Goal: Task Accomplishment & Management: Complete application form

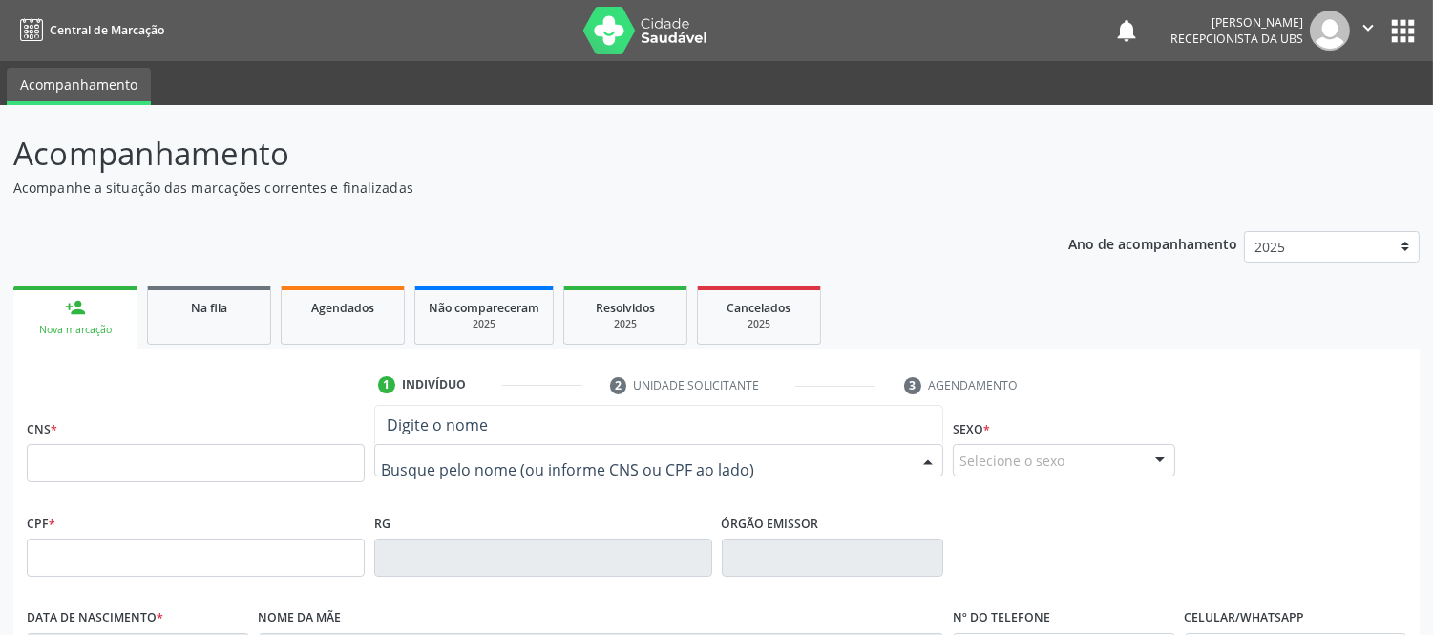
click at [472, 472] on div at bounding box center [658, 460] width 569 height 32
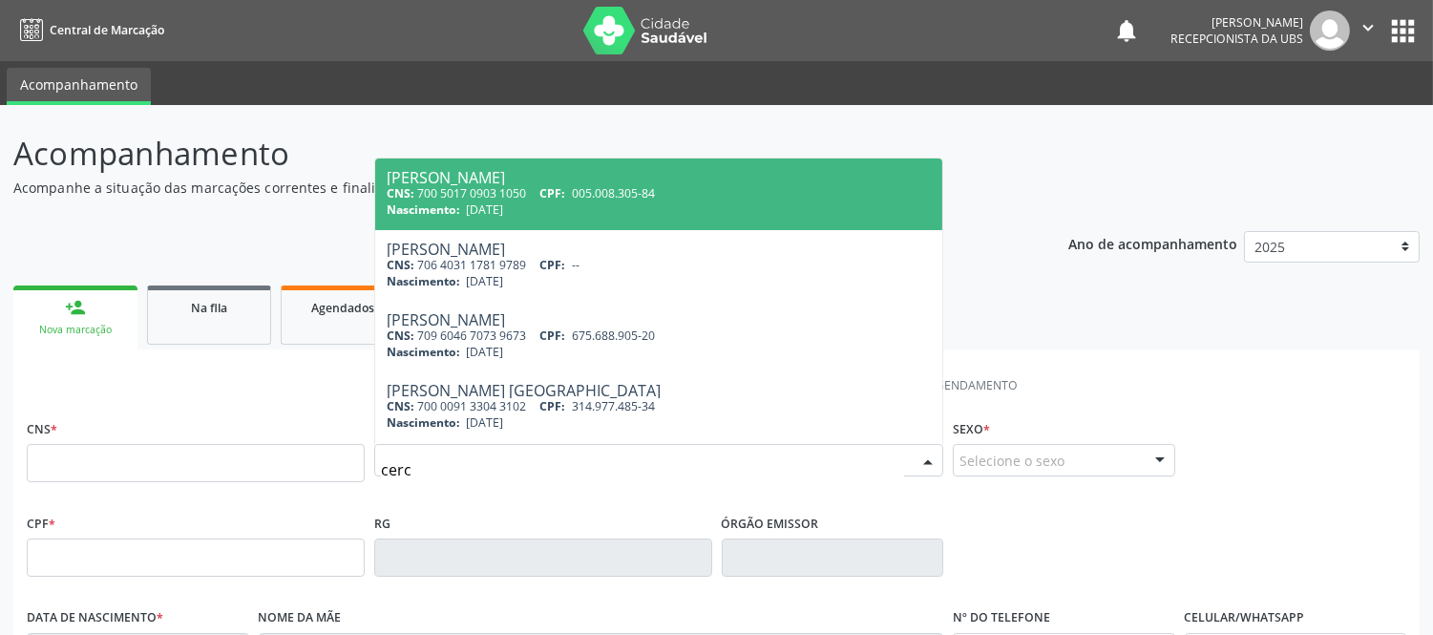
type input "cerce"
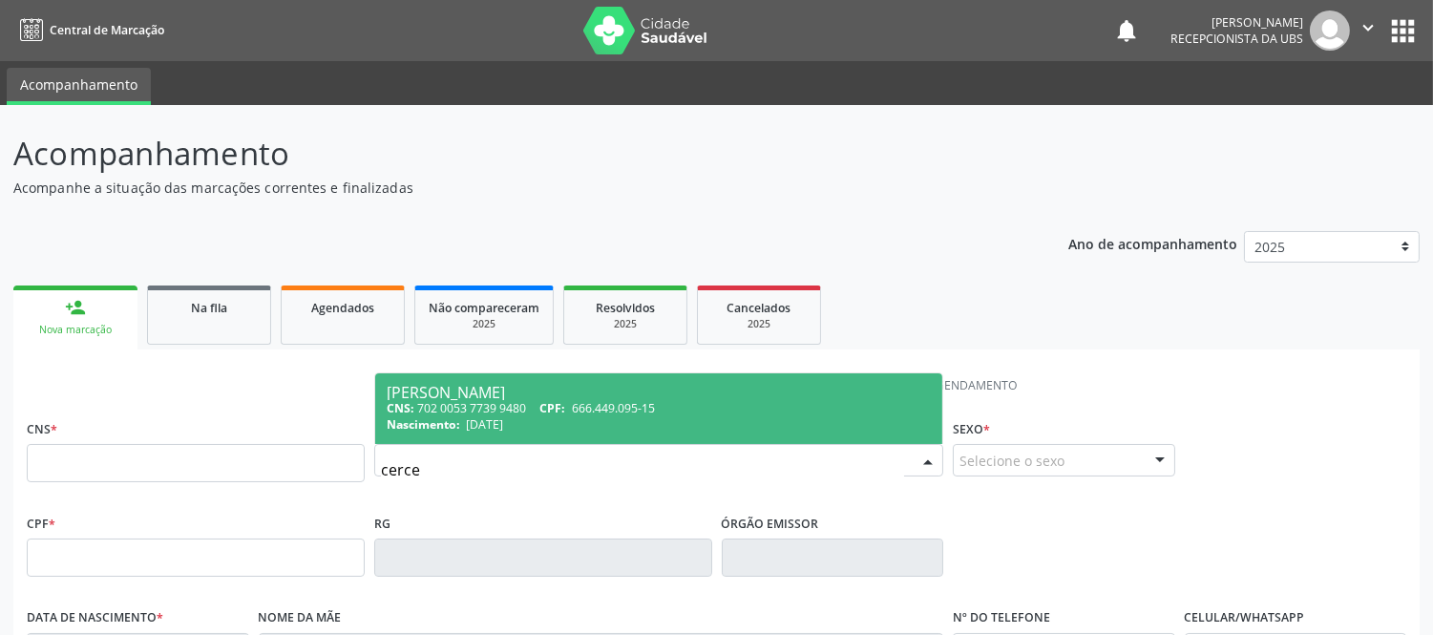
click at [514, 402] on div "CNS: 702 0053 7739 9480 CPF: 666.449.095-15" at bounding box center [659, 408] width 544 height 16
type input "702 0053 7739 9480"
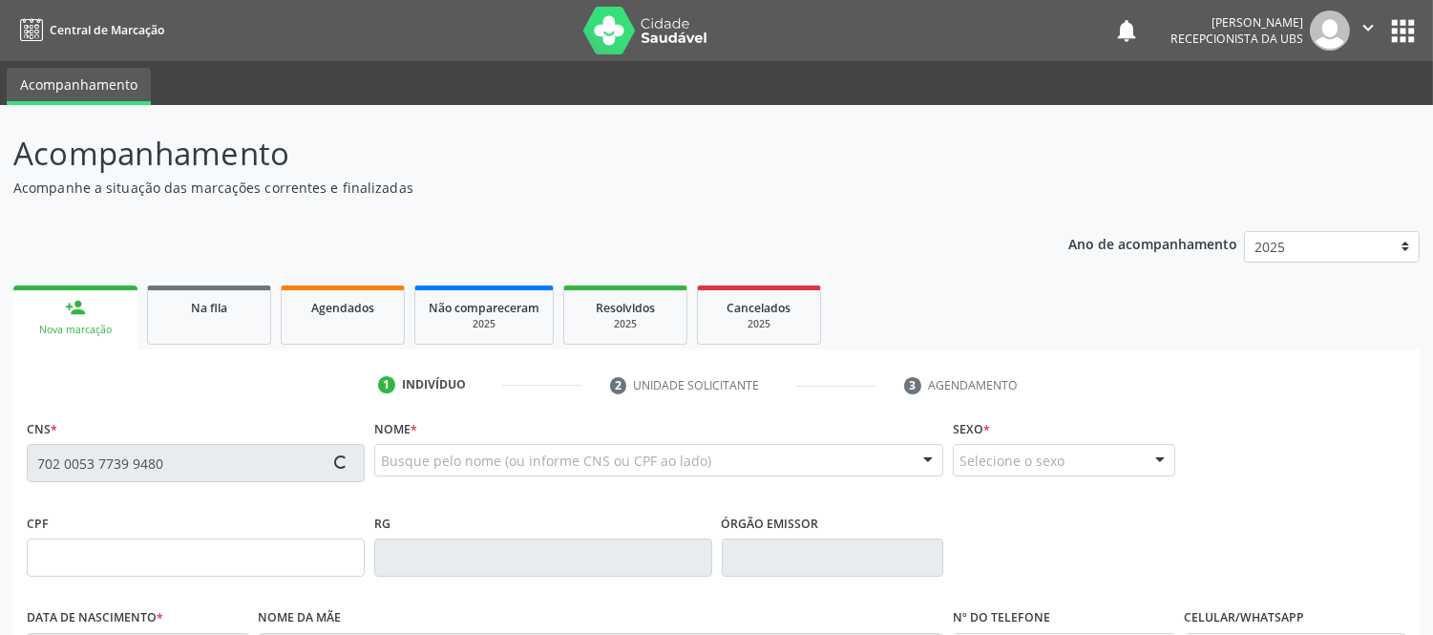
type input "666.449.095-15"
type input "17/05/1943"
type input "Alzira Pacheco de Almeida"
type input "(75) 8192-5691"
type input "(72) 98234-4830"
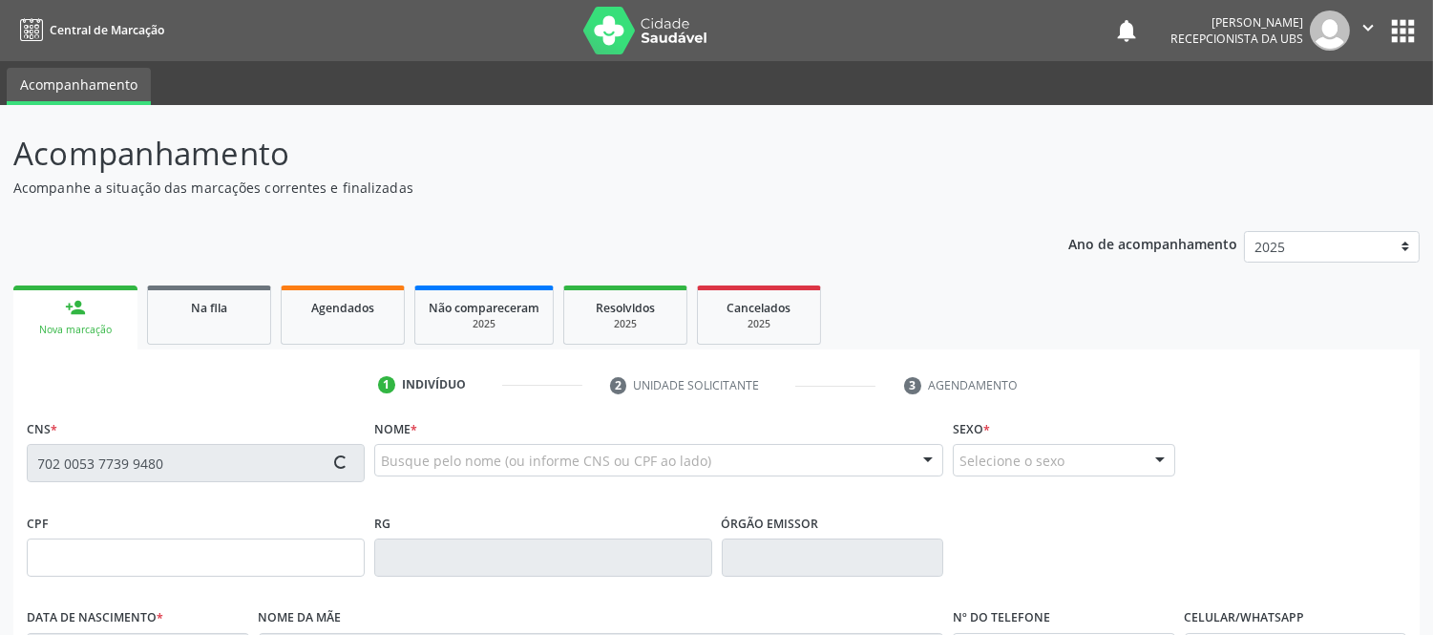
type input "S/N"
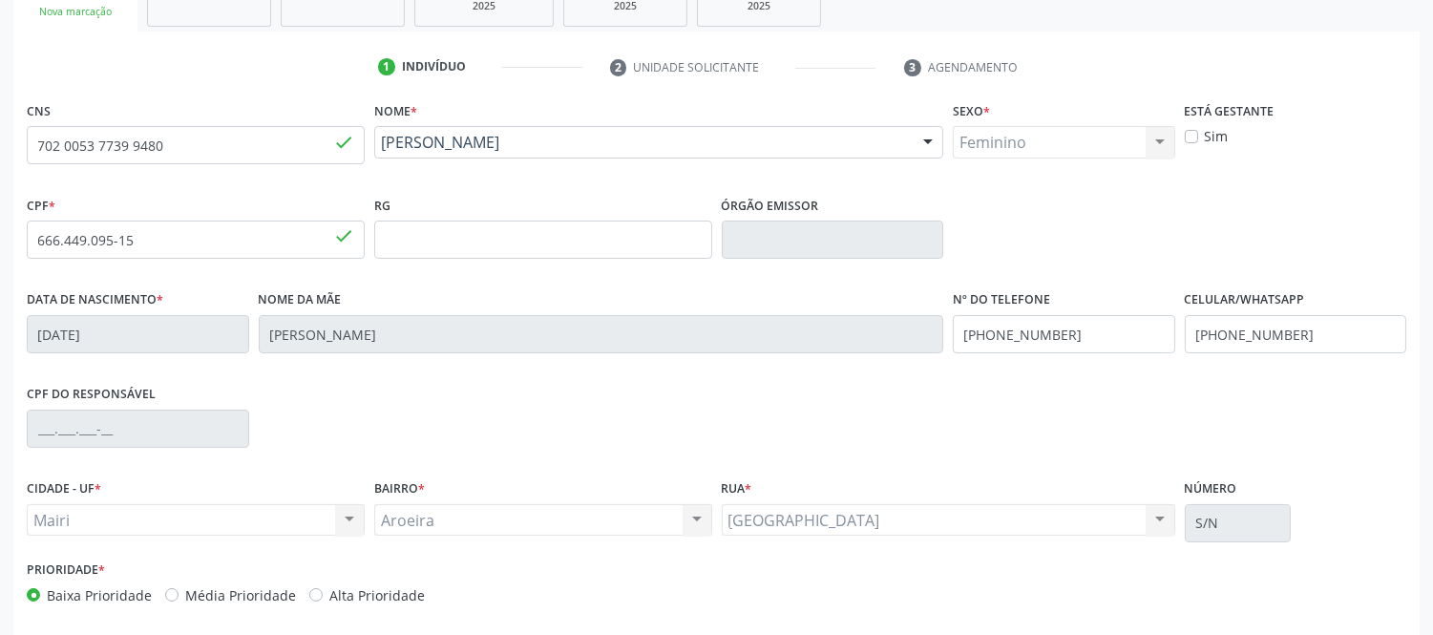
scroll to position [398, 0]
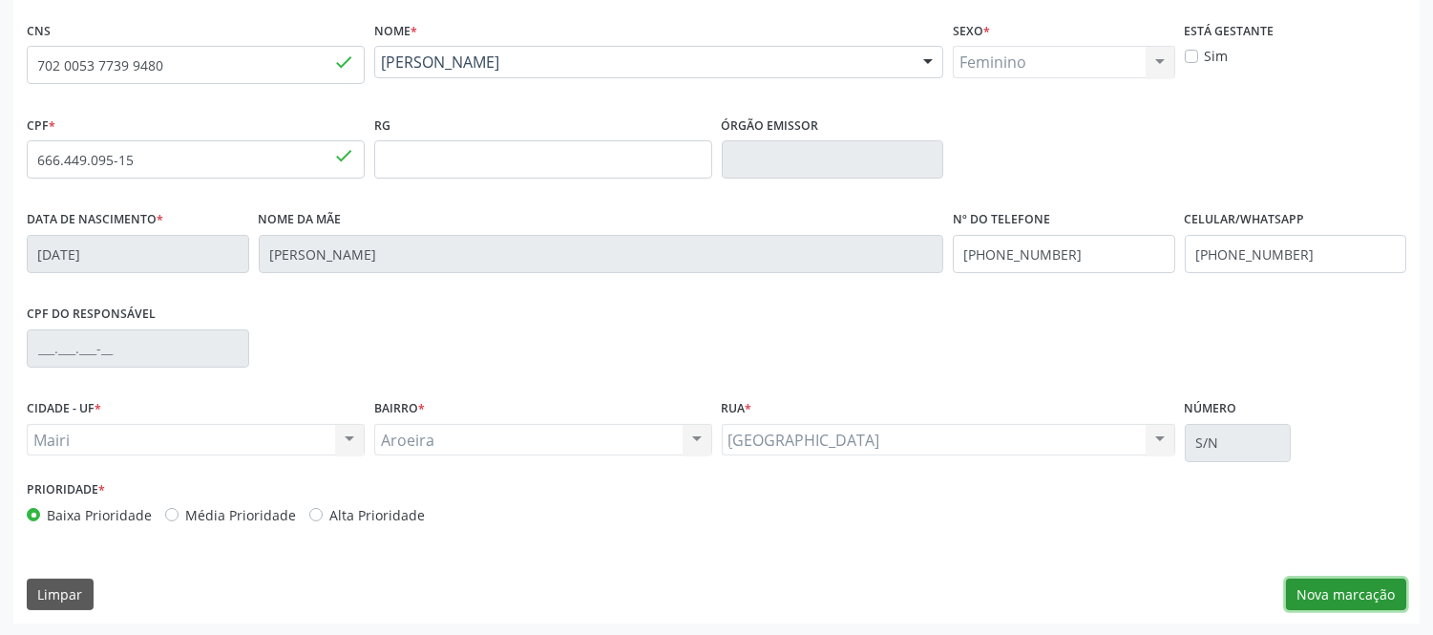
click at [1365, 590] on button "Nova marcação" at bounding box center [1346, 594] width 120 height 32
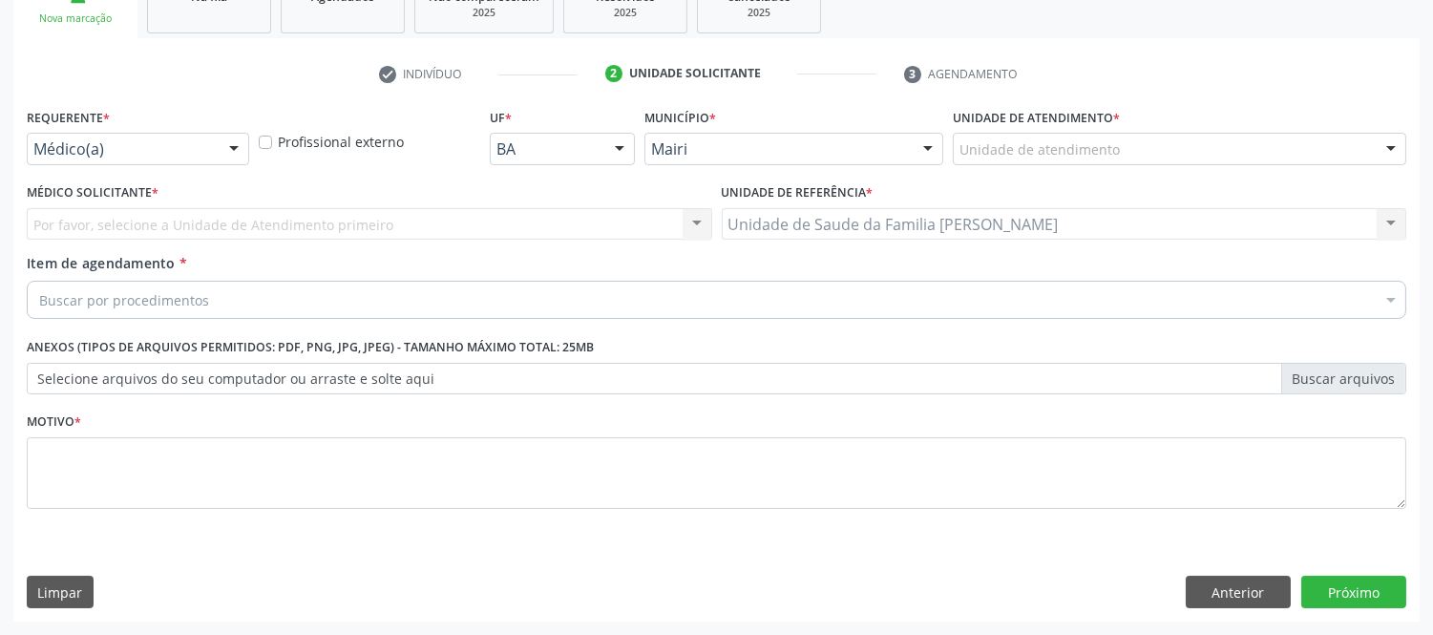
scroll to position [310, 0]
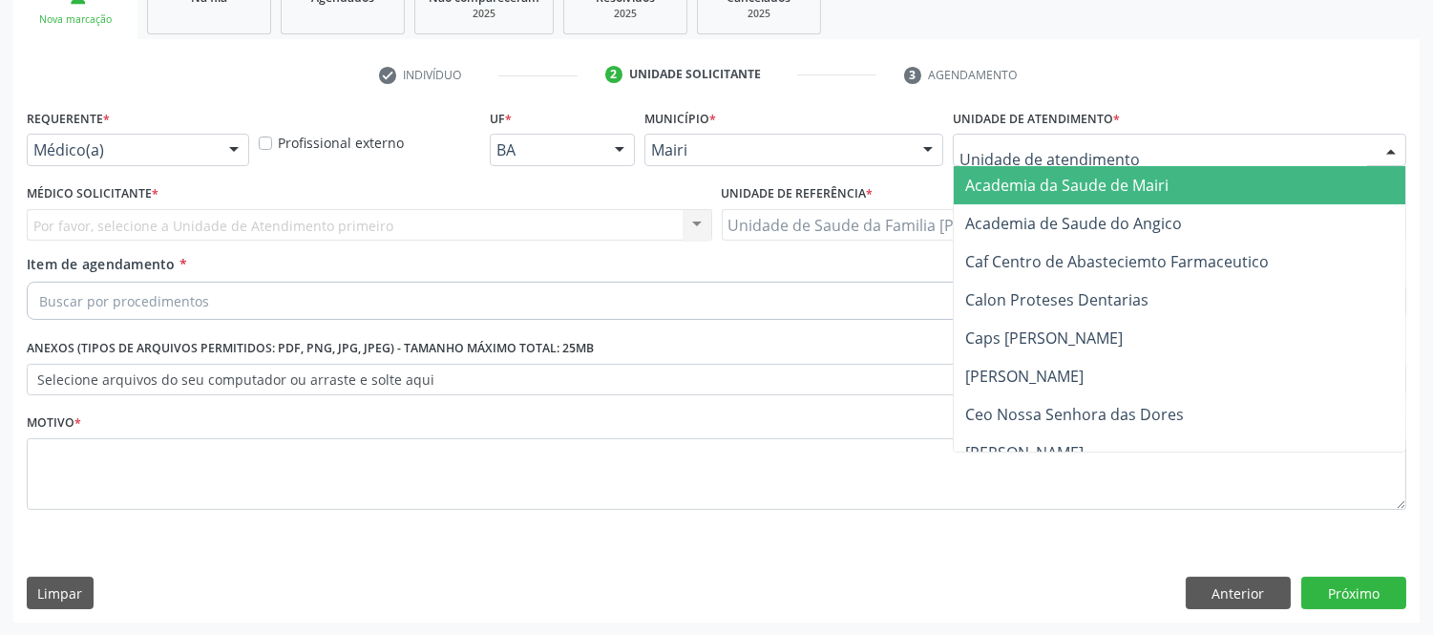
click at [1388, 147] on div at bounding box center [1390, 151] width 29 height 32
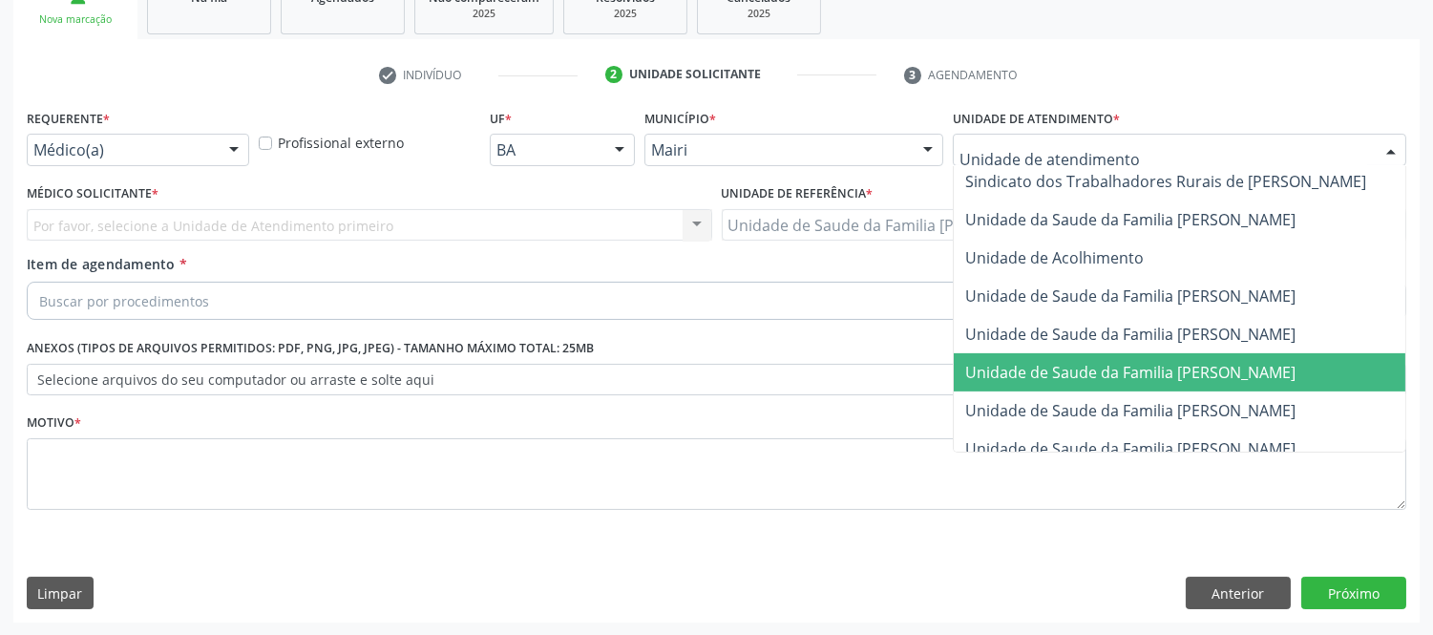
scroll to position [1410, 0]
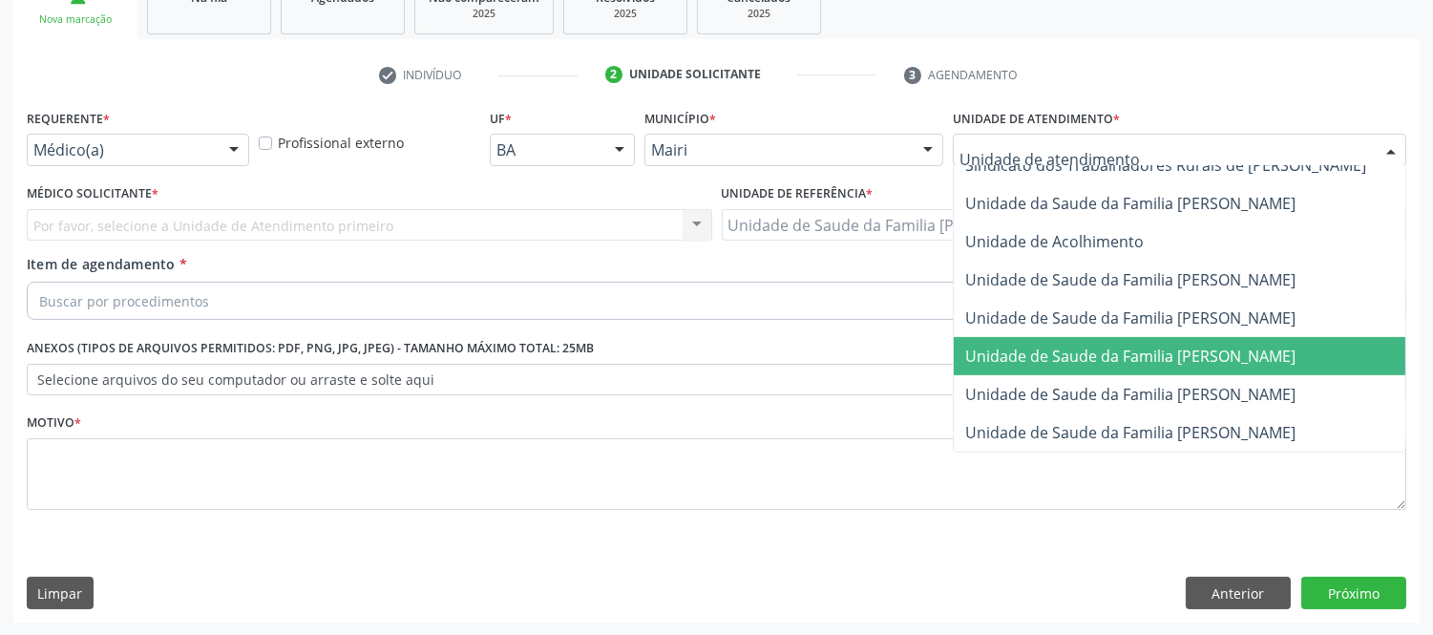
click at [1248, 346] on span "Unidade de Saude da Familia [PERSON_NAME]" at bounding box center [1130, 356] width 330 height 21
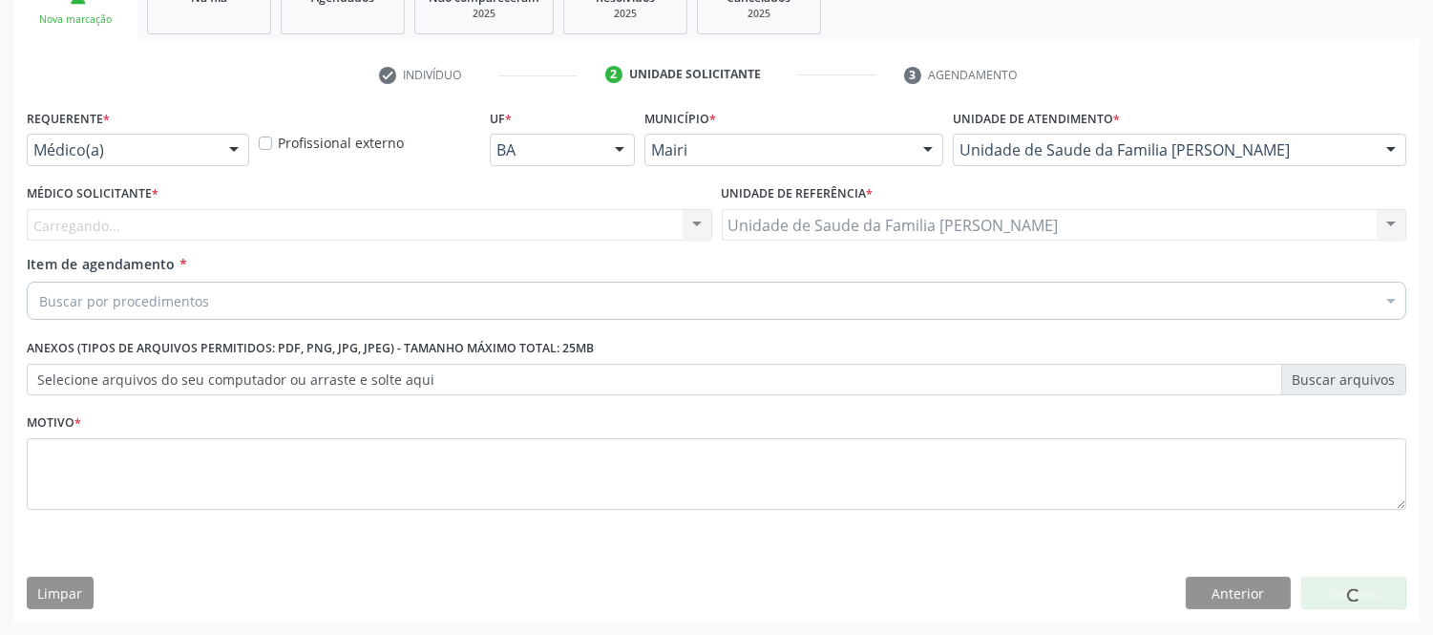
drag, startPoint x: 307, startPoint y: 297, endPoint x: 386, endPoint y: 281, distance: 79.9
click at [312, 296] on div "Buscar por procedimentos" at bounding box center [716, 301] width 1379 height 38
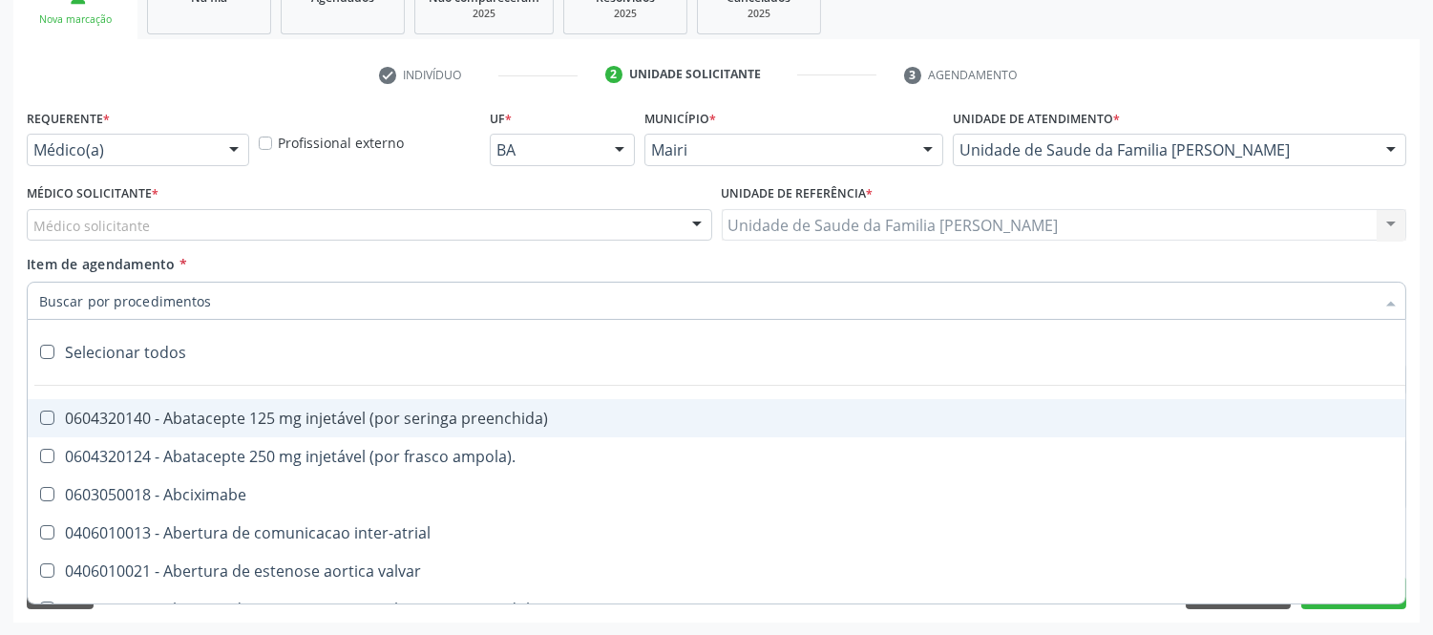
type input "#"
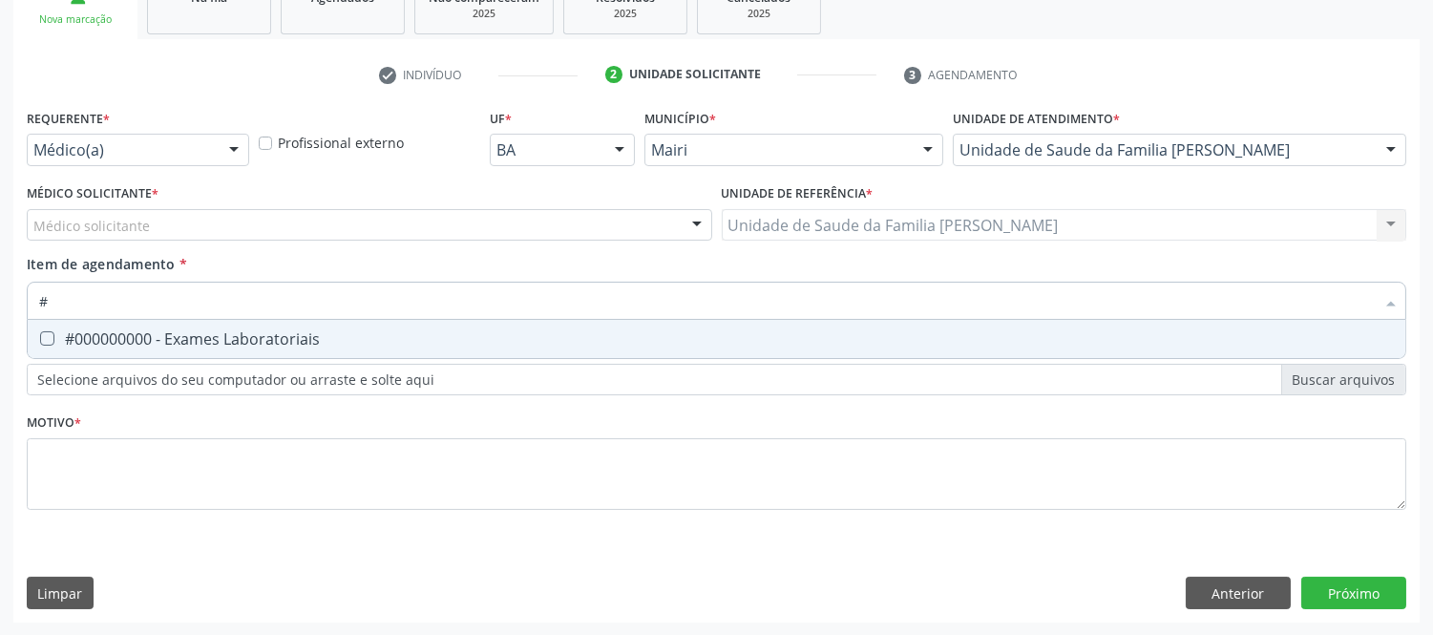
click at [328, 335] on div "#000000000 - Exames Laboratoriais" at bounding box center [716, 338] width 1354 height 15
checkbox Laboratoriais "true"
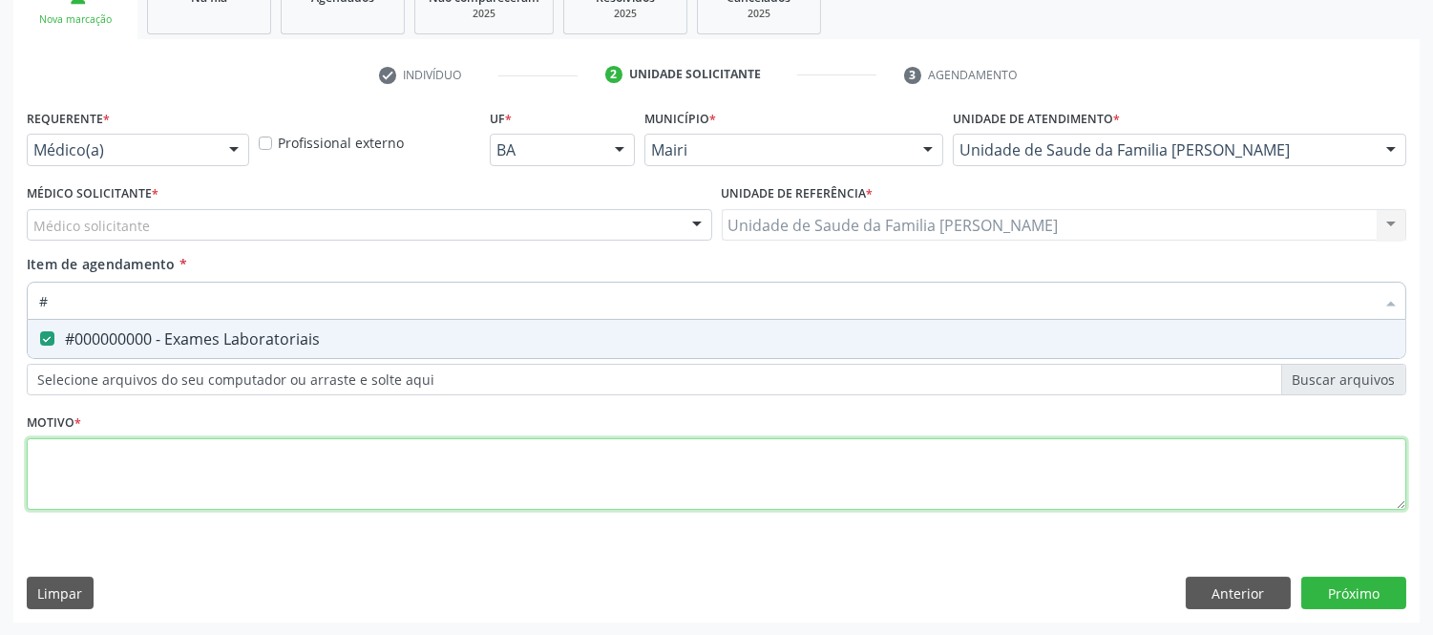
click at [563, 468] on div "Requerente * Médico(a) Médico(a) Enfermeiro(a) Paciente Nenhum resultado encont…" at bounding box center [716, 320] width 1379 height 432
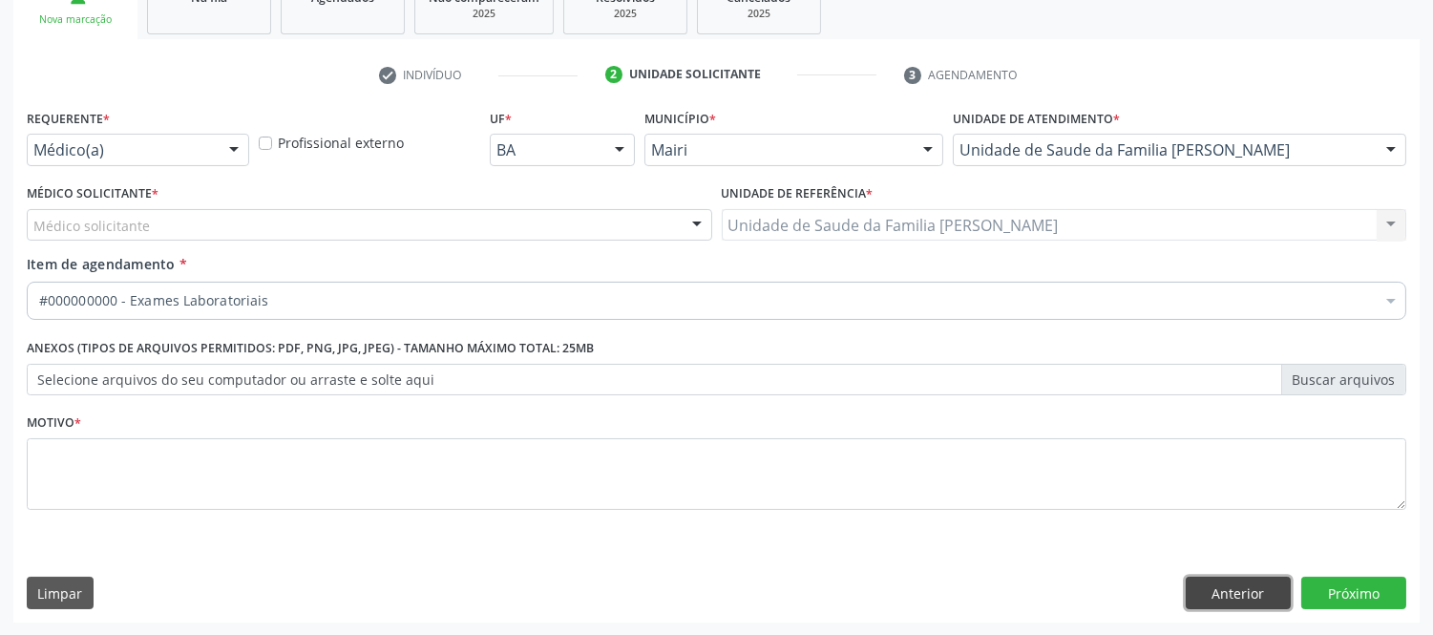
click at [1254, 595] on button "Anterior" at bounding box center [1238, 593] width 105 height 32
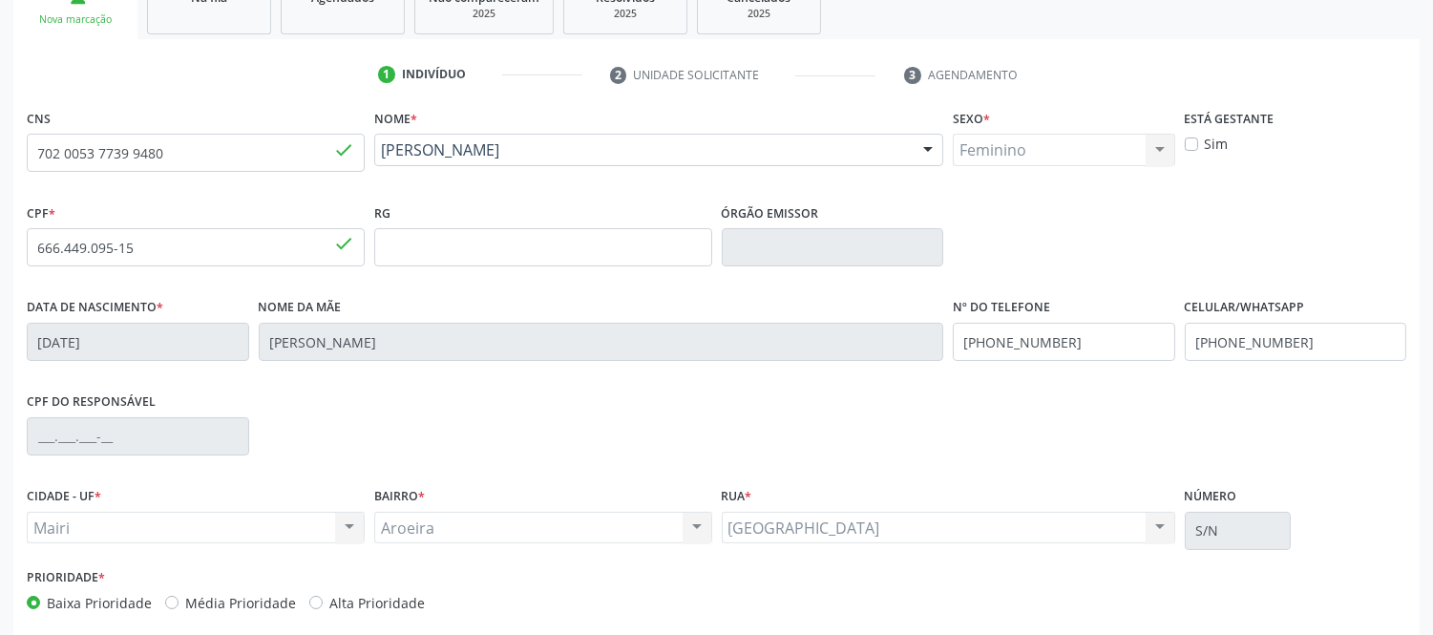
scroll to position [398, 0]
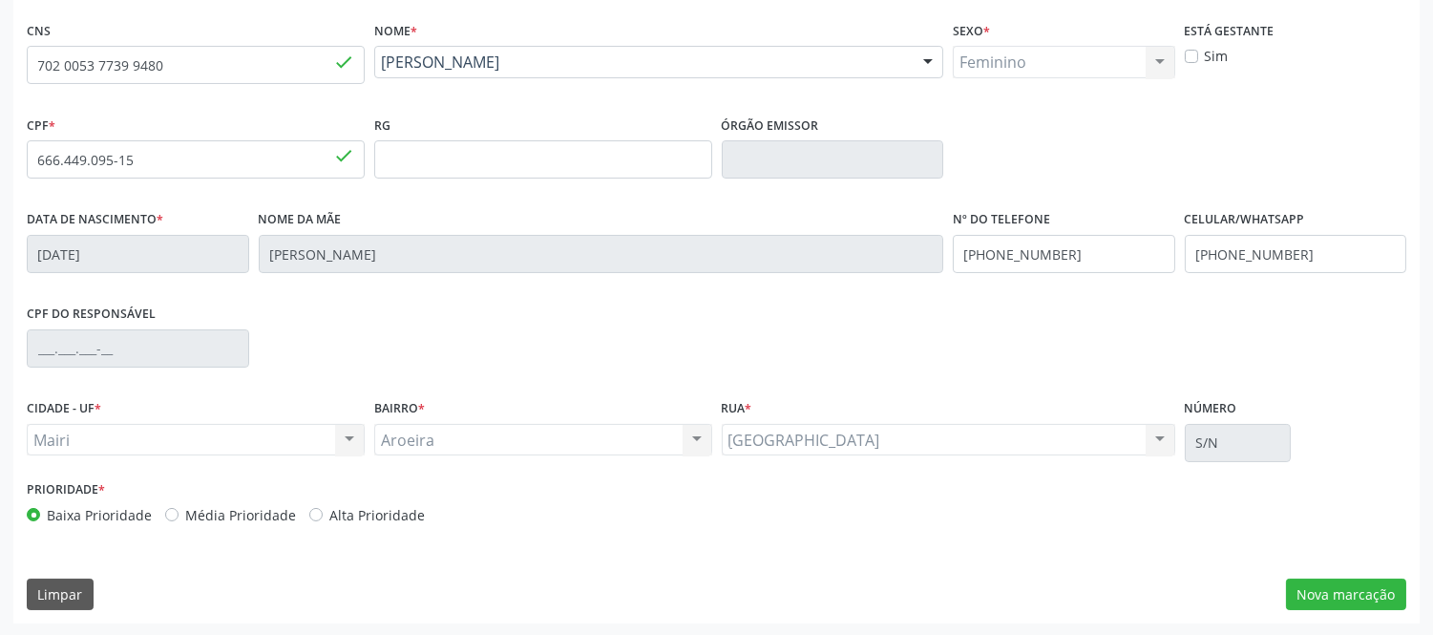
click at [359, 505] on label "Alta Prioridade" at bounding box center [376, 515] width 95 height 20
click at [323, 505] on input "Alta Prioridade" at bounding box center [315, 513] width 13 height 17
radio input "true"
click at [1368, 593] on button "Nova marcação" at bounding box center [1346, 594] width 120 height 32
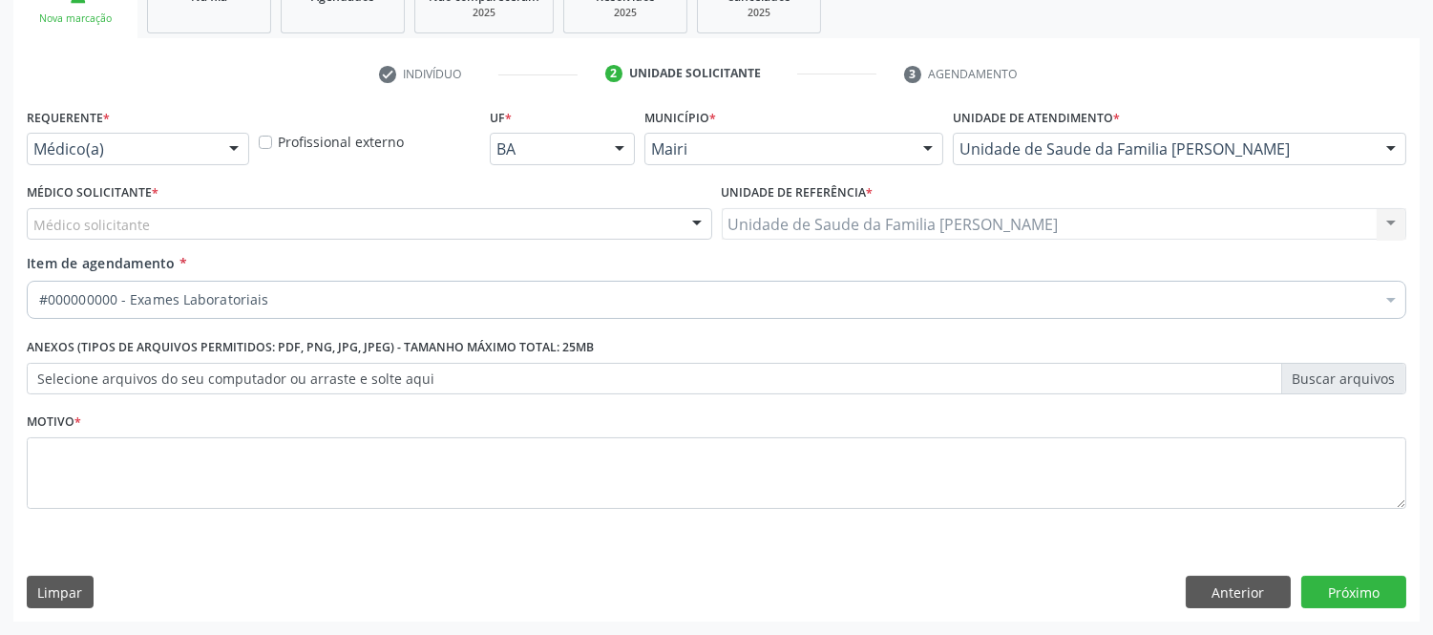
scroll to position [310, 0]
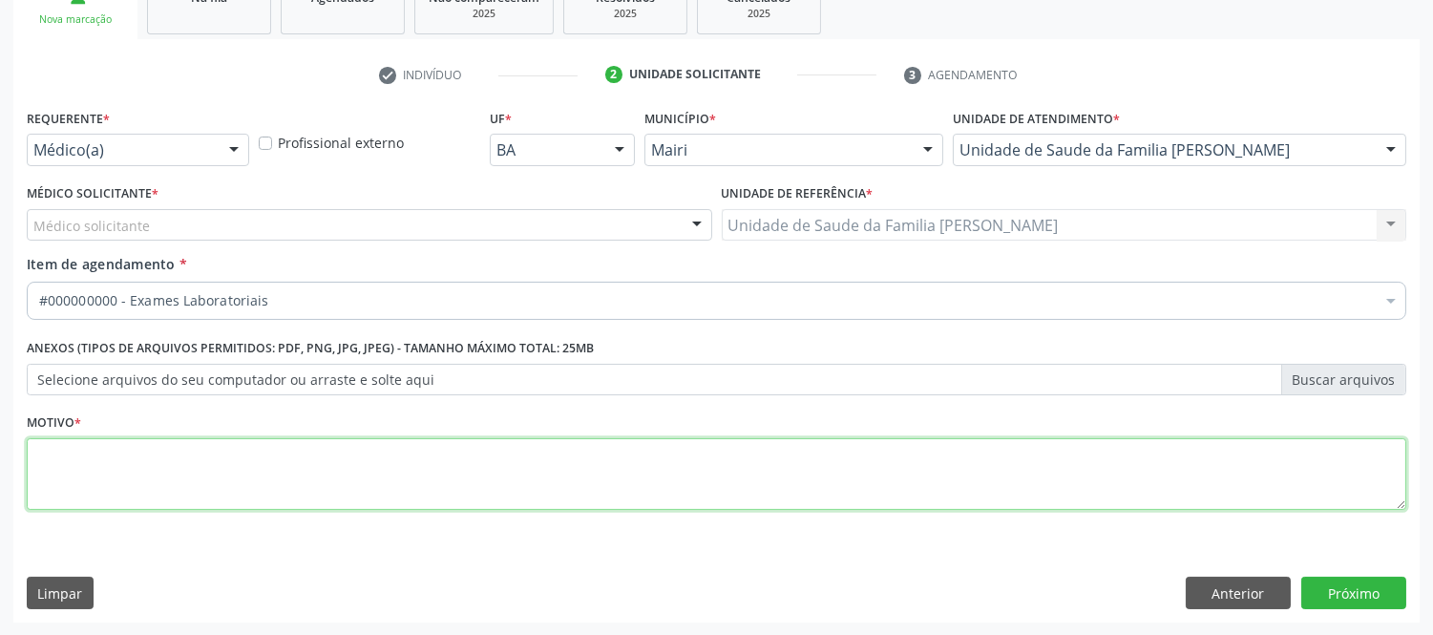
drag, startPoint x: 746, startPoint y: 463, endPoint x: 907, endPoint y: 523, distance: 171.3
click at [787, 453] on textarea at bounding box center [716, 474] width 1379 height 73
type textarea "e"
type textarea "h"
type textarea "D"
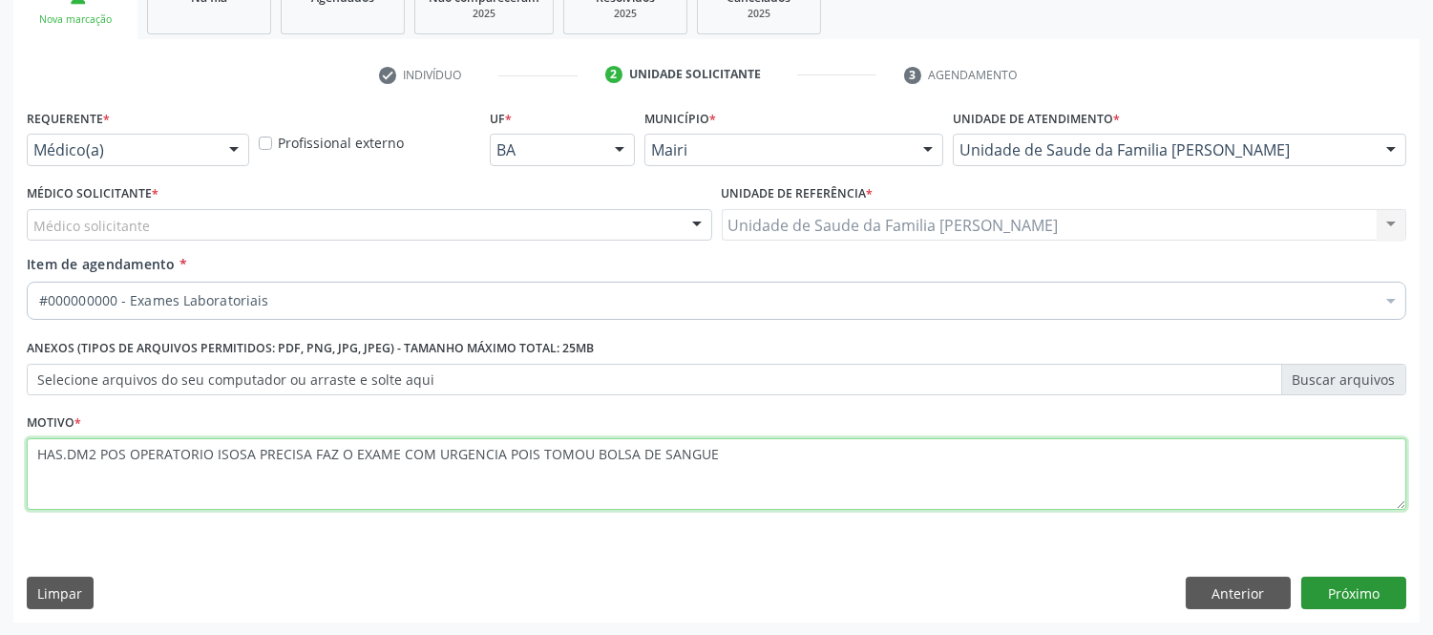
type textarea "HAS.DM2 POS OPERATORIO ISOSA PRECISA FAZ O EXAME COM URGENCIA POIS TOMOU BOLSA …"
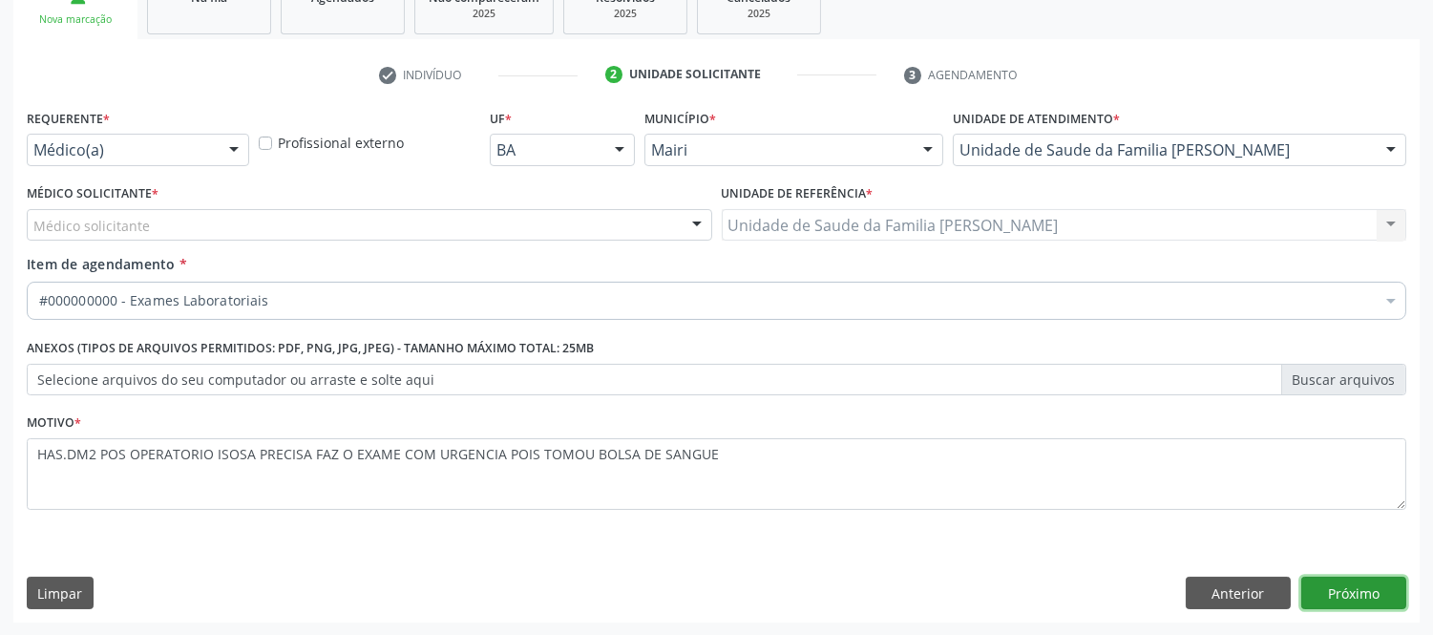
click at [1371, 595] on button "Próximo" at bounding box center [1353, 593] width 105 height 32
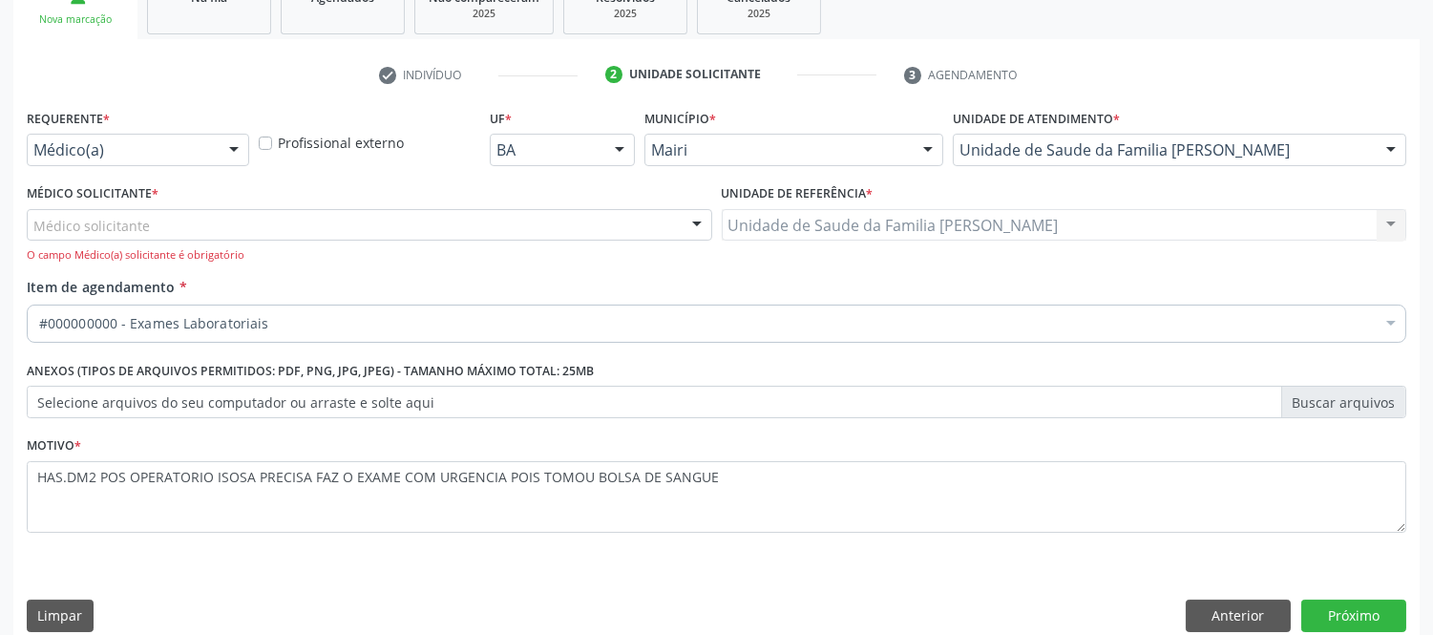
click at [503, 212] on div "Médico solicitante" at bounding box center [369, 225] width 685 height 32
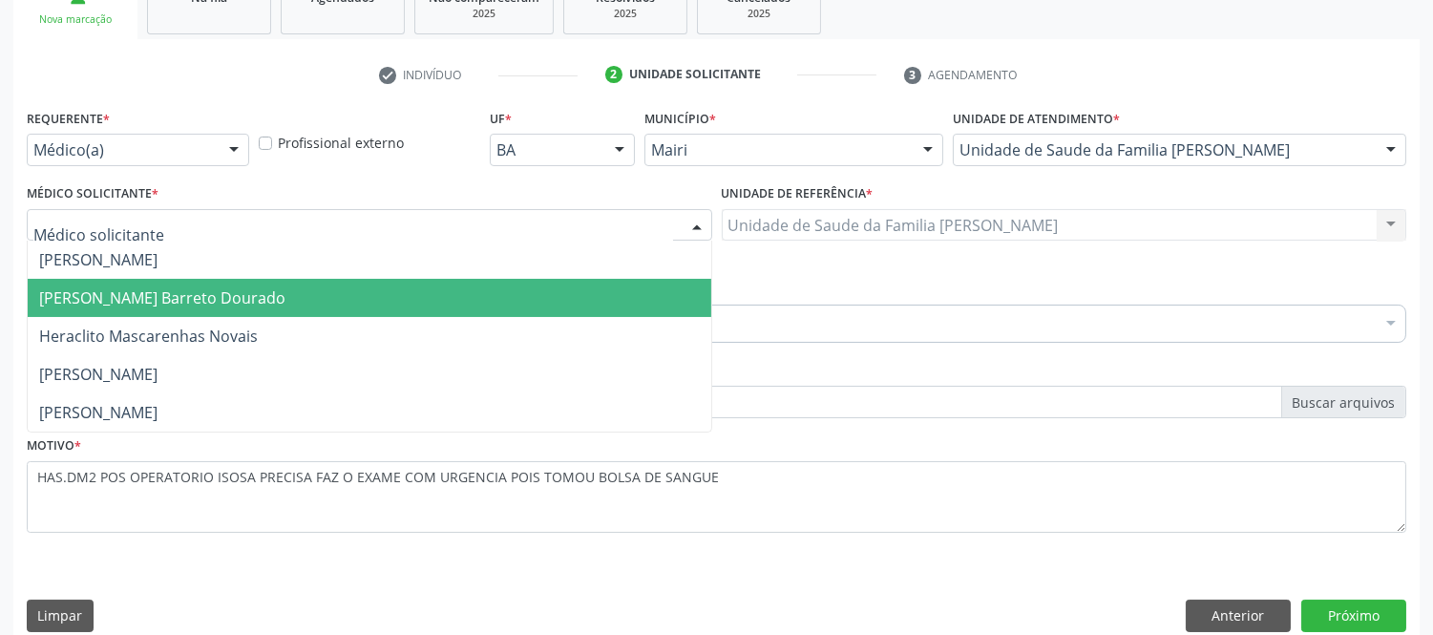
click at [283, 290] on span "[PERSON_NAME] Barreto Dourado" at bounding box center [162, 297] width 246 height 21
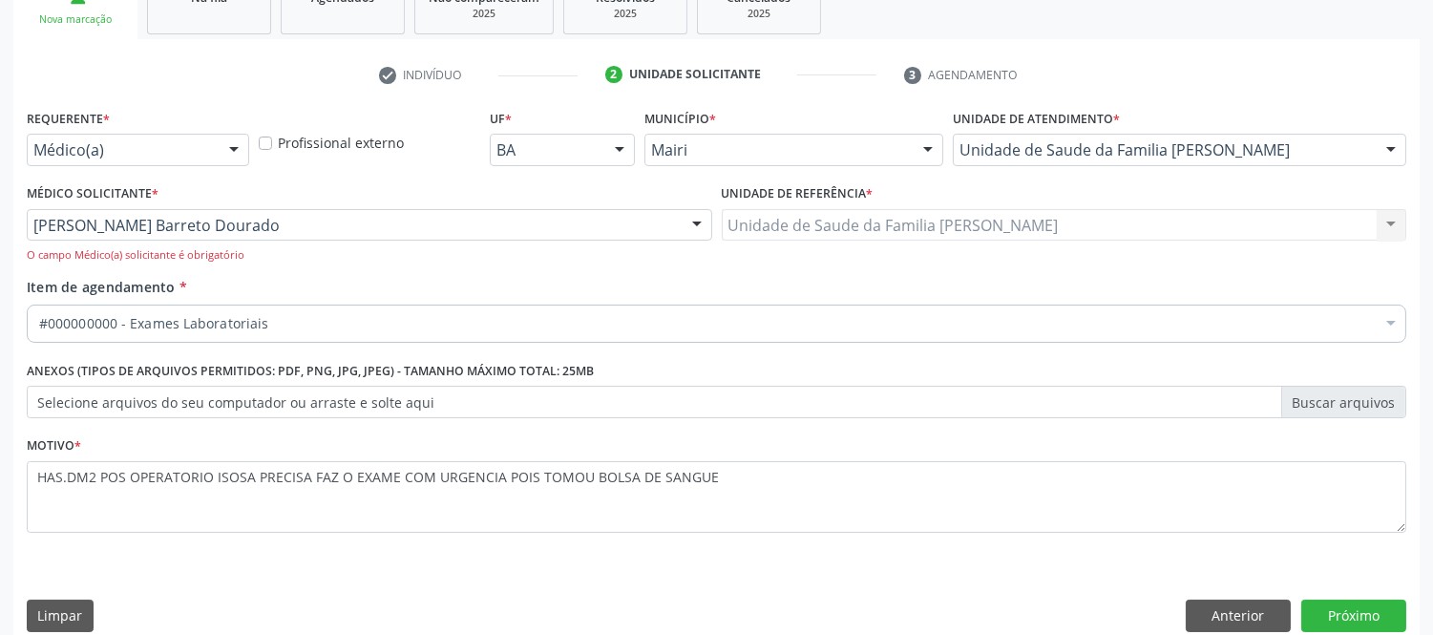
scroll to position [332, 0]
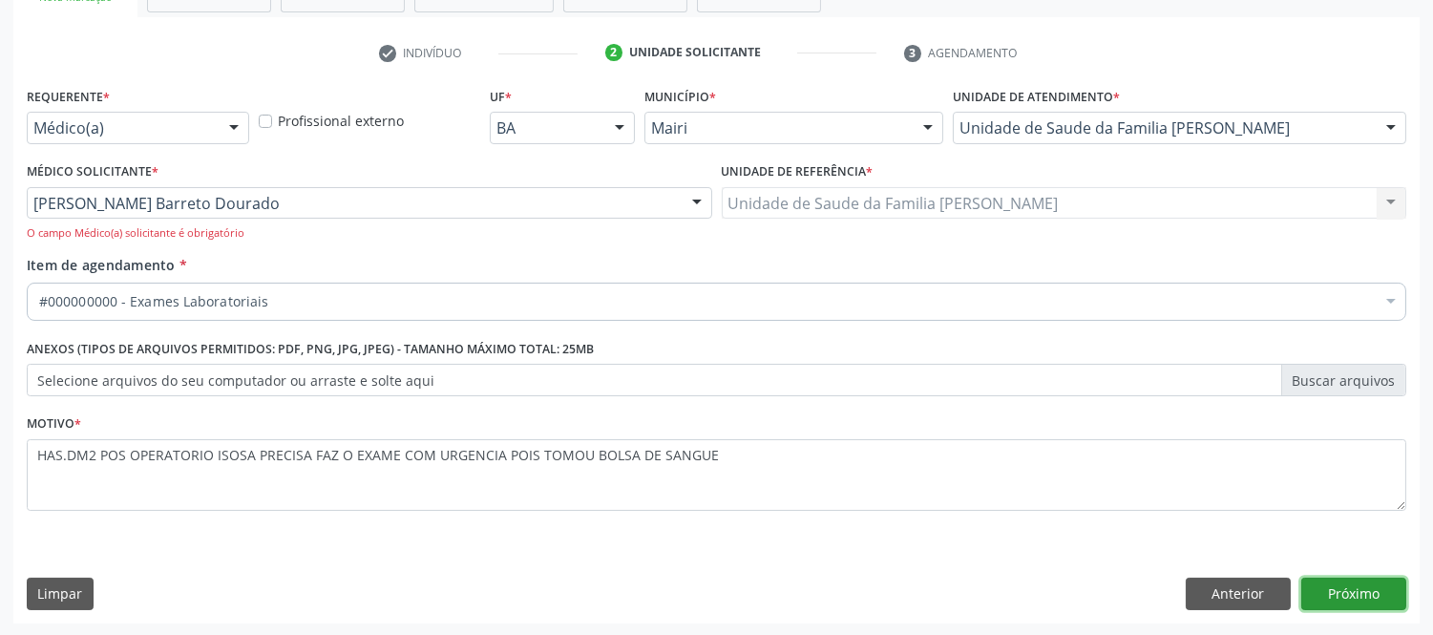
click at [1341, 583] on button "Próximo" at bounding box center [1353, 593] width 105 height 32
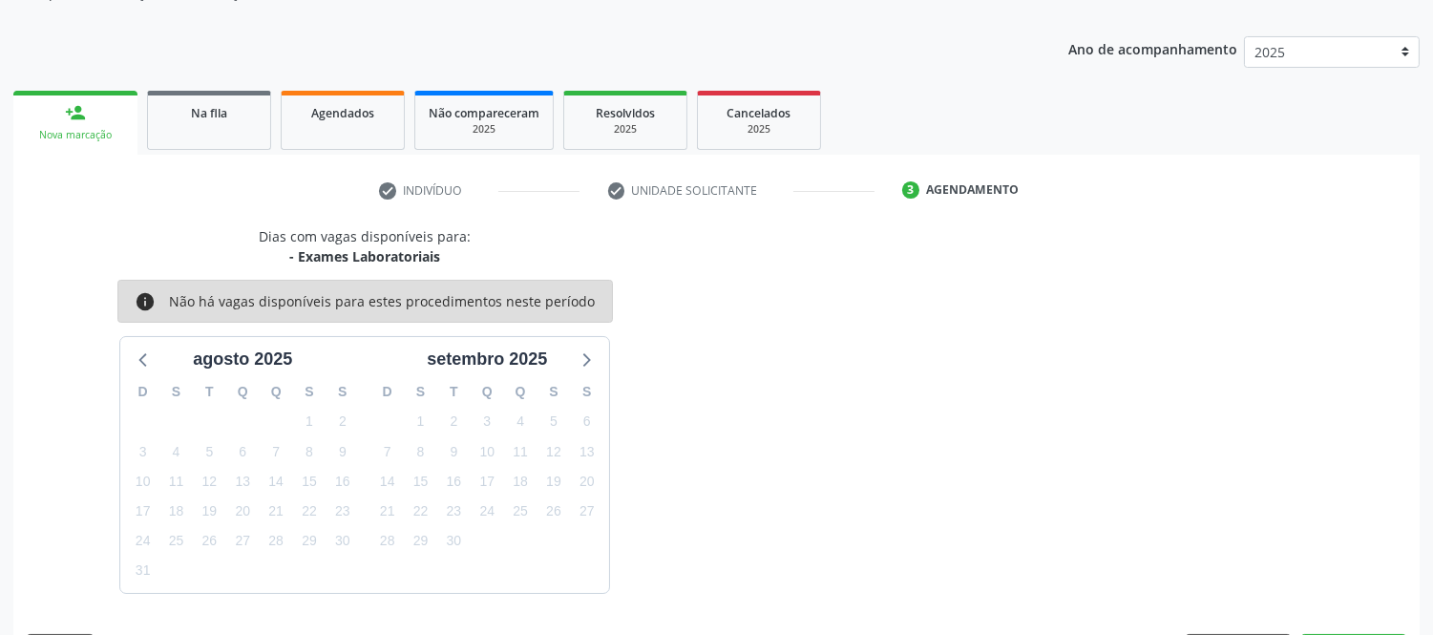
scroll to position [251, 0]
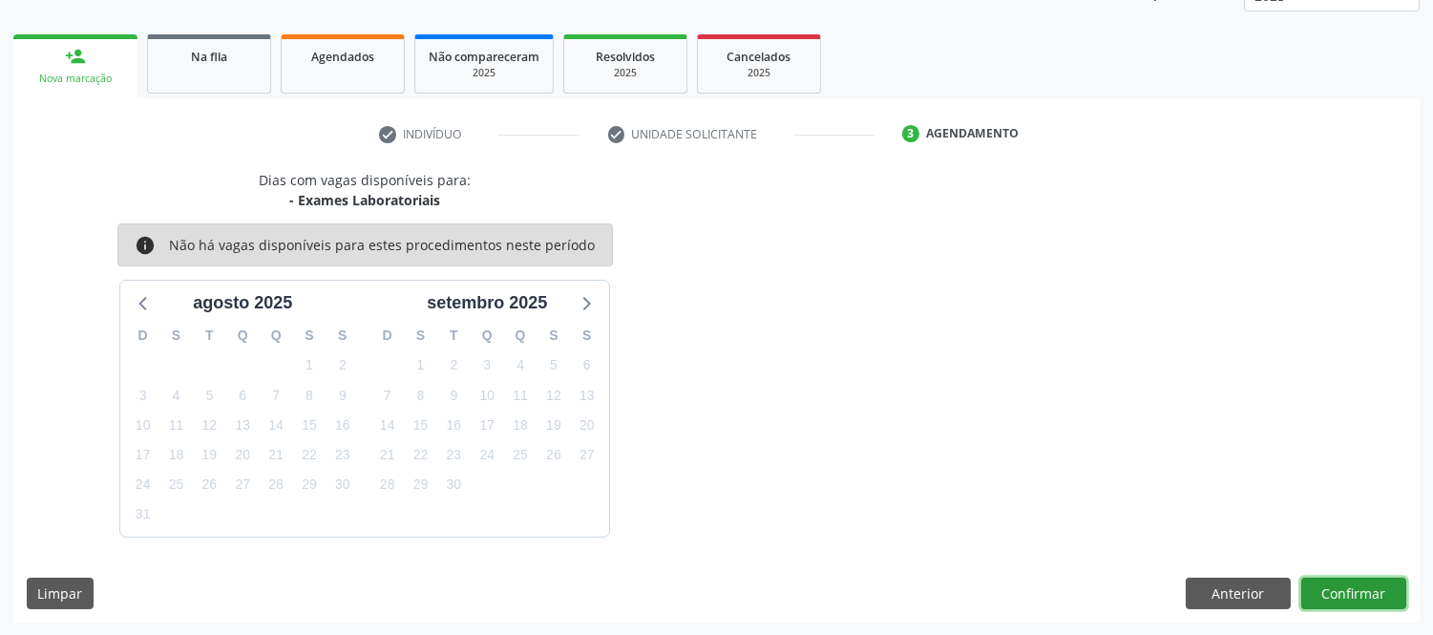
click at [1385, 580] on button "Confirmar" at bounding box center [1353, 593] width 105 height 32
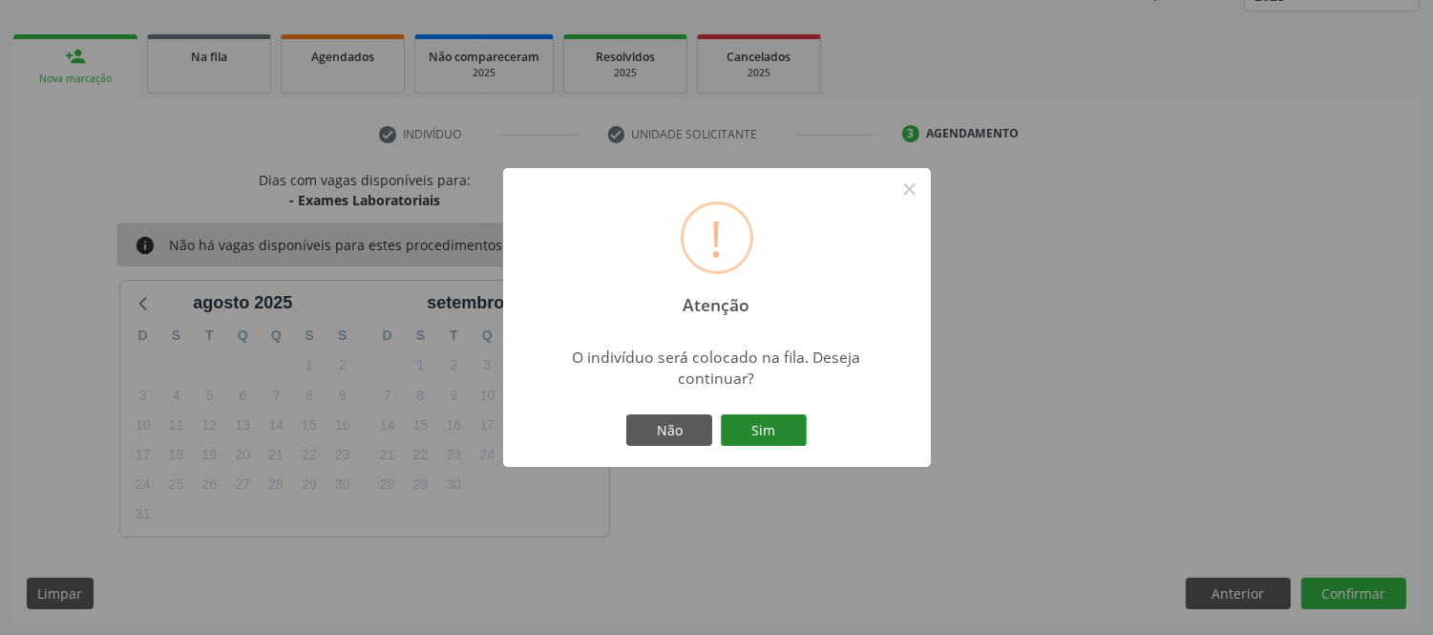
click at [755, 423] on button "Sim" at bounding box center [764, 430] width 86 height 32
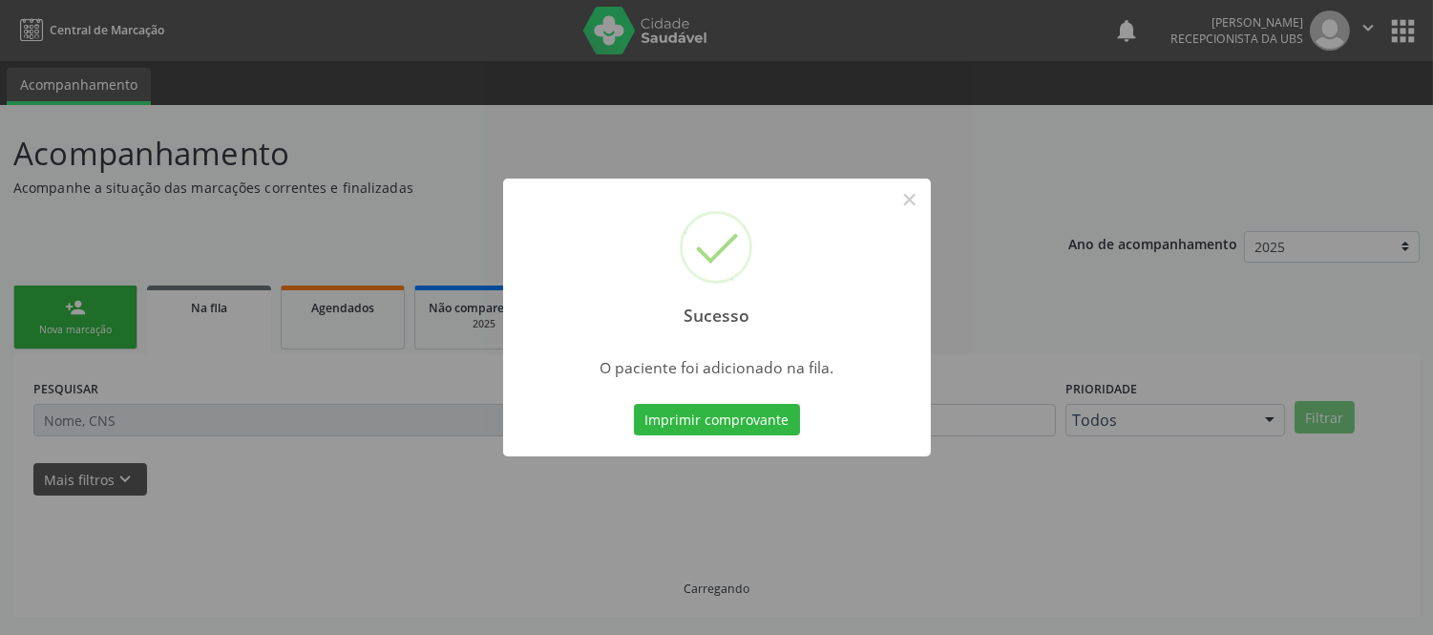
scroll to position [0, 0]
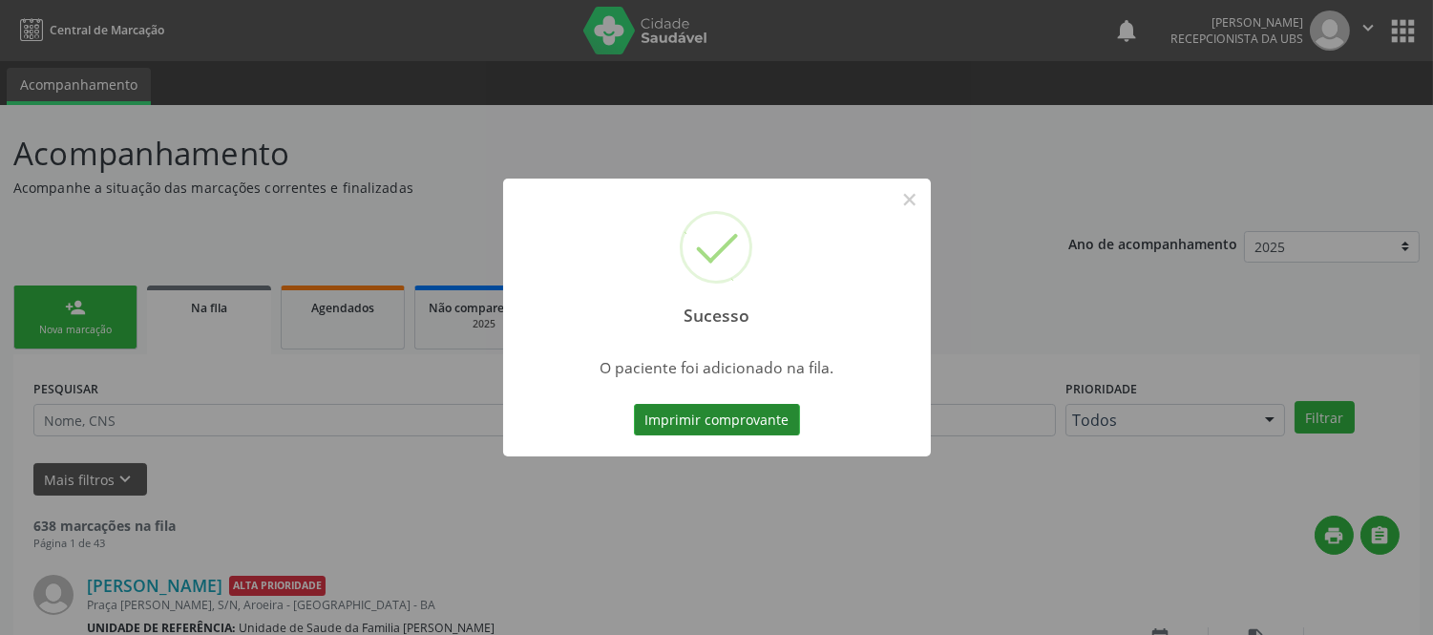
click at [736, 423] on button "Imprimir comprovante" at bounding box center [717, 420] width 166 height 32
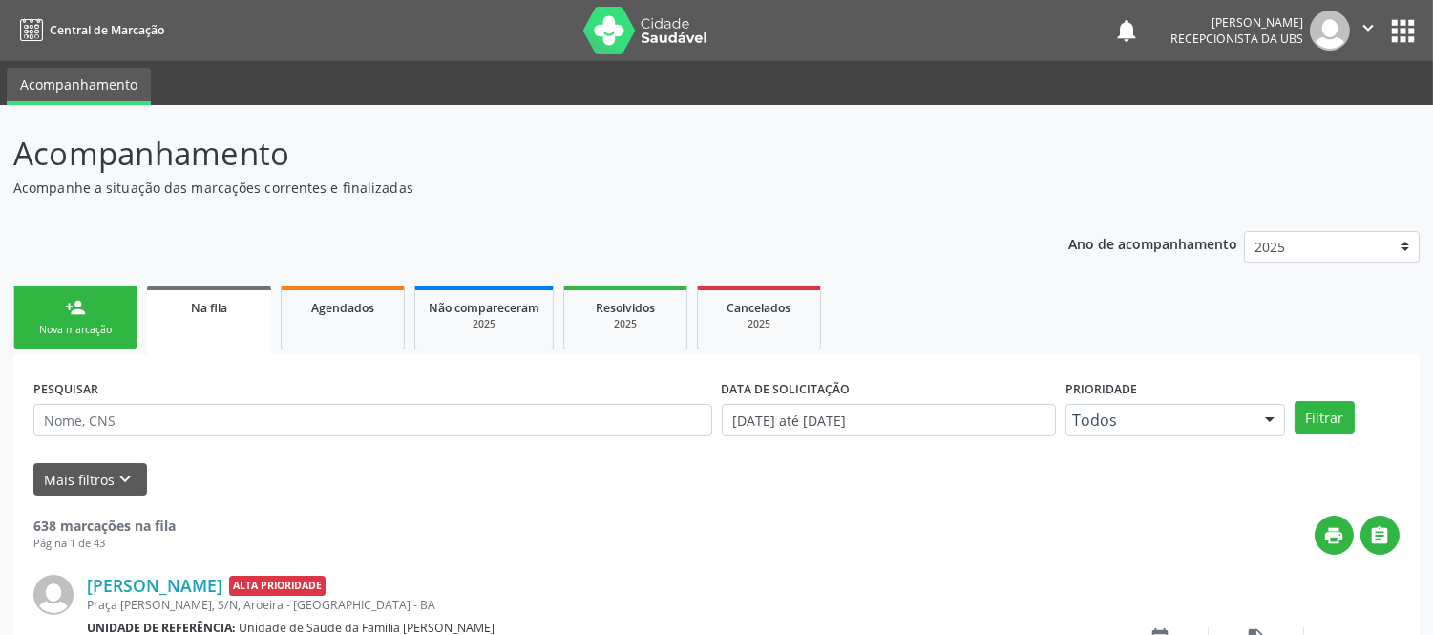
click at [80, 308] on div "person_add" at bounding box center [75, 307] width 21 height 21
click at [96, 303] on link "person_add Nova marcação" at bounding box center [75, 317] width 124 height 64
click at [95, 303] on link "person_add Nova marcação" at bounding box center [75, 317] width 124 height 64
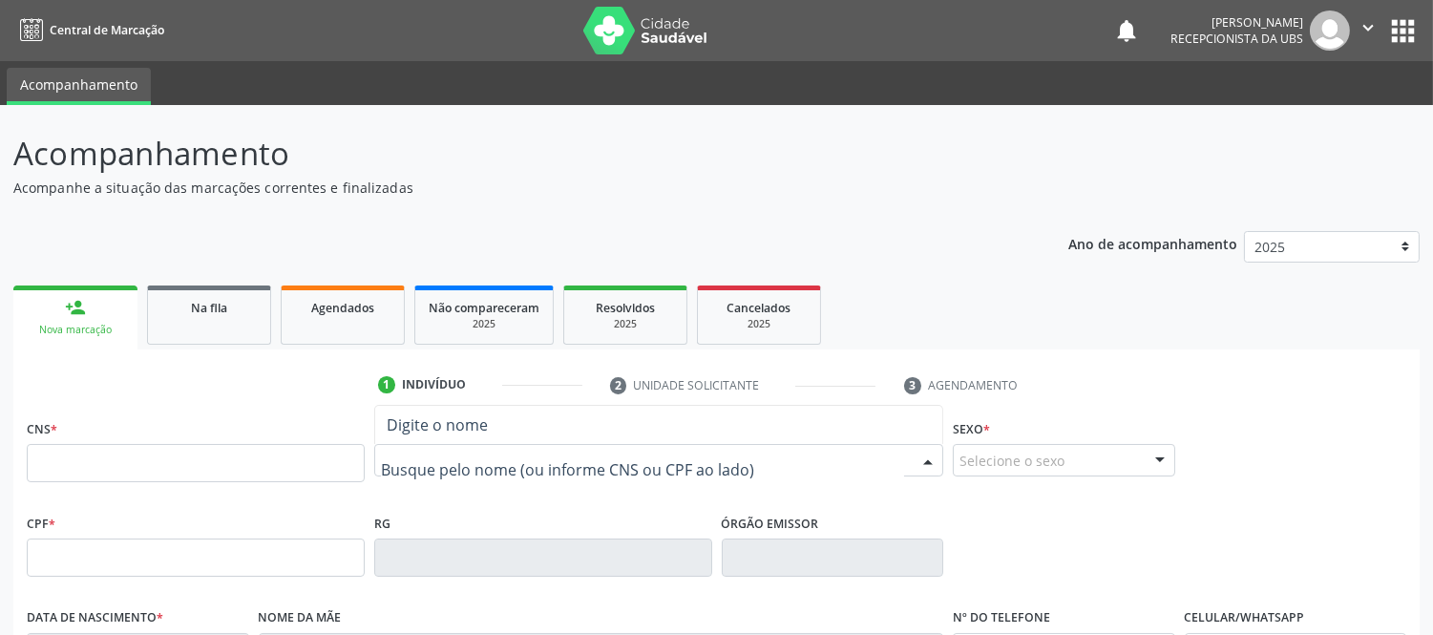
click at [691, 464] on input "text" at bounding box center [642, 470] width 523 height 38
click at [602, 509] on div "RG" at bounding box center [543, 543] width 338 height 68
click at [507, 417] on span "Digite o nome" at bounding box center [658, 425] width 567 height 38
click at [239, 453] on input "text" at bounding box center [196, 463] width 338 height 38
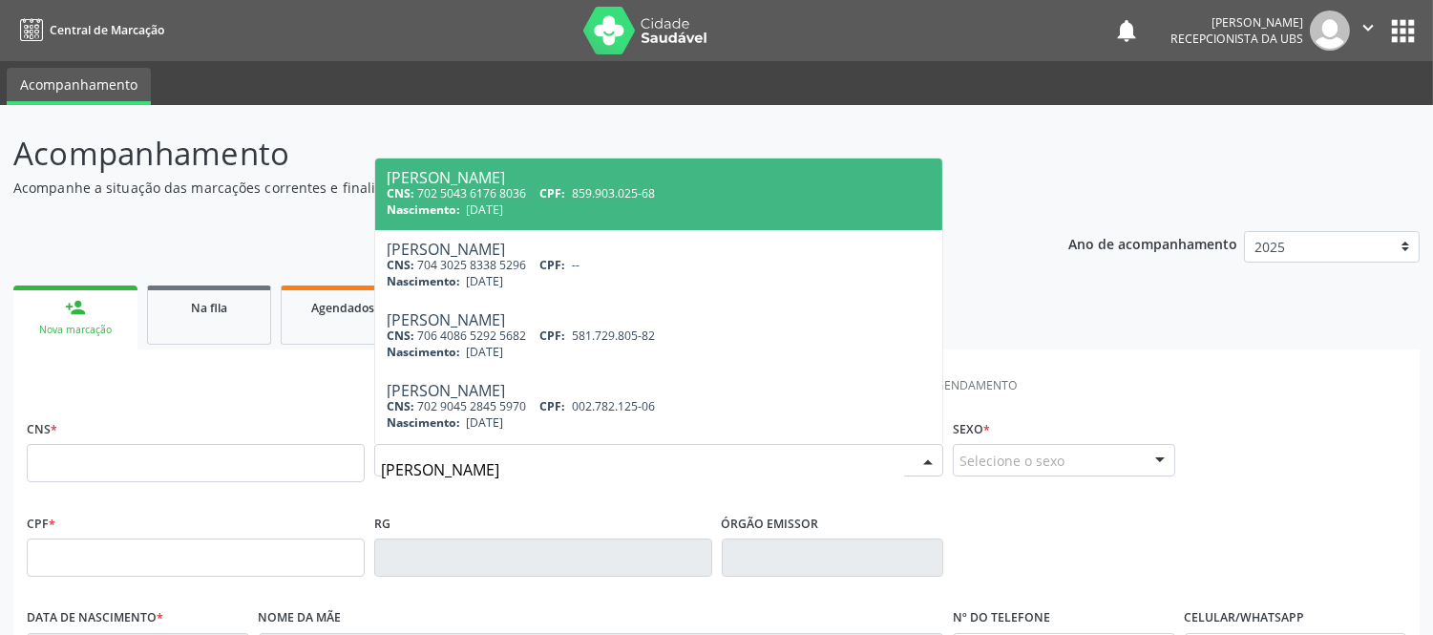
type input "[PERSON_NAME]"
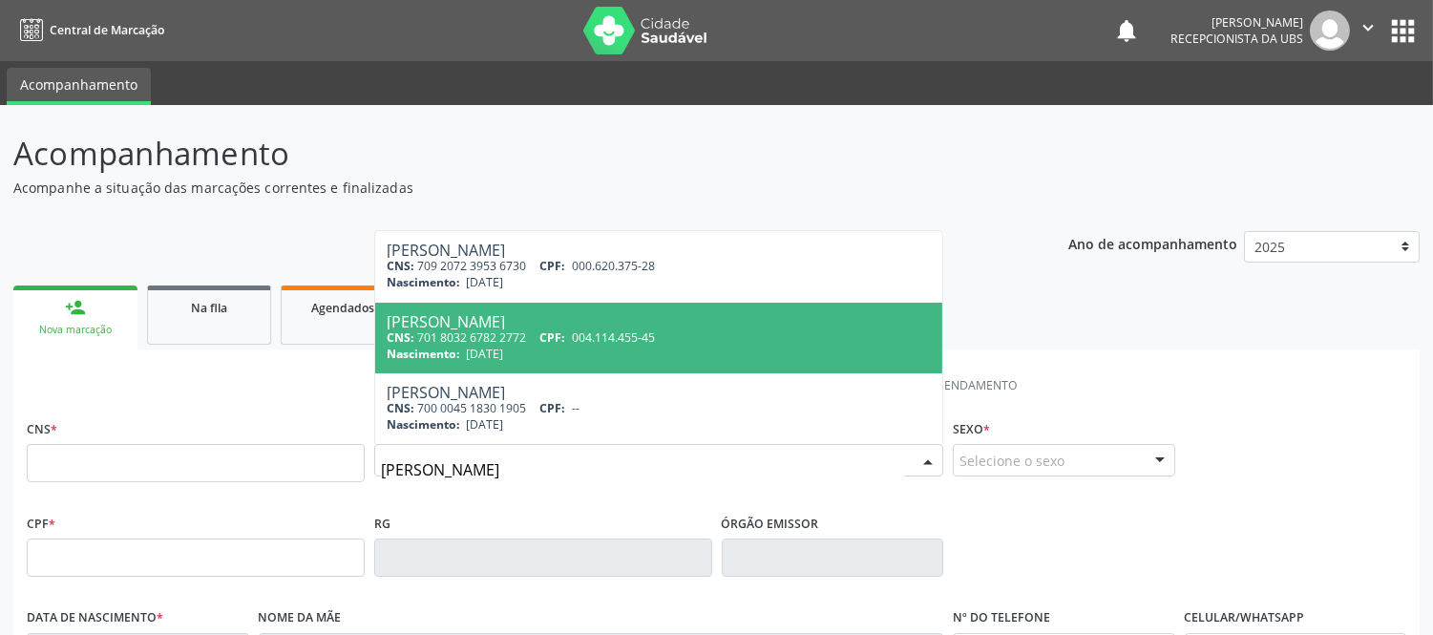
drag, startPoint x: 484, startPoint y: 350, endPoint x: 493, endPoint y: 349, distance: 9.6
click at [491, 349] on span "[DATE]" at bounding box center [484, 354] width 37 height 16
type input "701 8032 6782 2772"
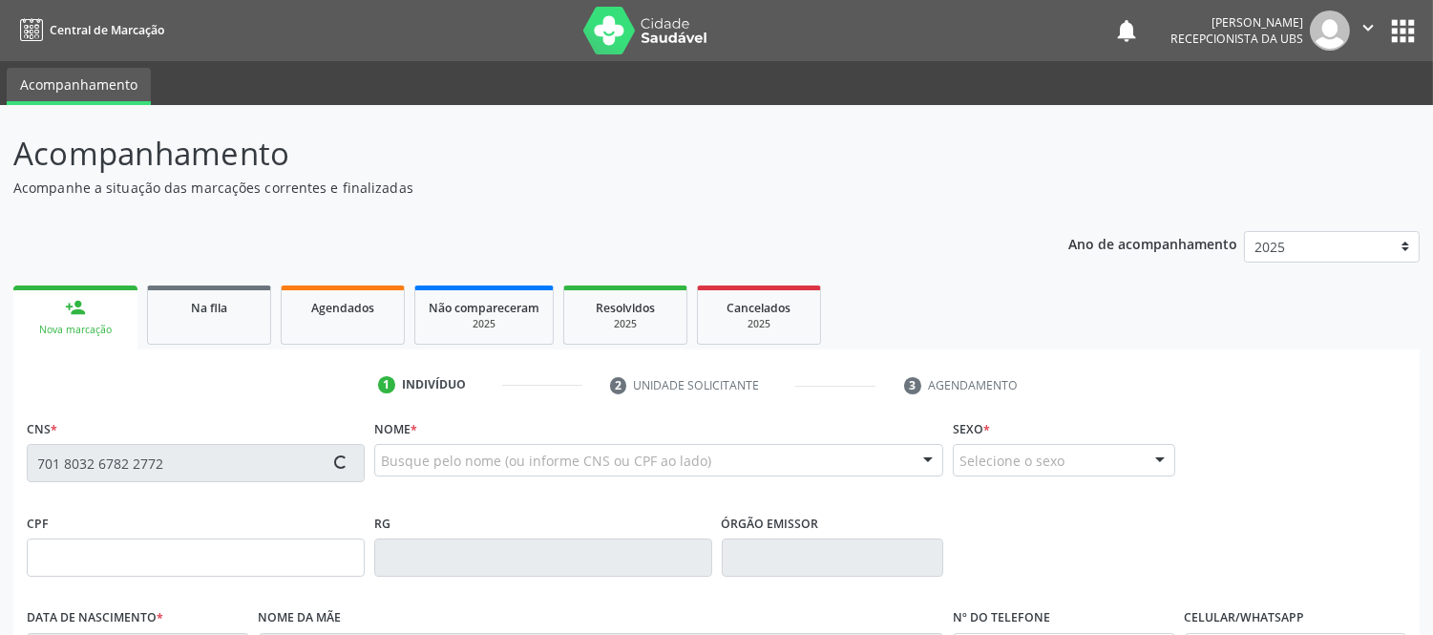
type input "004.114.455-45"
type input "[DATE]"
type input "[PERSON_NAME]"
type input "[PHONE_NUMBER]"
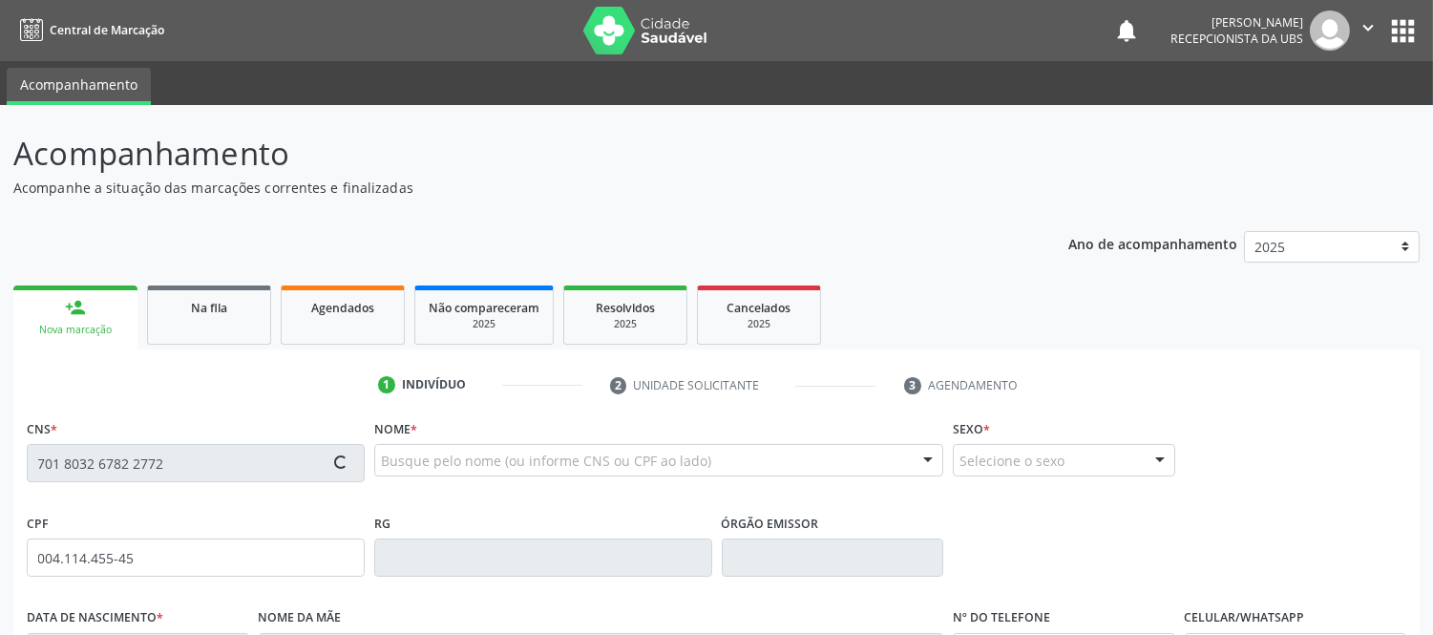
type input "461.847.915-91"
type input "S/N"
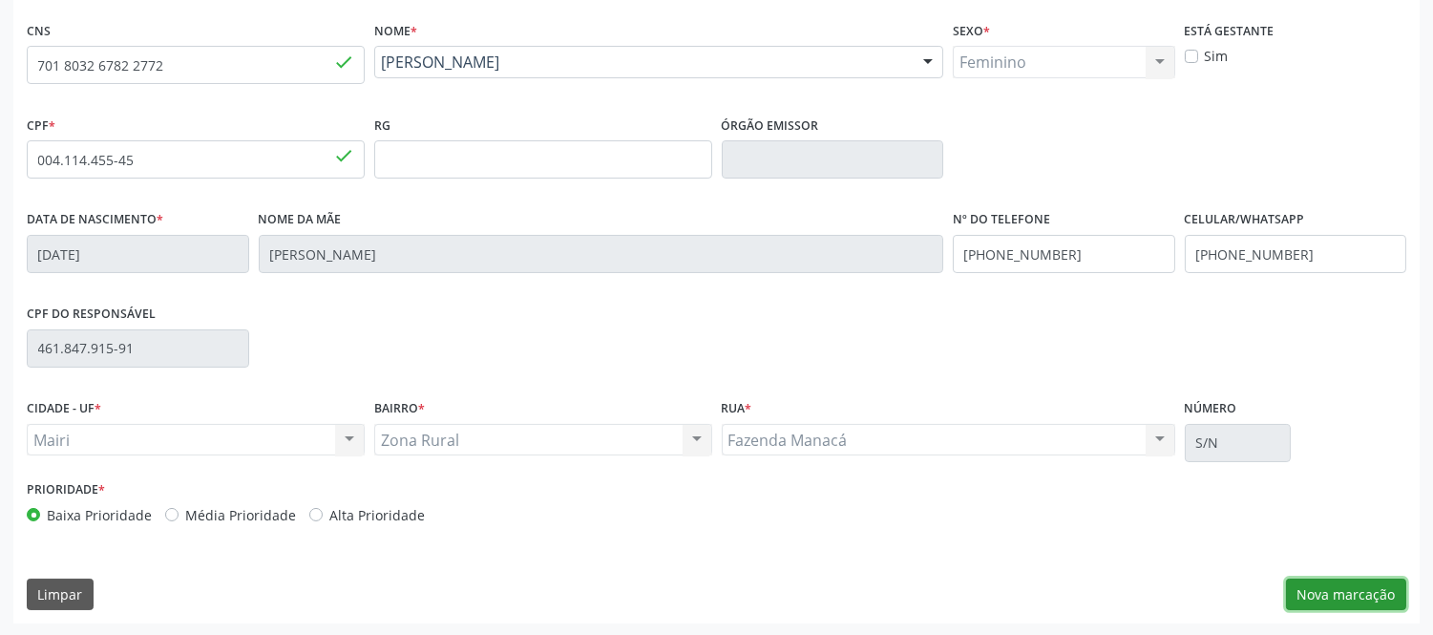
click at [1387, 586] on button "Nova marcação" at bounding box center [1346, 594] width 120 height 32
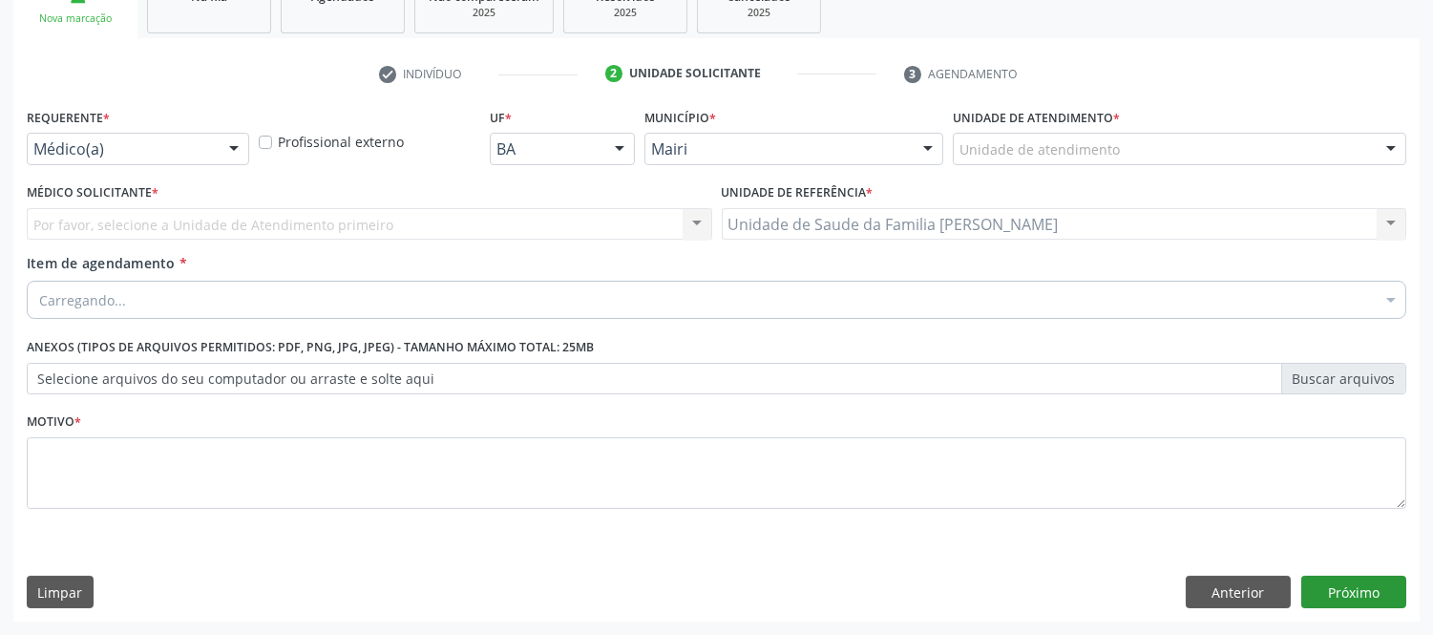
scroll to position [310, 0]
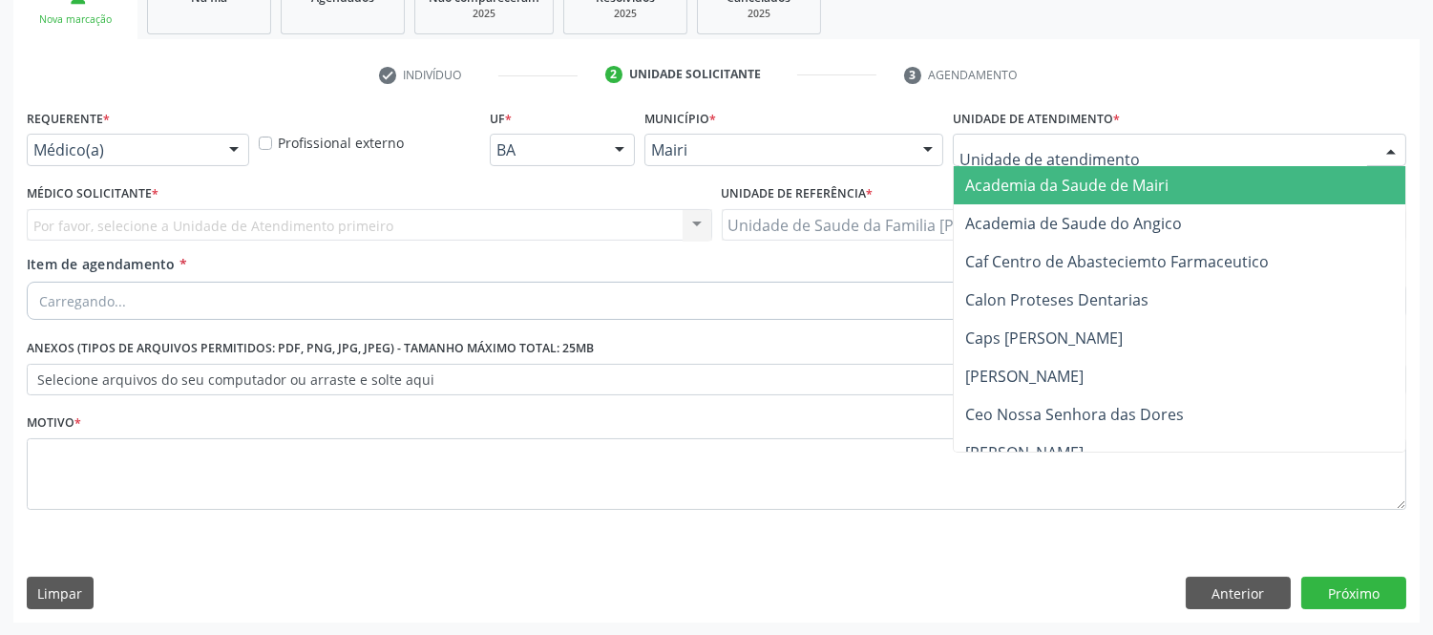
click at [1398, 146] on div at bounding box center [1390, 151] width 29 height 32
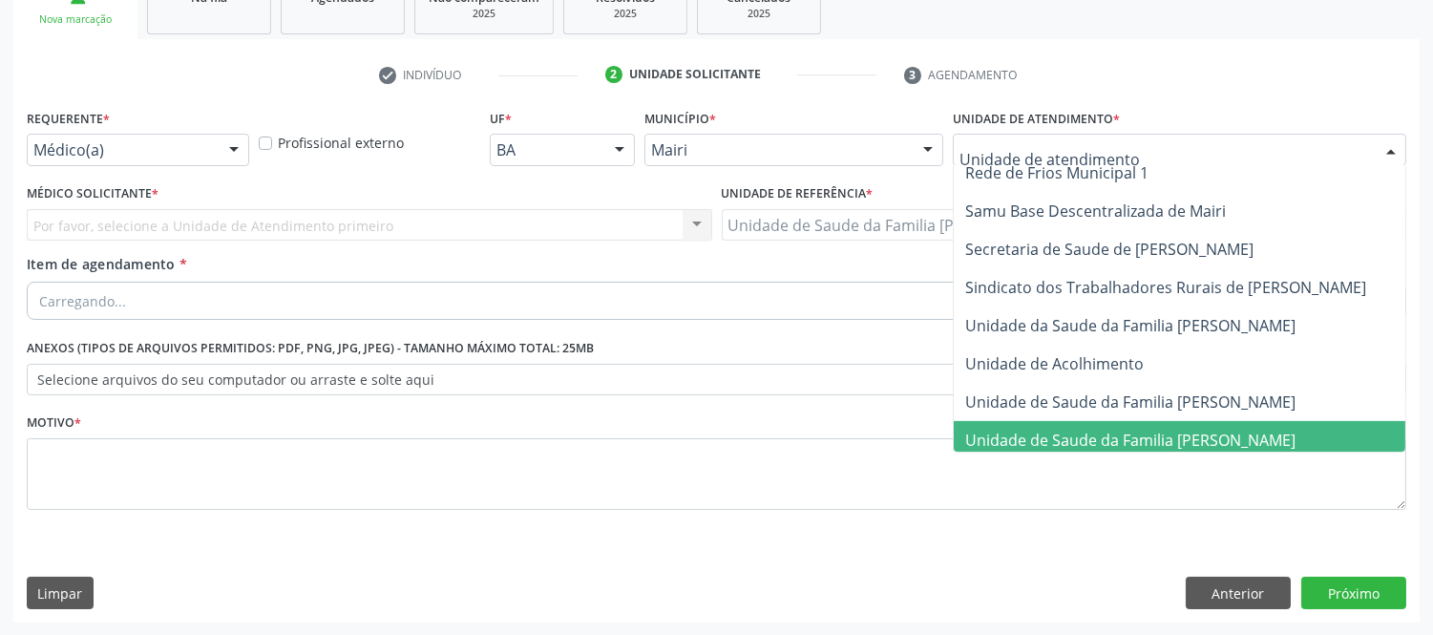
scroll to position [1378, 0]
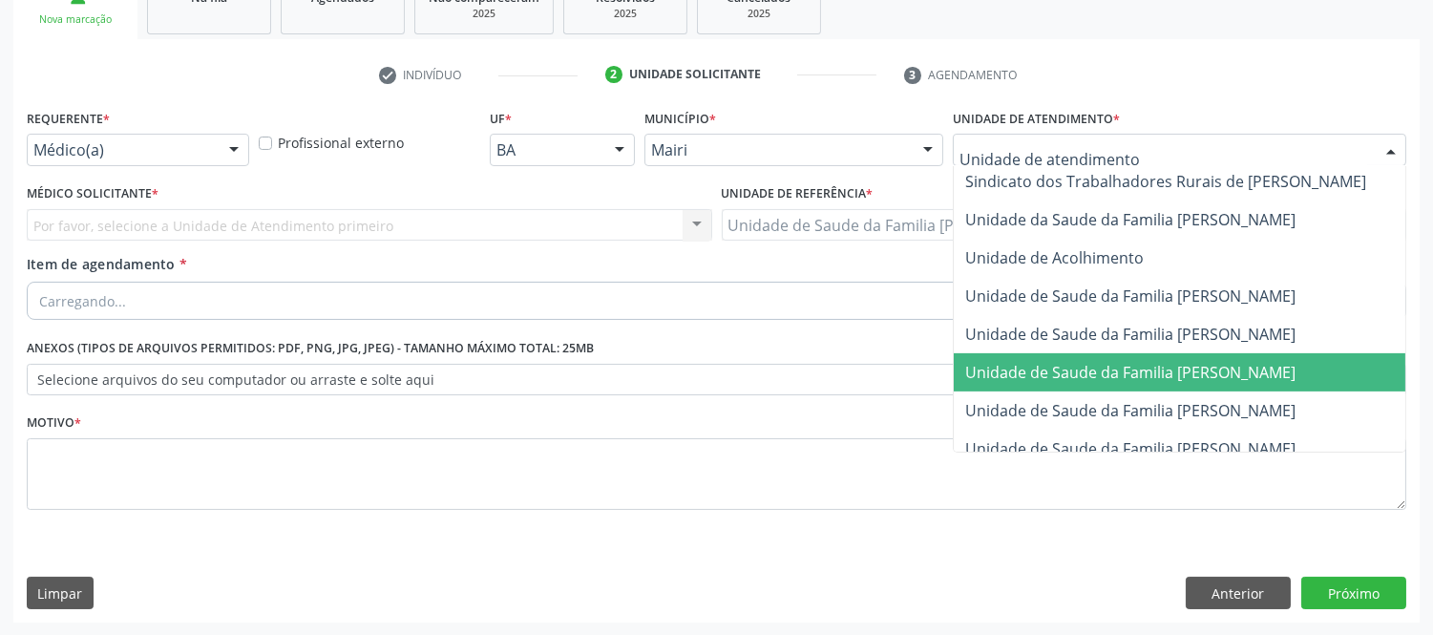
click at [1302, 356] on span "Unidade de Saude da Familia [PERSON_NAME]" at bounding box center [1200, 372] width 493 height 38
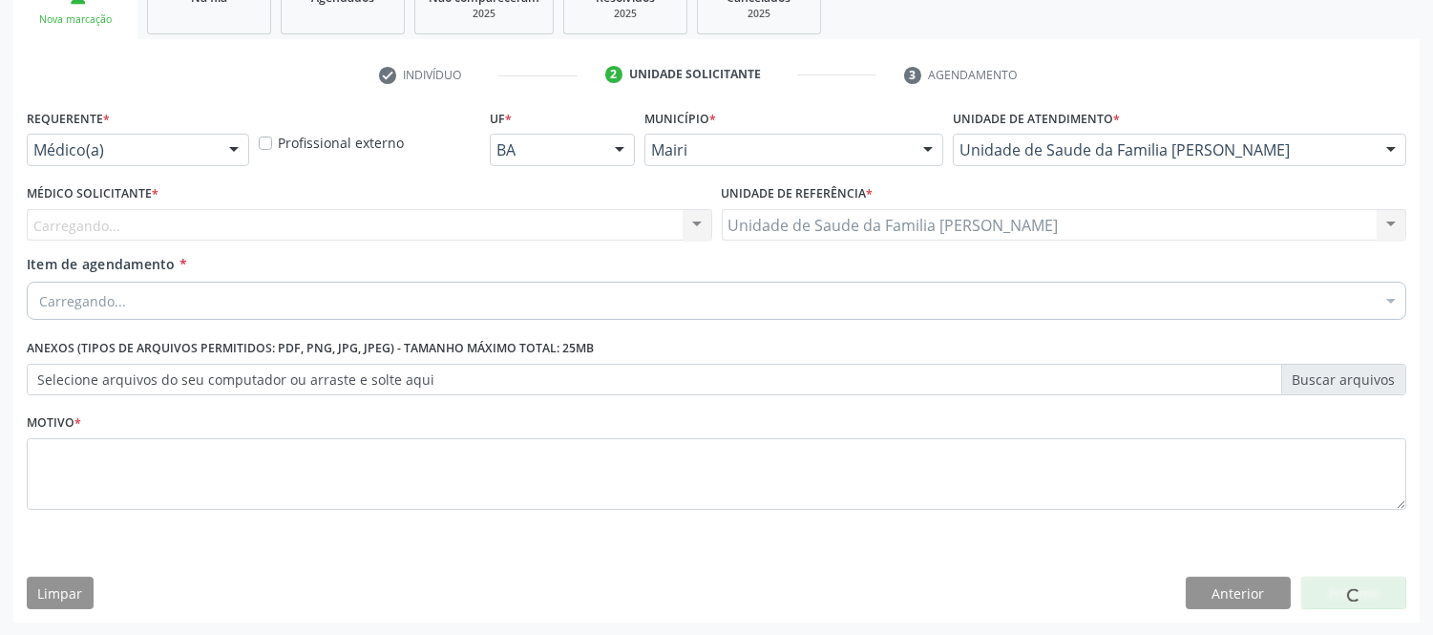
drag, startPoint x: 113, startPoint y: 217, endPoint x: 80, endPoint y: 235, distance: 37.2
click at [99, 220] on div "Carregando... Nenhum resultado encontrado para: " " Não há nenhuma opção para s…" at bounding box center [369, 225] width 685 height 32
click at [76, 226] on div "Carregando... Nenhum resultado encontrado para: " " Não há nenhuma opção para s…" at bounding box center [369, 225] width 685 height 32
click at [159, 294] on div at bounding box center [716, 301] width 1379 height 38
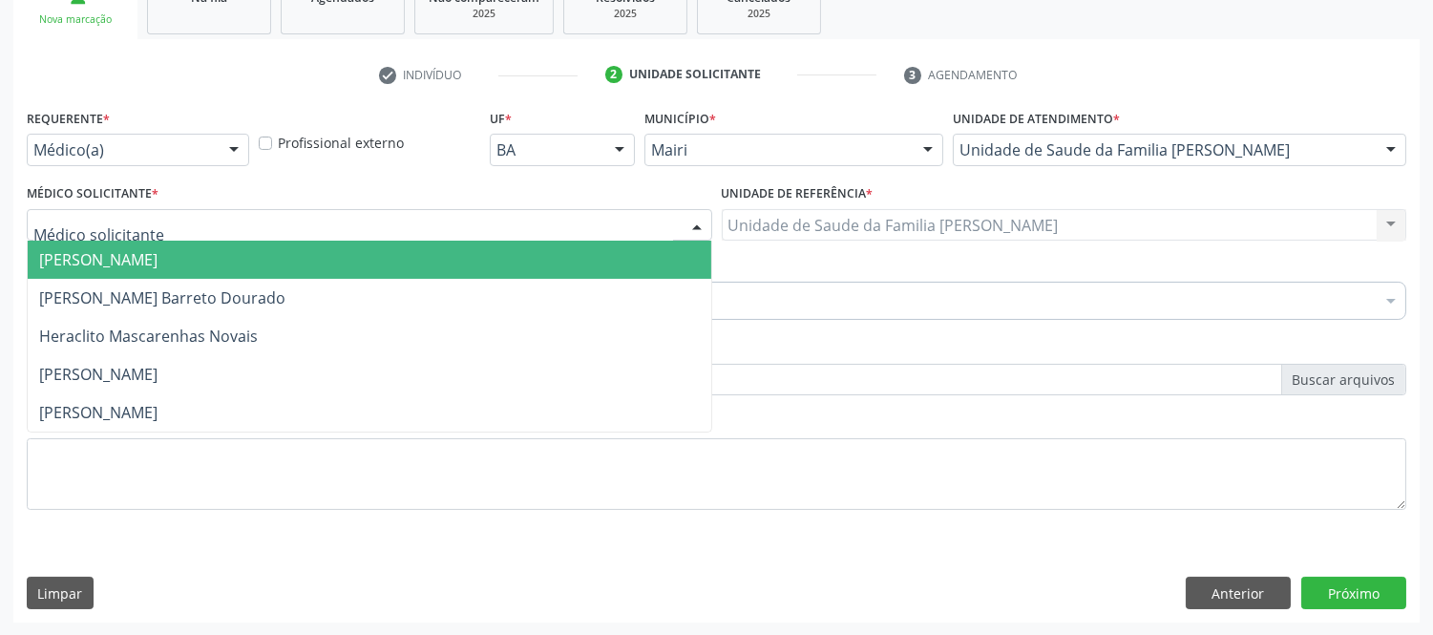
click at [183, 218] on div at bounding box center [369, 225] width 685 height 32
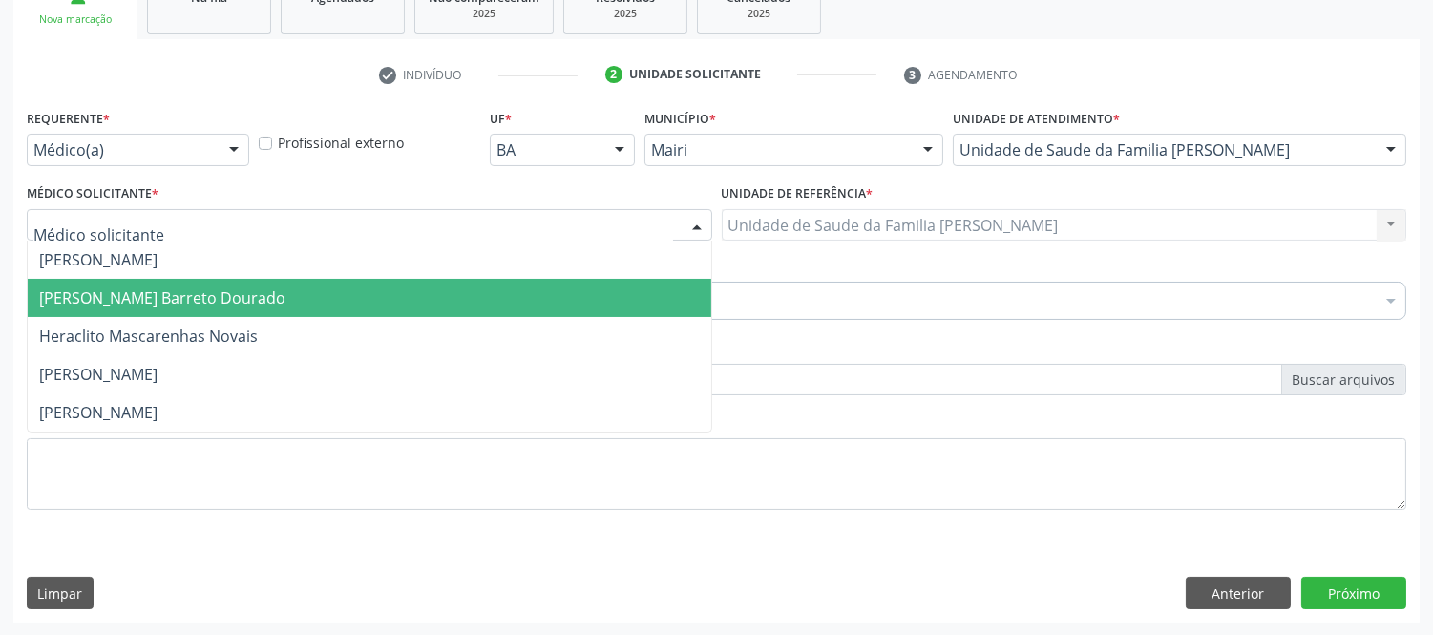
click at [212, 298] on span "[PERSON_NAME] Barreto Dourado" at bounding box center [162, 297] width 246 height 21
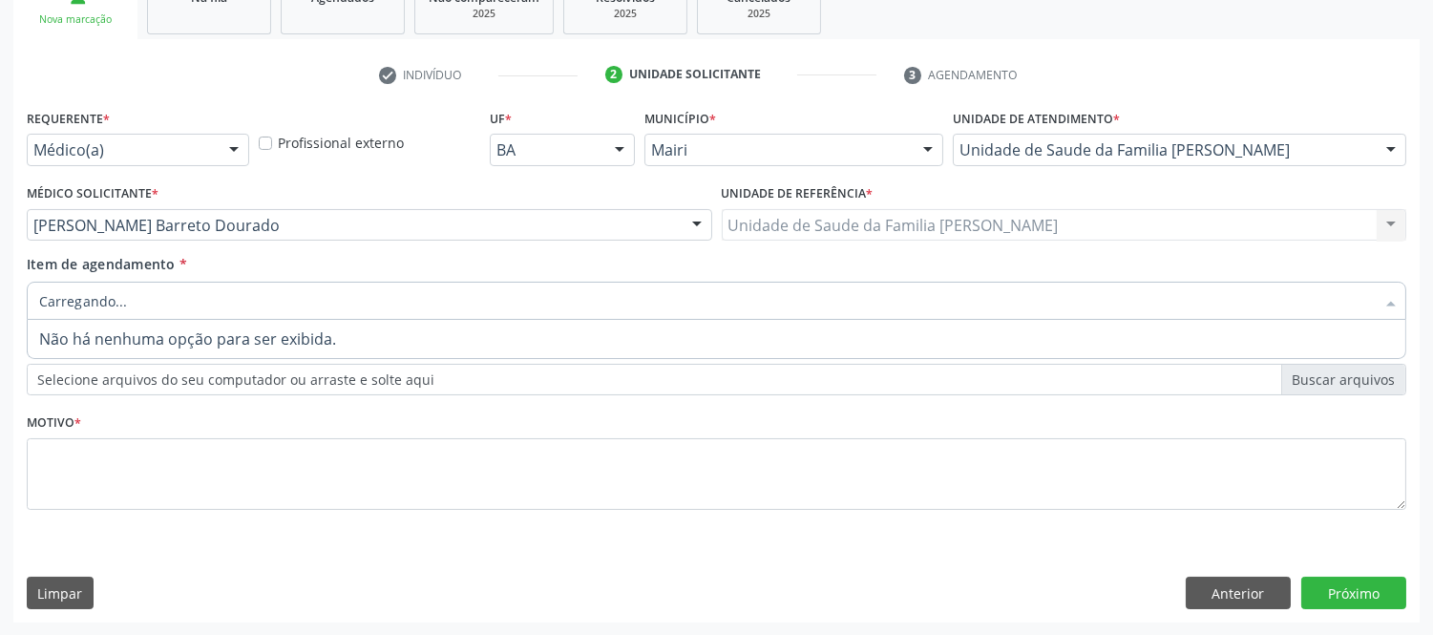
click at [210, 298] on div at bounding box center [716, 301] width 1379 height 38
click at [197, 302] on input "#" at bounding box center [706, 301] width 1335 height 38
type input "#"
click at [130, 409] on div "Motivo *" at bounding box center [716, 459] width 1379 height 101
click at [141, 294] on div at bounding box center [716, 301] width 1379 height 38
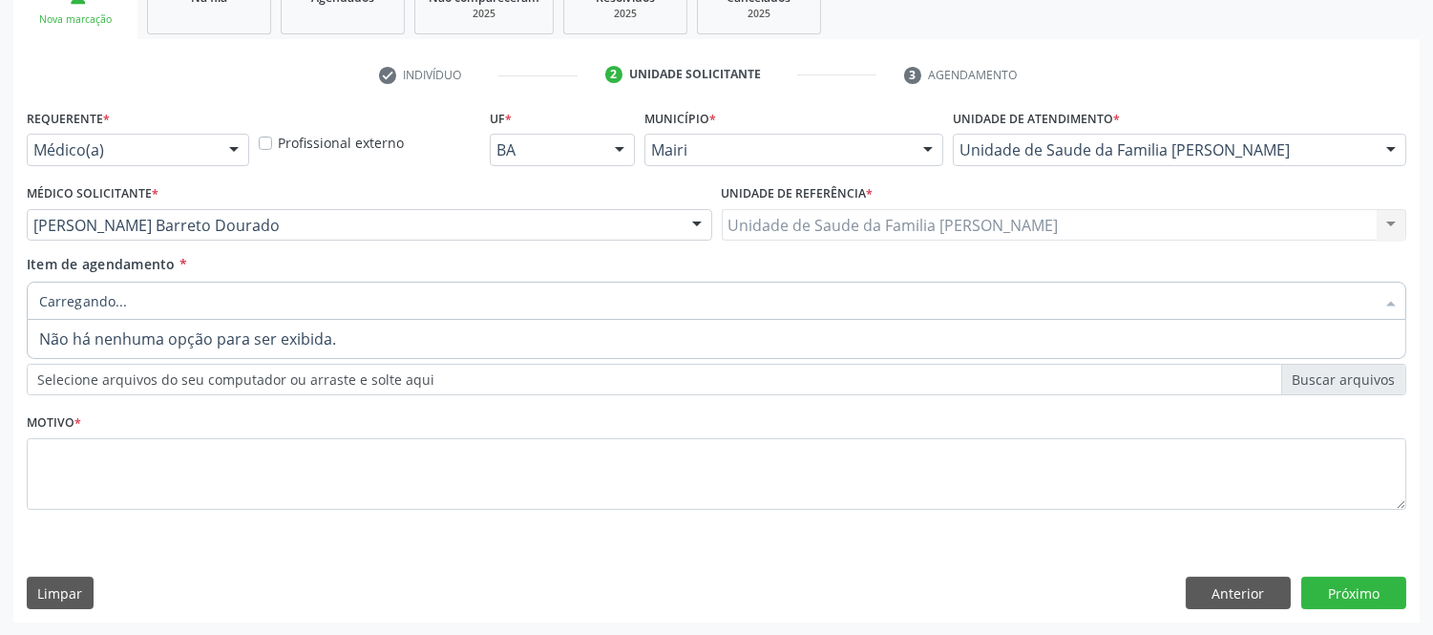
click at [116, 308] on input "Item de agendamento *" at bounding box center [706, 301] width 1335 height 38
click at [248, 405] on div "Anexos (Tipos de arquivos permitidos: PDF, PNG, JPG, JPEG) - Tamanho máximo tot…" at bounding box center [716, 371] width 1389 height 74
click at [201, 304] on div at bounding box center [716, 301] width 1379 height 38
click at [284, 409] on div "Motivo *" at bounding box center [716, 459] width 1379 height 101
click at [108, 304] on input "Item de agendamento *" at bounding box center [706, 301] width 1335 height 38
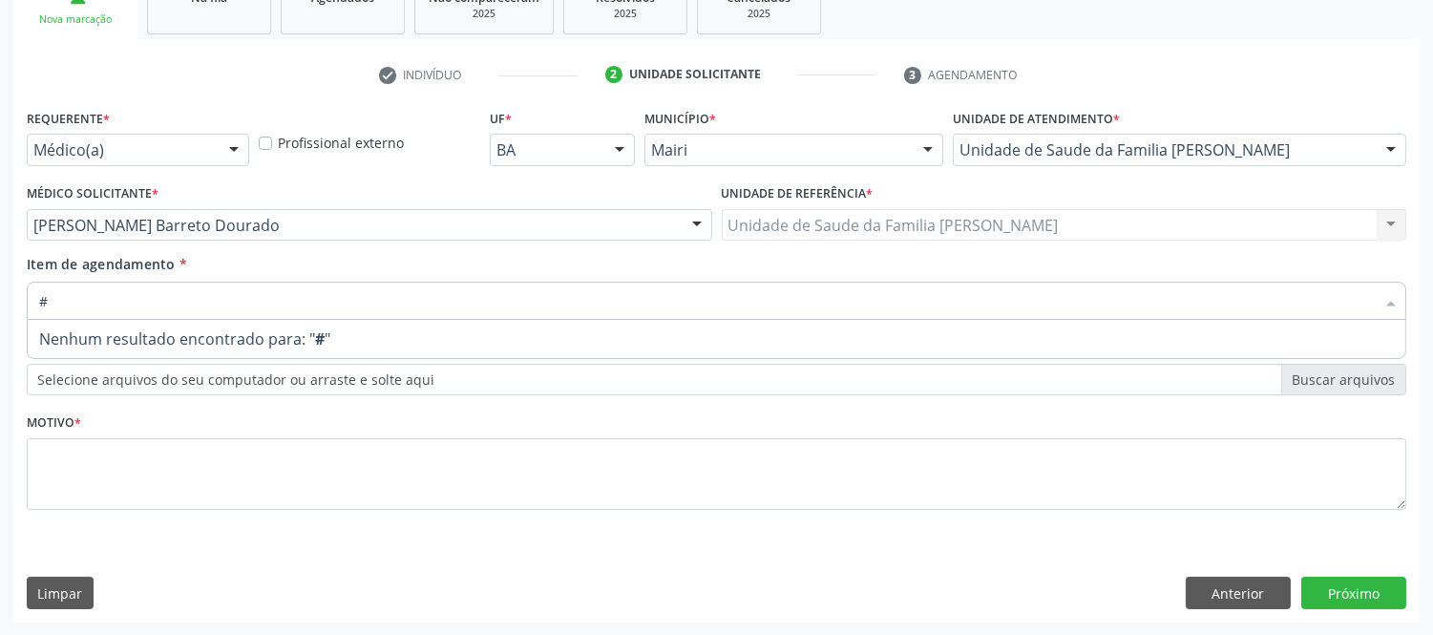
type input "#"
click at [213, 409] on div "Motivo *" at bounding box center [716, 459] width 1379 height 101
click at [206, 303] on div at bounding box center [716, 301] width 1379 height 38
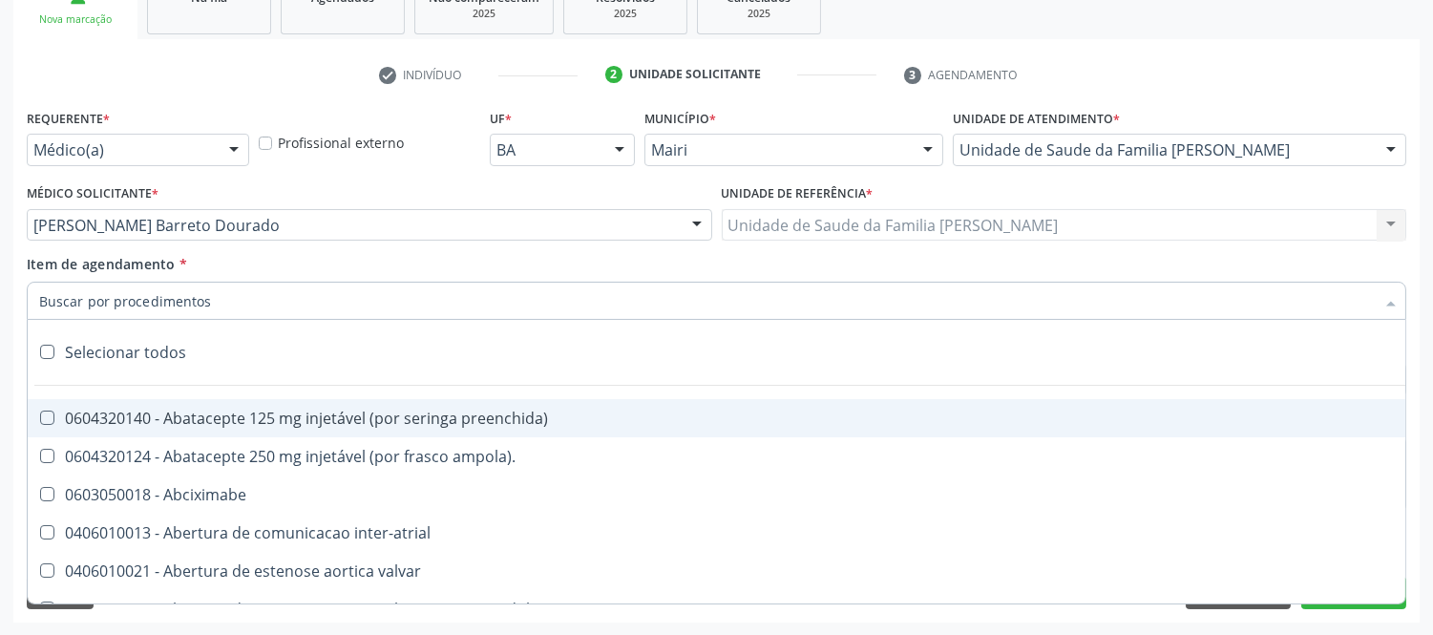
type input "3"
type input "#"
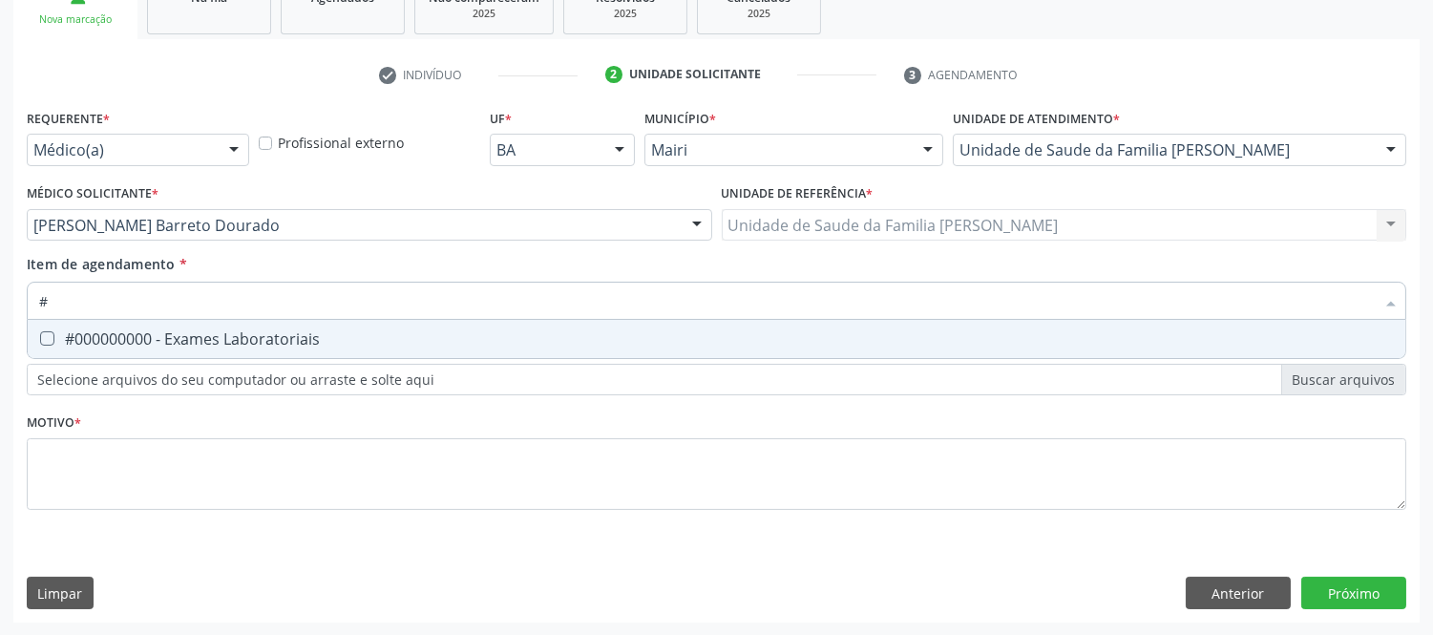
click at [197, 331] on div "#000000000 - Exames Laboratoriais" at bounding box center [716, 338] width 1354 height 15
checkbox Laboratoriais "true"
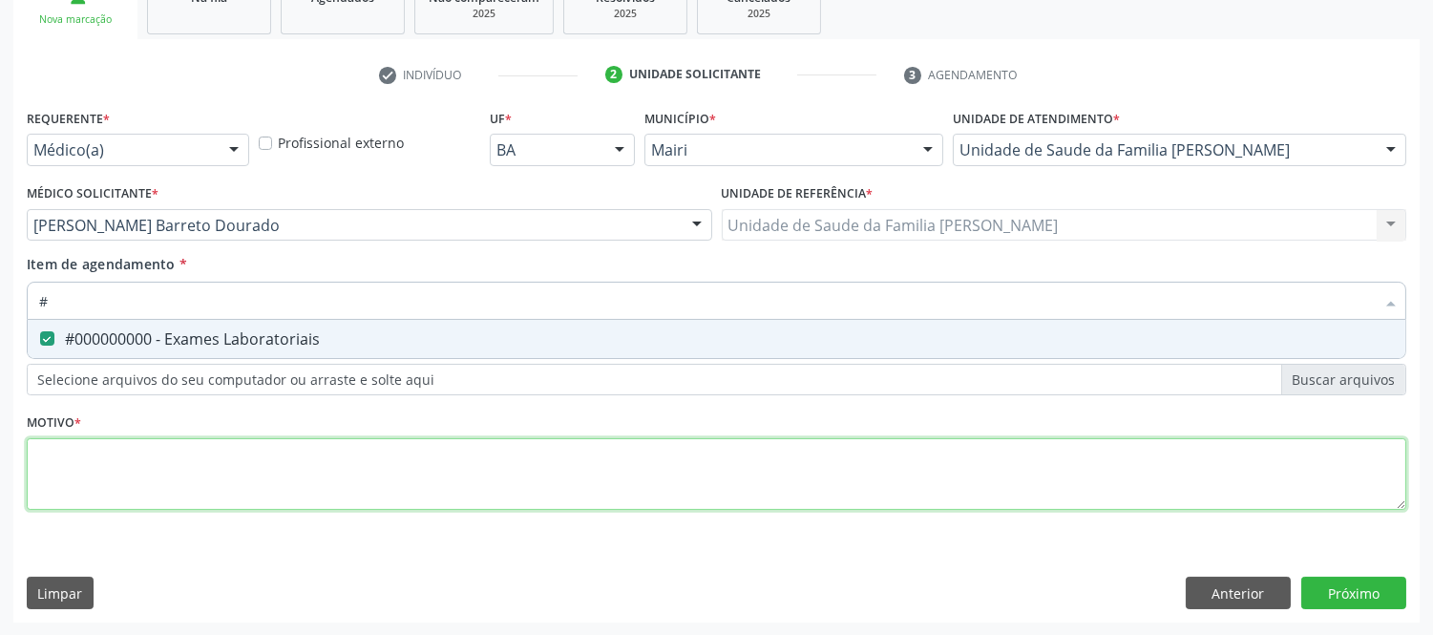
click at [223, 481] on div "Requerente * Médico(a) Médico(a) Enfermeiro(a) Paciente Nenhum resultado encont…" at bounding box center [716, 320] width 1379 height 432
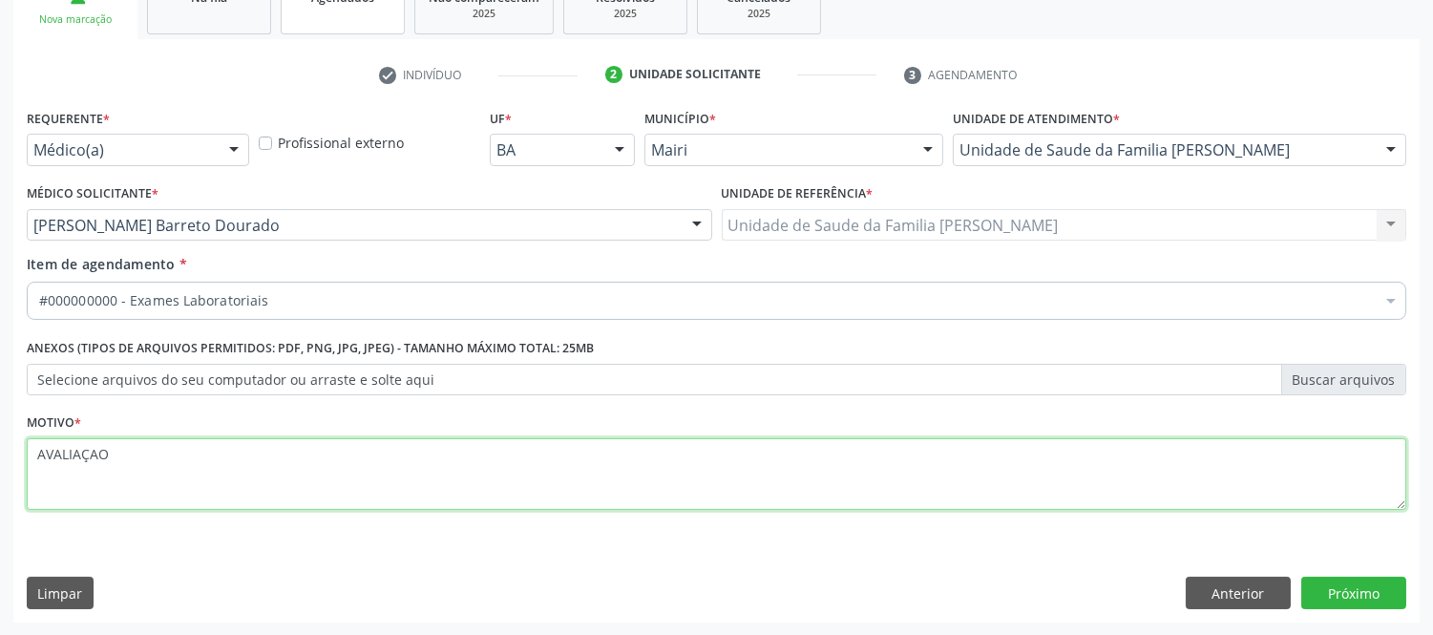
type textarea "AVALIAÇAO"
click at [143, 463] on textarea "AVALIAÇAO" at bounding box center [716, 474] width 1379 height 73
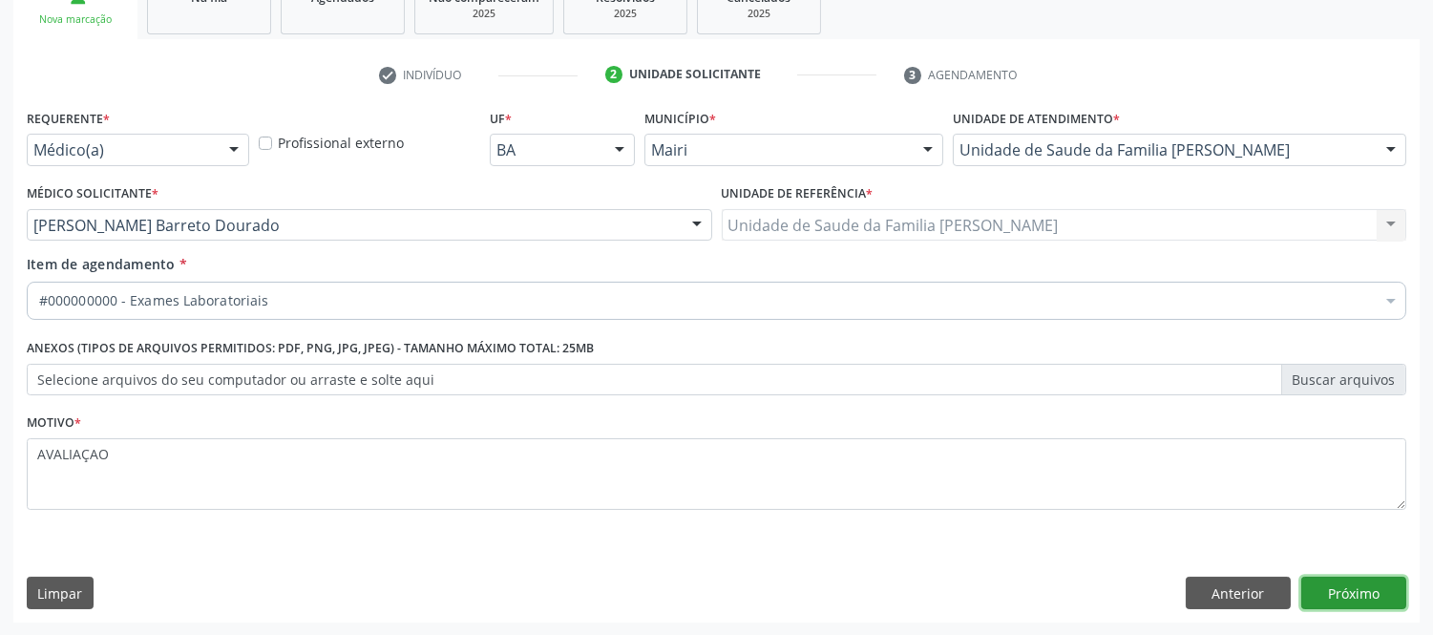
click at [1350, 593] on button "Próximo" at bounding box center [1353, 593] width 105 height 32
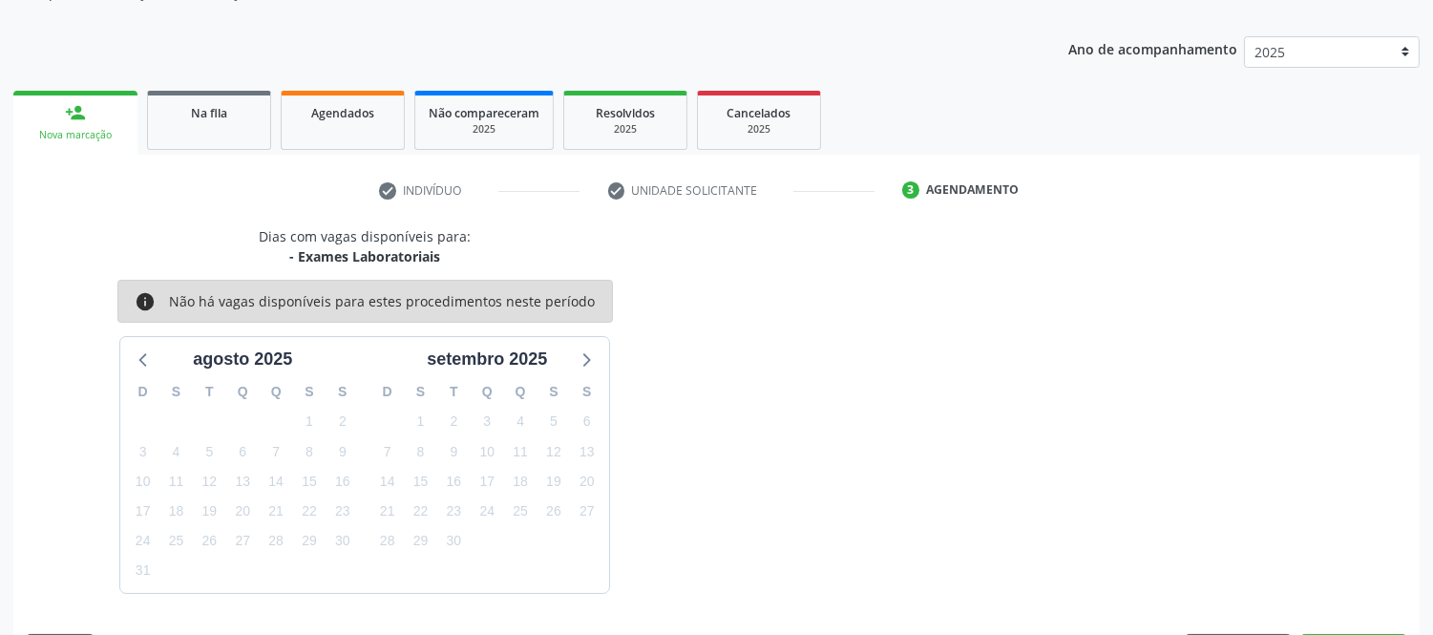
scroll to position [251, 0]
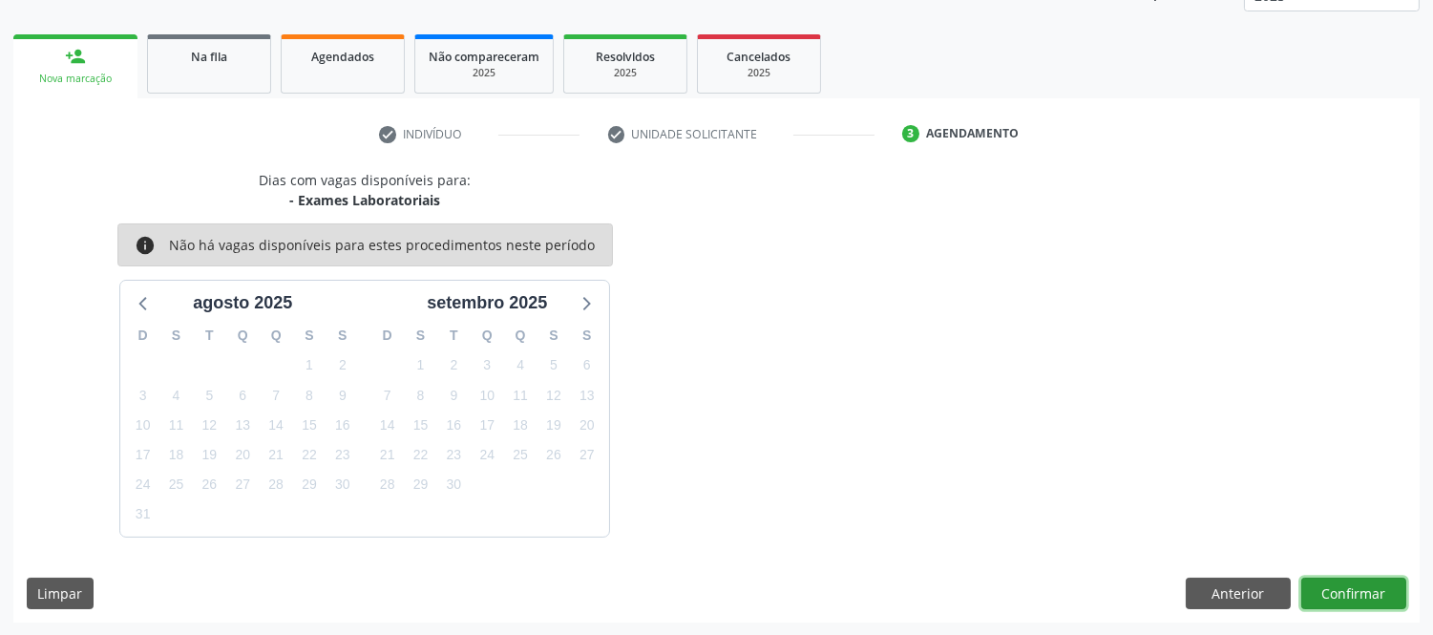
click at [1343, 590] on button "Confirmar" at bounding box center [1353, 593] width 105 height 32
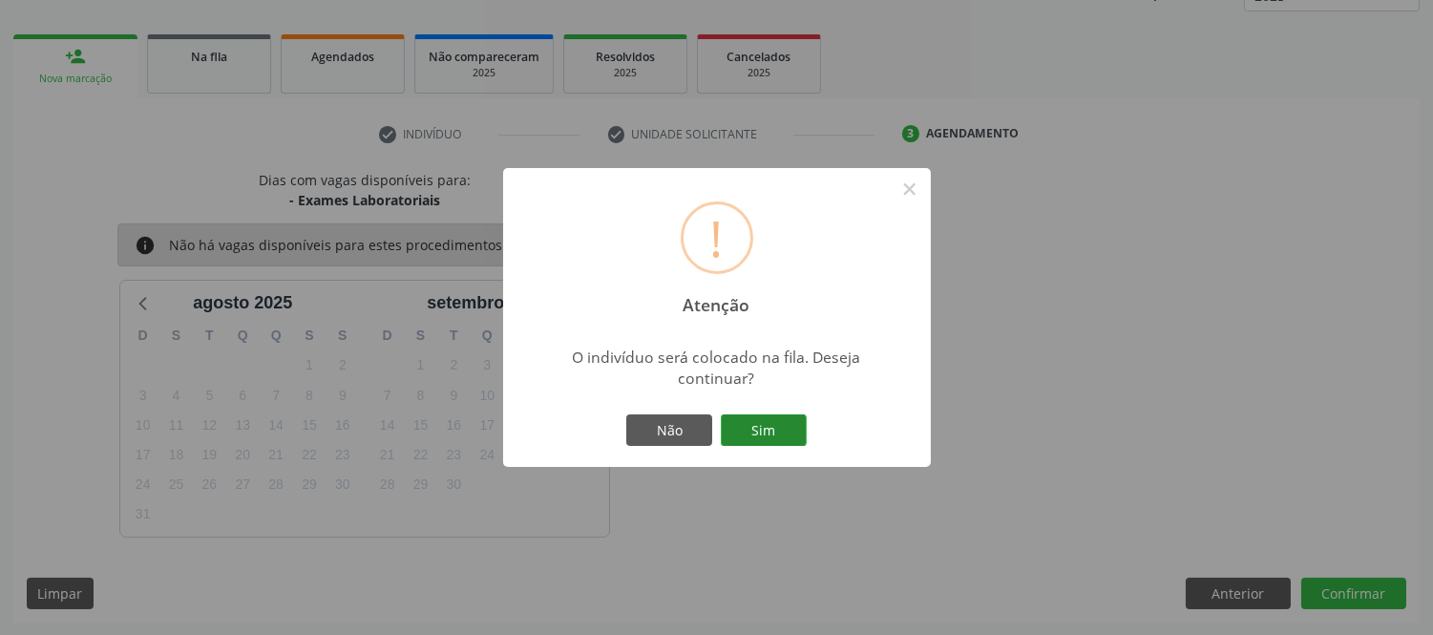
click at [781, 428] on button "Sim" at bounding box center [764, 430] width 86 height 32
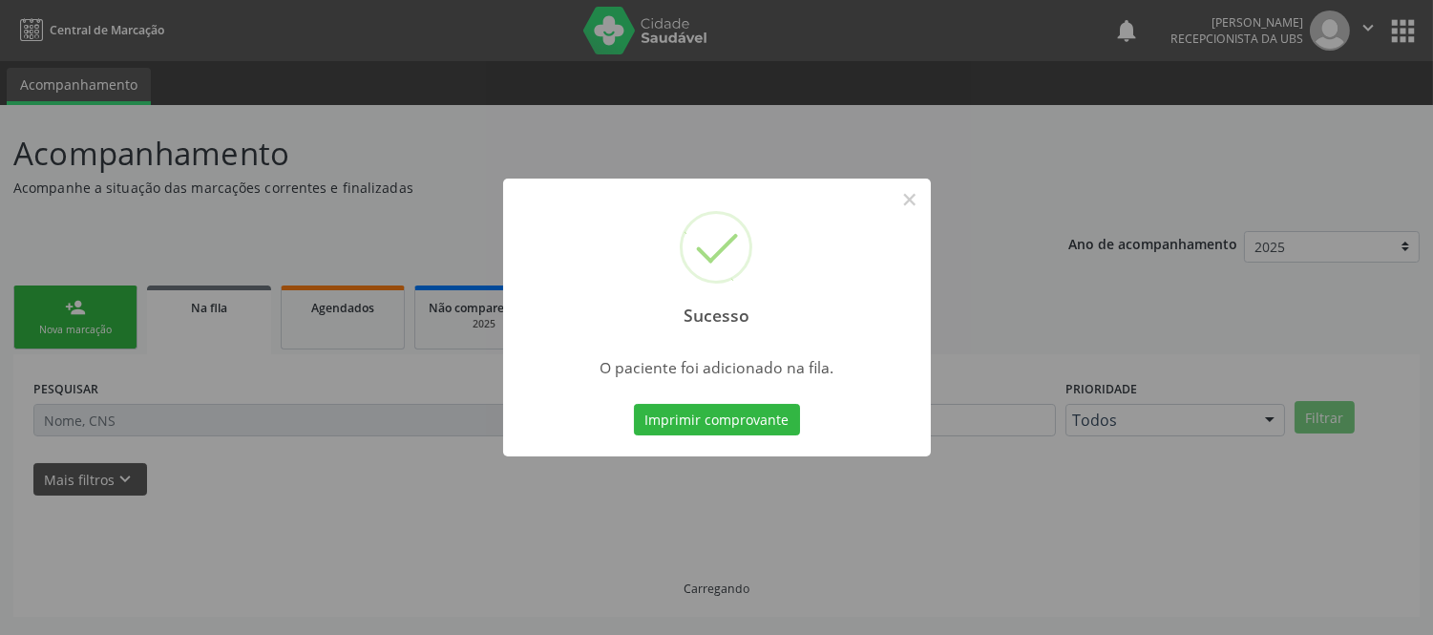
scroll to position [0, 0]
click at [780, 427] on button "Imprimir comprovante" at bounding box center [717, 420] width 166 height 32
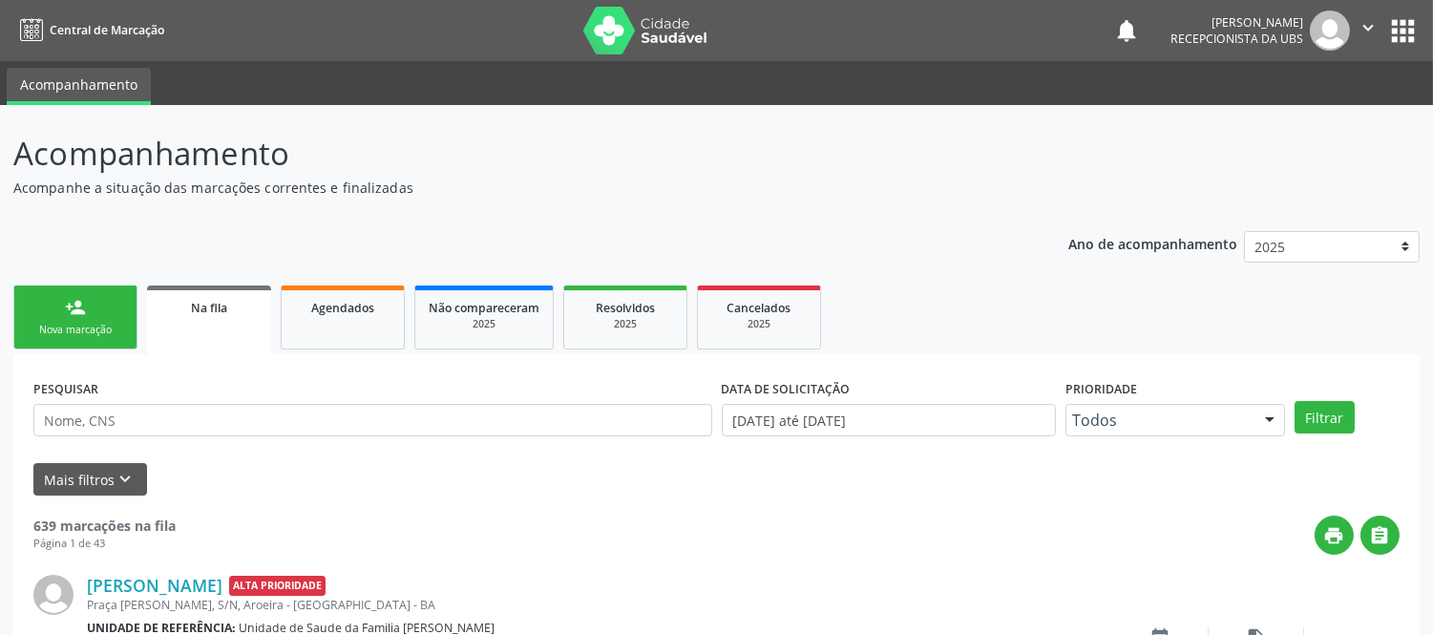
click at [98, 332] on div "Nova marcação" at bounding box center [75, 330] width 95 height 14
click at [106, 332] on div "Nova marcação" at bounding box center [75, 330] width 95 height 14
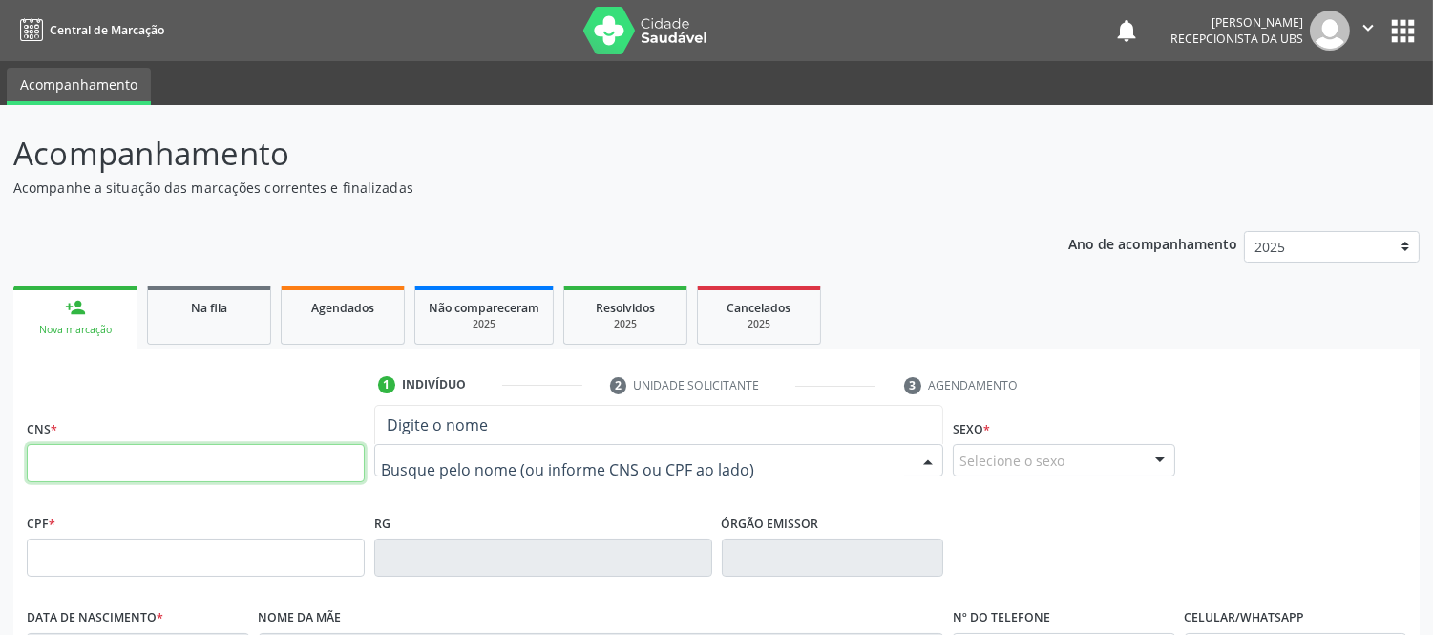
click at [330, 445] on input "text" at bounding box center [196, 463] width 338 height 38
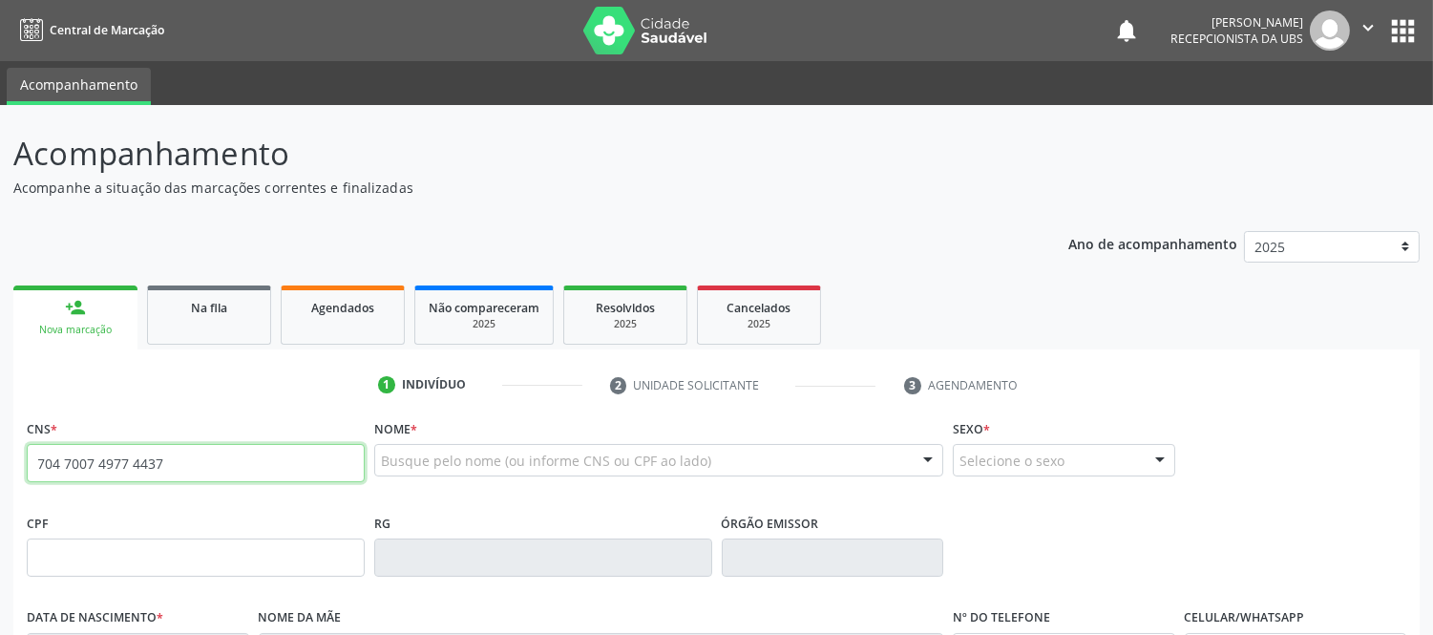
type input "704 7007 4977 4437"
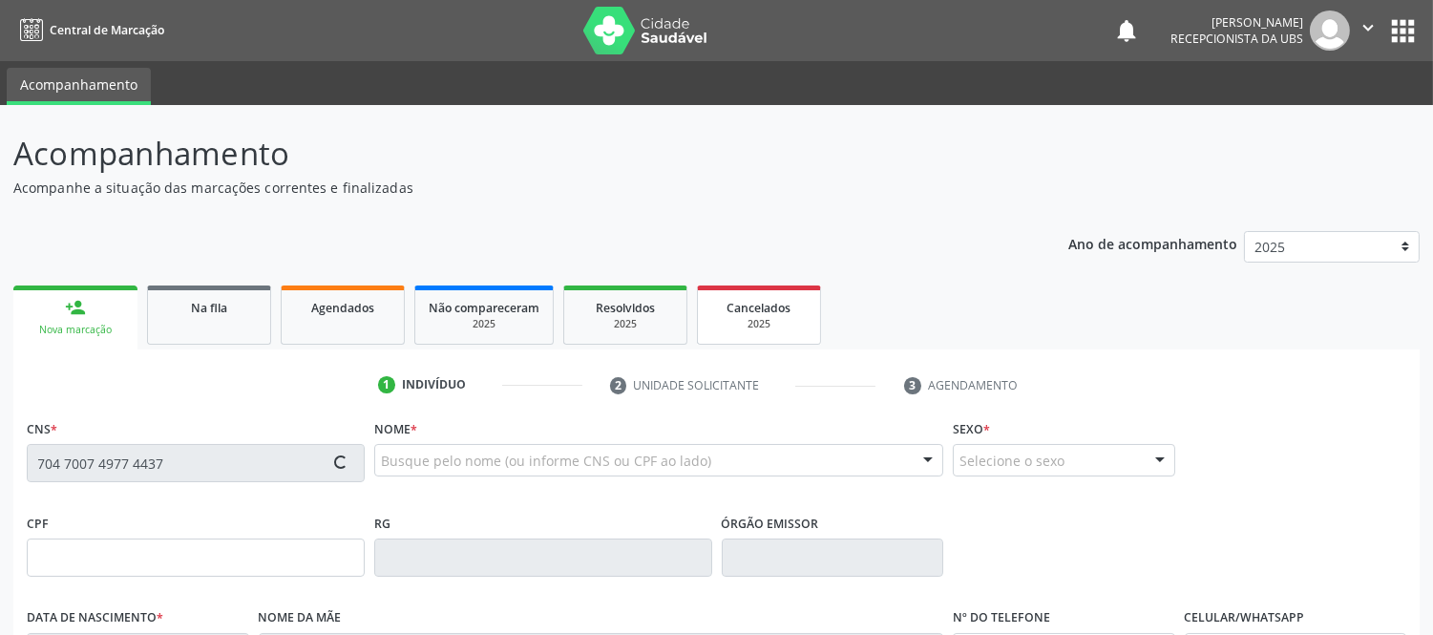
type input "092.590.025-75"
type input "[DATE]"
type input "Rubiane de [PERSON_NAME]"
type input "[PHONE_NUMBER]"
type input "006.408.315-24"
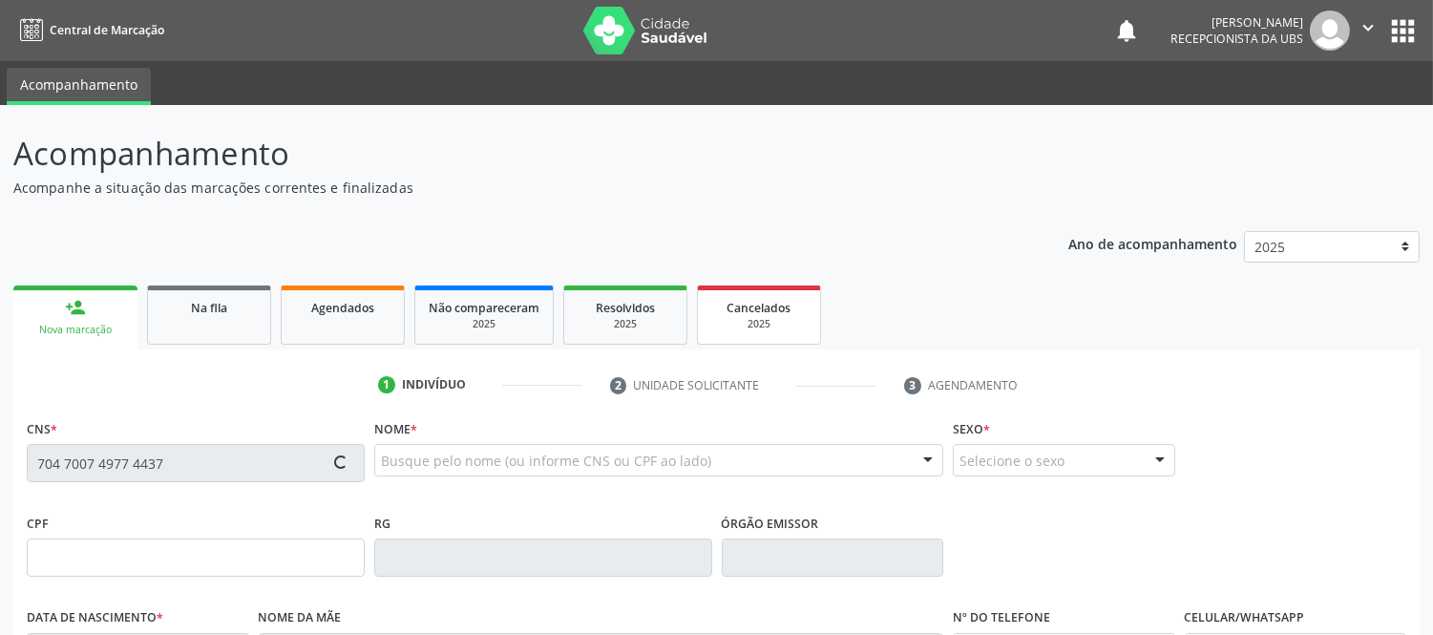
type input "S/N"
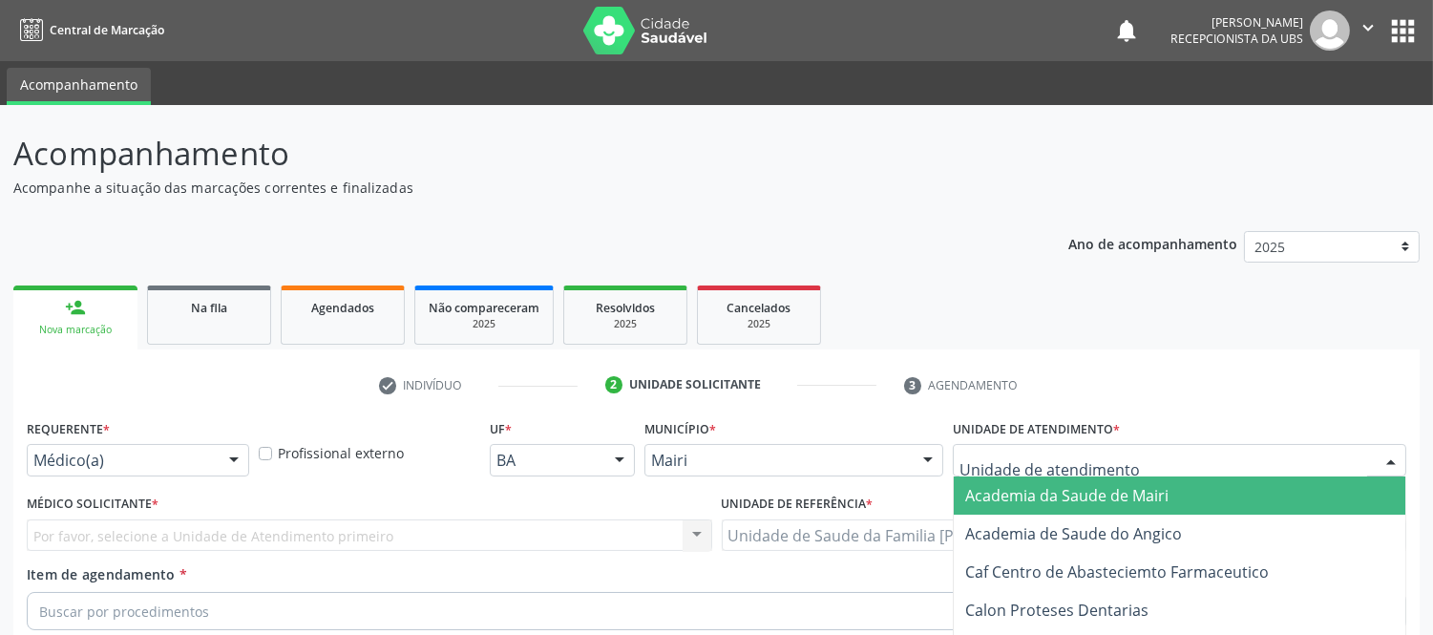
click at [1295, 444] on div at bounding box center [1179, 460] width 453 height 32
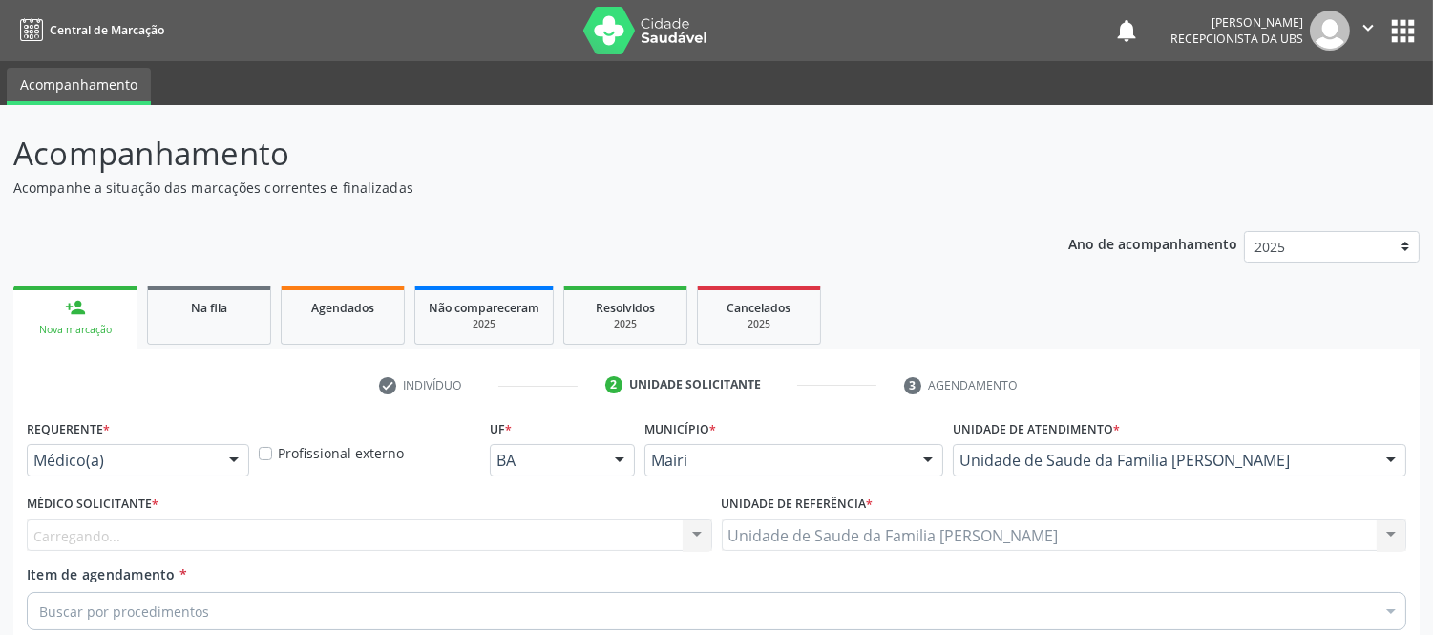
click at [136, 519] on div "Carregando... Nenhum resultado encontrado para: " " Não há nenhuma opção para s…" at bounding box center [369, 535] width 685 height 32
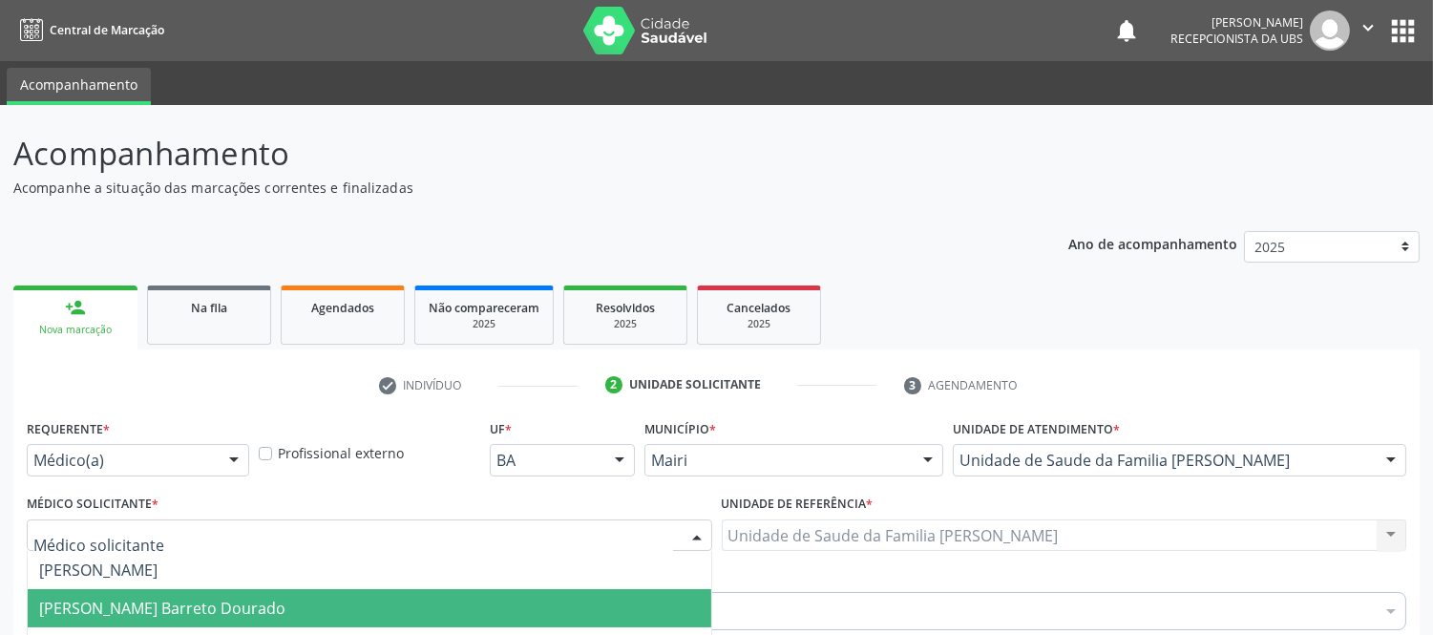
click at [91, 598] on span "[PERSON_NAME] Barreto Dourado" at bounding box center [162, 608] width 246 height 21
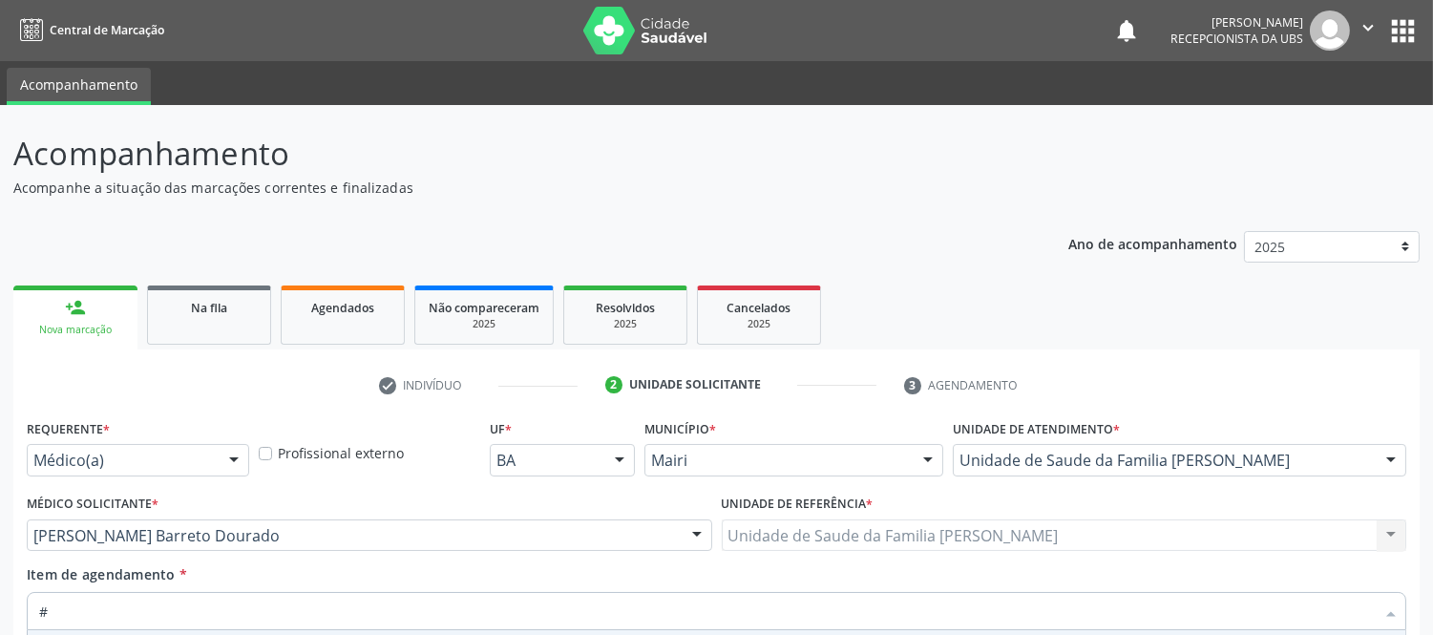
click at [185, 464] on div "Requerente * Médico(a) Médico(a) Enfermeiro(a) Paciente Nenhum resultado encont…" at bounding box center [716, 630] width 1379 height 432
type textarea "AVALIAÇAO"
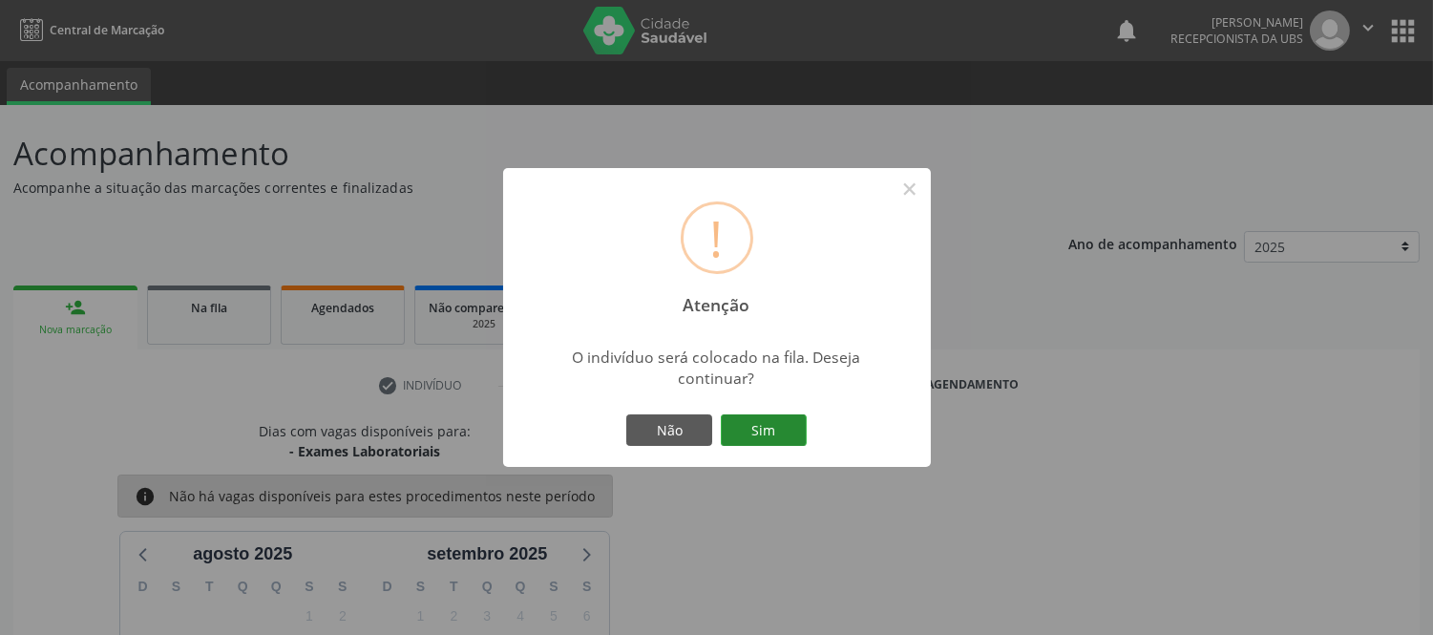
click at [768, 440] on button "Sim" at bounding box center [764, 430] width 86 height 32
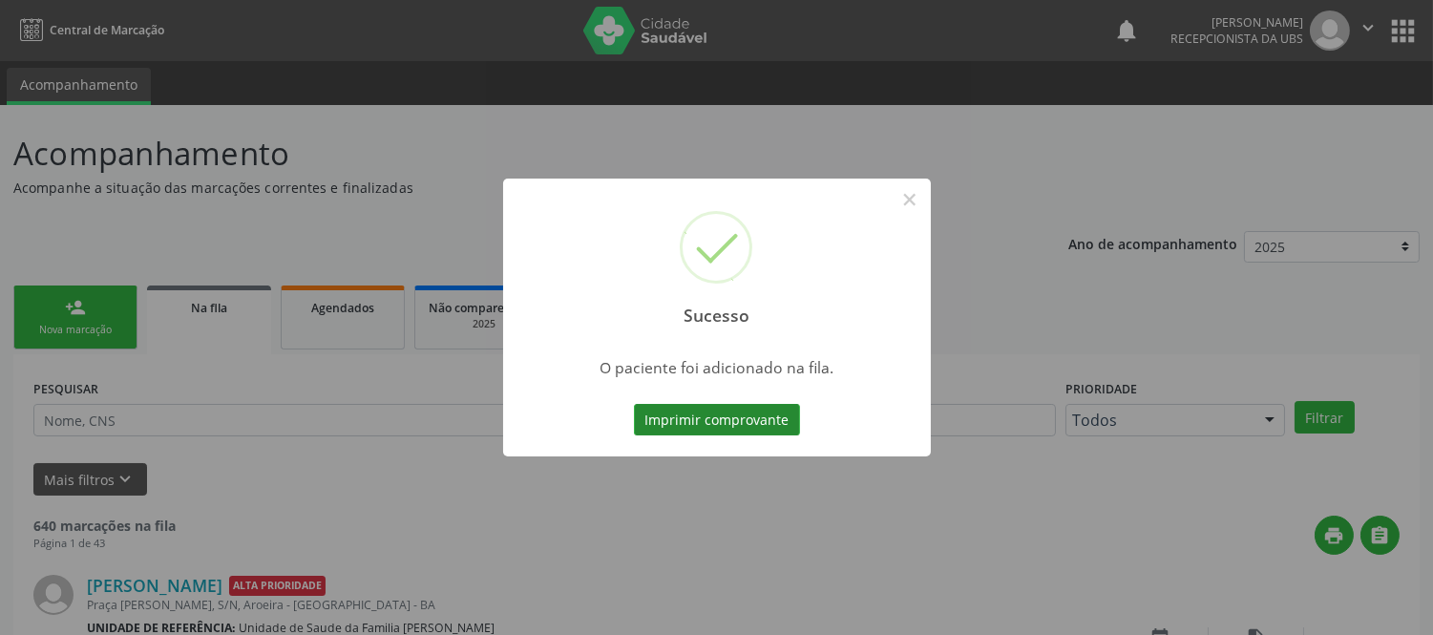
click at [752, 422] on button "Imprimir comprovante" at bounding box center [717, 420] width 166 height 32
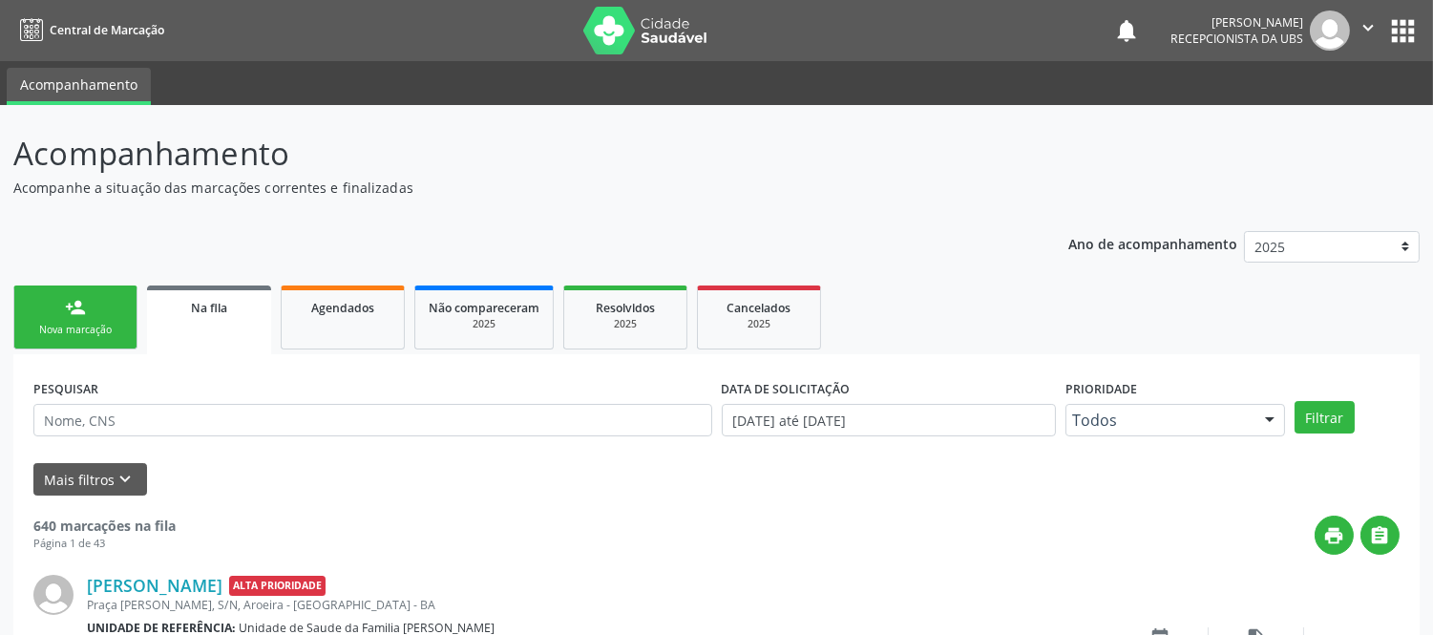
click at [120, 323] on div "Nova marcação" at bounding box center [75, 330] width 95 height 14
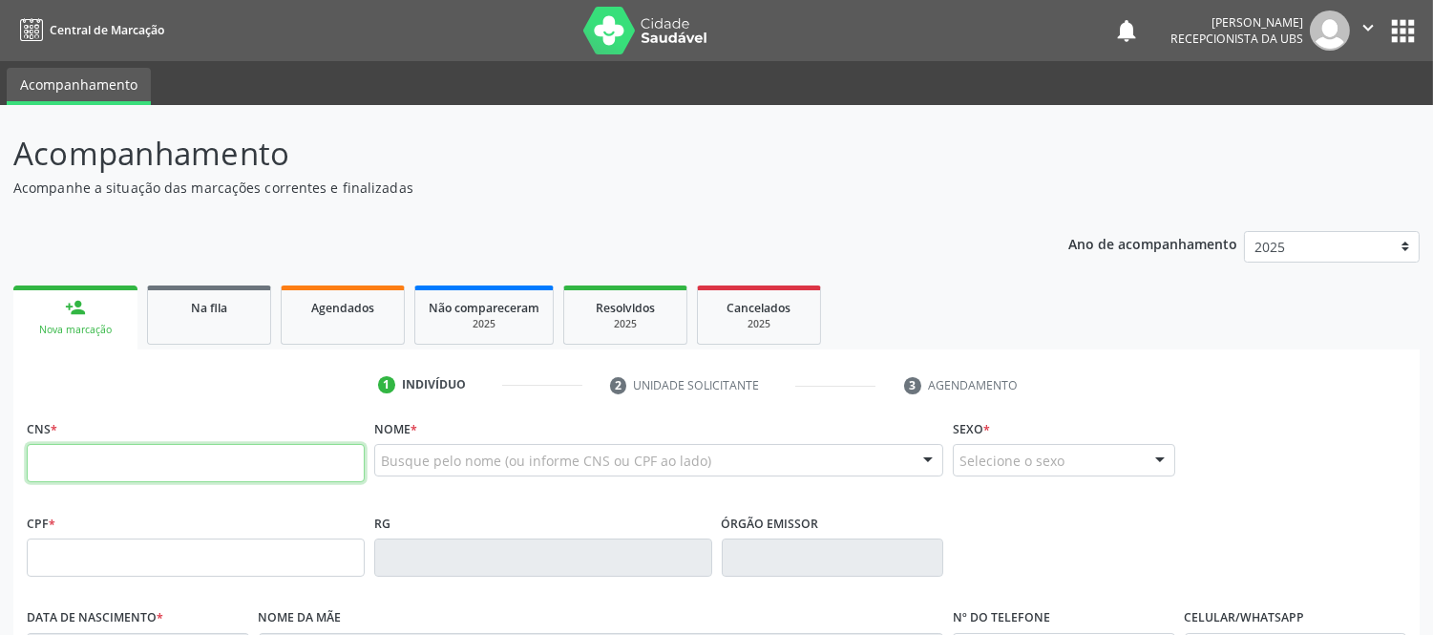
click at [145, 454] on input "text" at bounding box center [196, 463] width 338 height 38
type input "701 8032 6782 2772"
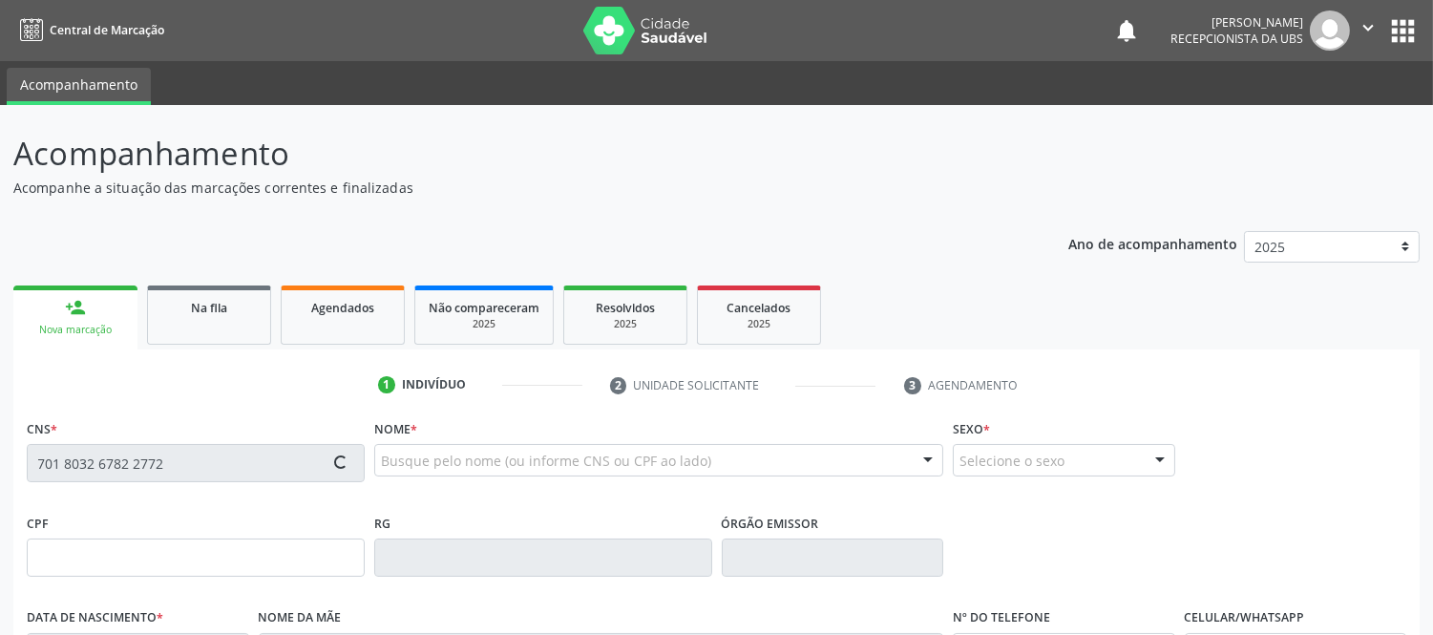
type input "004.114.455-45"
type input "[DATE]"
type input "[PERSON_NAME]"
type input "[PHONE_NUMBER]"
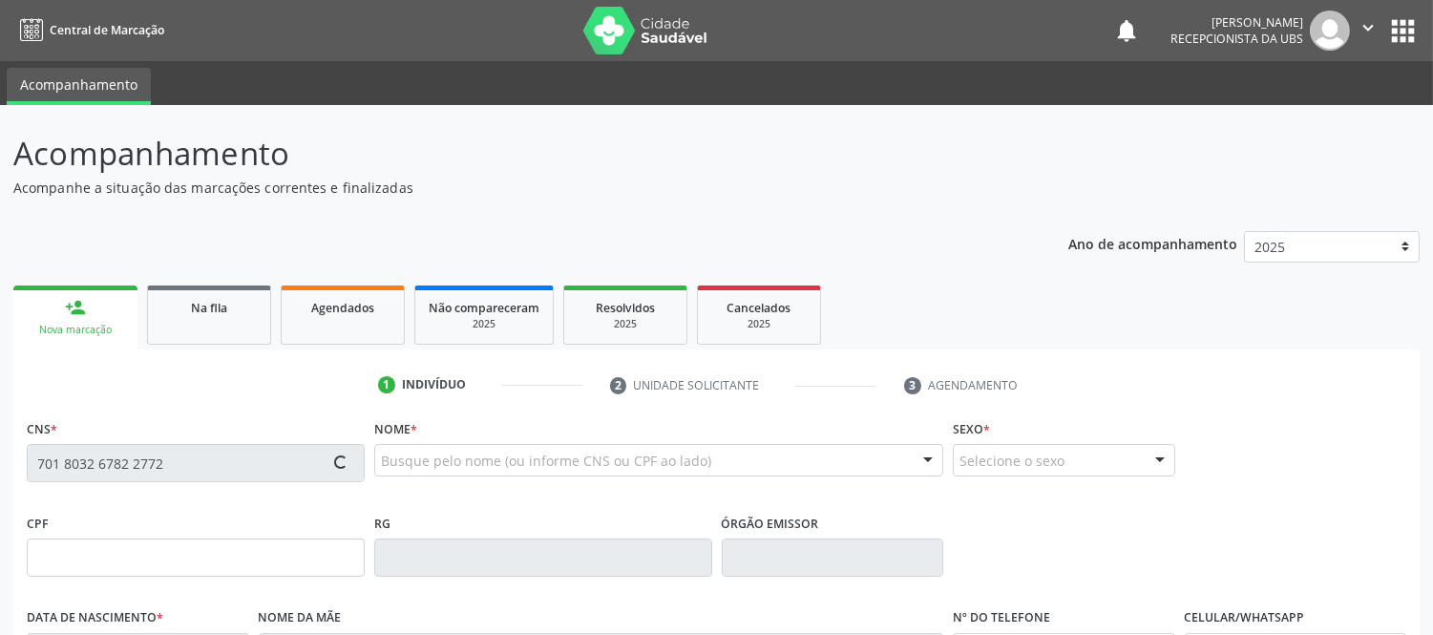
type input "461.847.915-91"
type input "S/N"
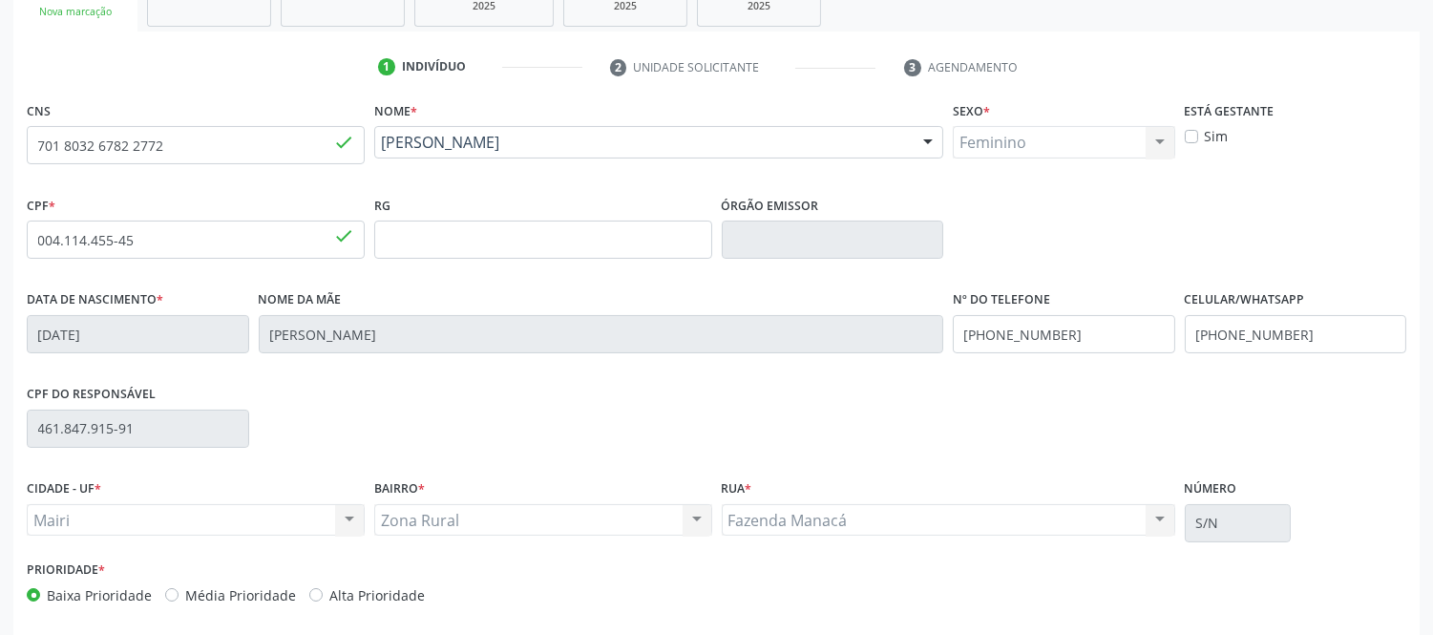
scroll to position [398, 0]
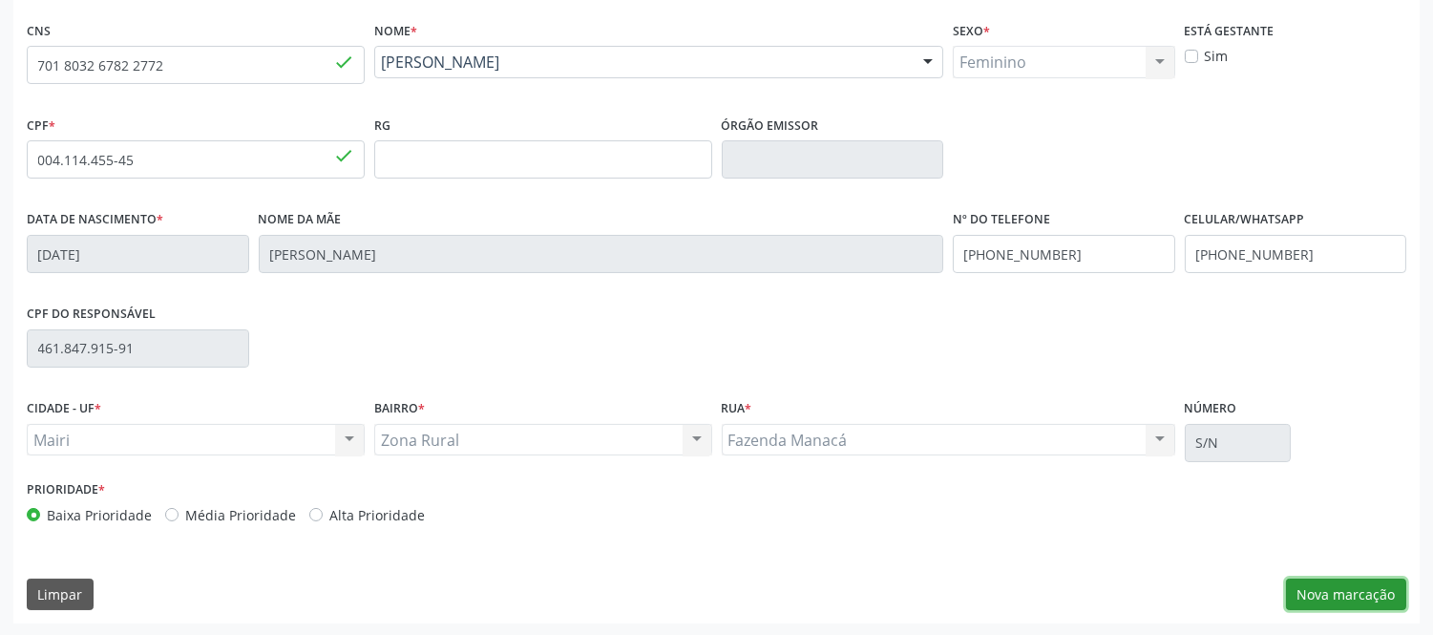
click at [1340, 590] on button "Nova marcação" at bounding box center [1346, 594] width 120 height 32
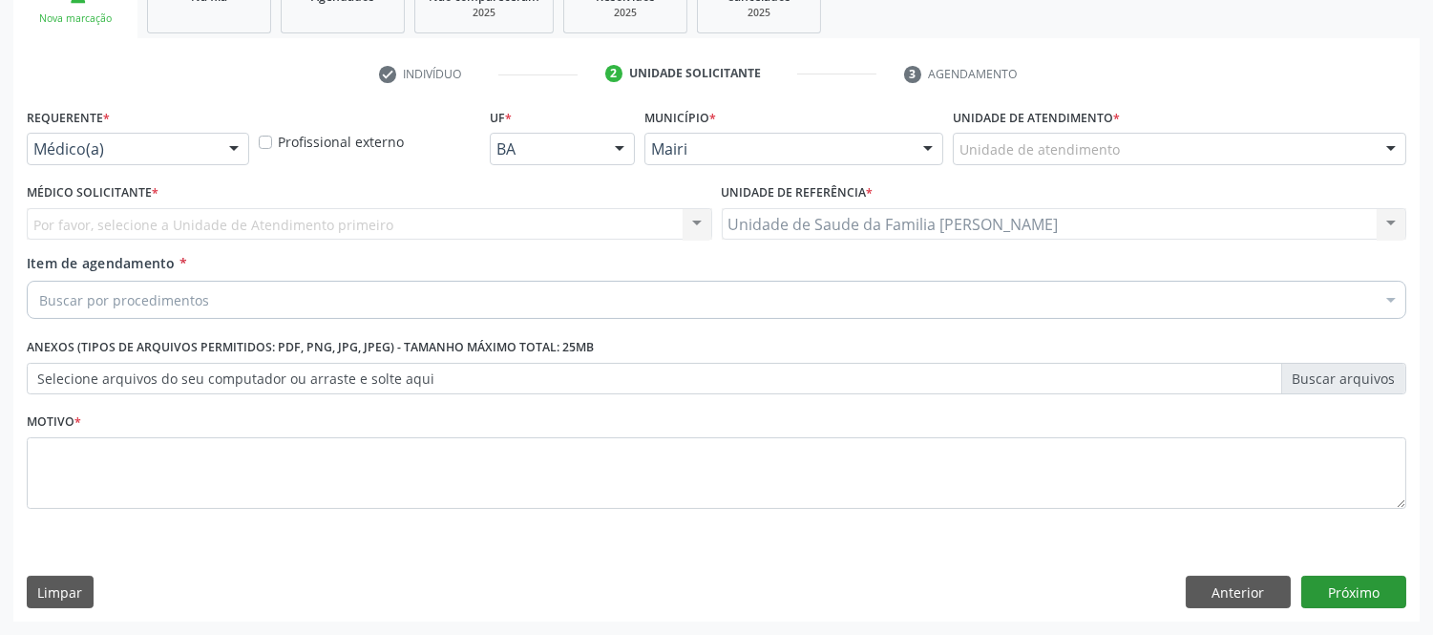
scroll to position [310, 0]
click at [172, 230] on div "Por favor, selecione a Unidade de Atendimento primeiro Nenhum resultado encontr…" at bounding box center [369, 225] width 685 height 32
click at [1401, 141] on div at bounding box center [1390, 151] width 29 height 32
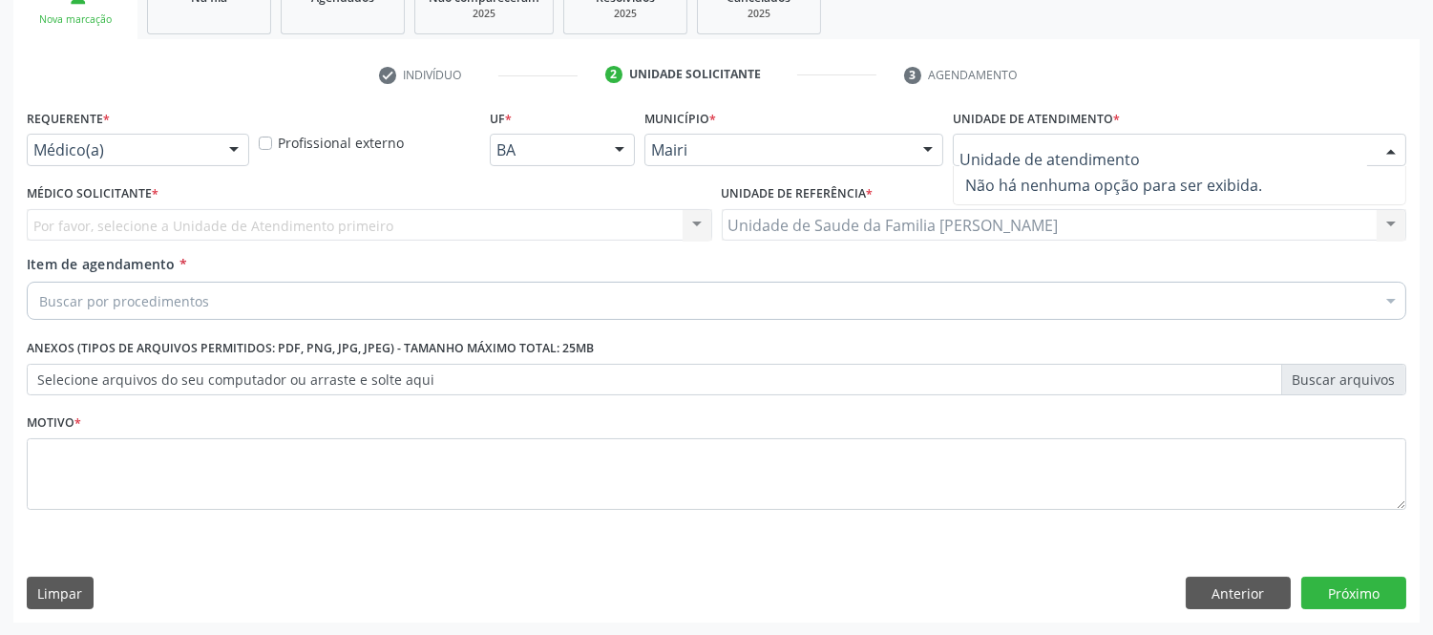
click at [1387, 148] on div at bounding box center [1390, 151] width 29 height 32
click at [1389, 150] on div at bounding box center [1390, 151] width 29 height 32
click at [1271, 150] on input "text" at bounding box center [1163, 159] width 408 height 38
click at [1291, 160] on input "text" at bounding box center [1163, 159] width 408 height 38
click at [206, 223] on div "Por favor, selecione a Unidade de Atendimento primeiro Nenhum resultado encontr…" at bounding box center [369, 225] width 685 height 32
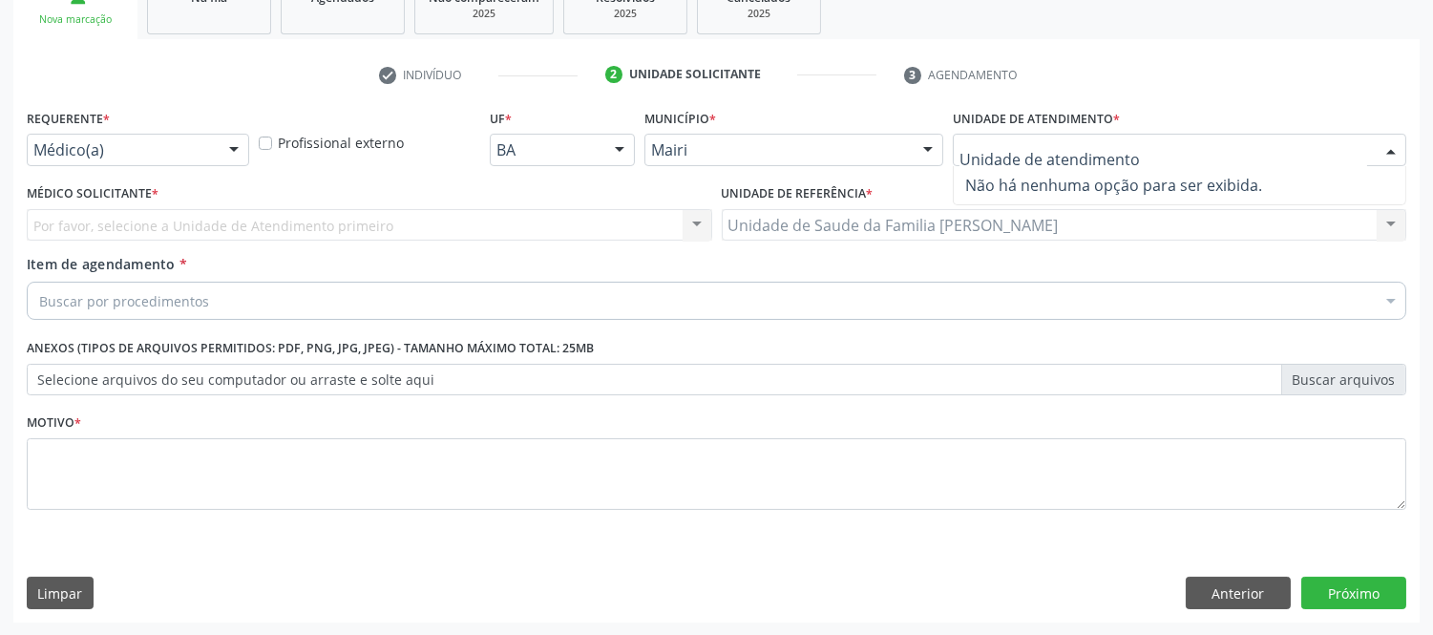
click at [1394, 140] on div at bounding box center [1390, 151] width 29 height 32
click at [432, 218] on div "Por favor, selecione a Unidade de Atendimento primeiro Nenhum resultado encontr…" at bounding box center [369, 225] width 685 height 32
click at [304, 224] on div "Por favor, selecione a Unidade de Atendimento primeiro Nenhum resultado encontr…" at bounding box center [369, 225] width 685 height 32
click at [1380, 141] on div at bounding box center [1390, 151] width 29 height 32
click at [1361, 150] on input "text" at bounding box center [1163, 159] width 408 height 38
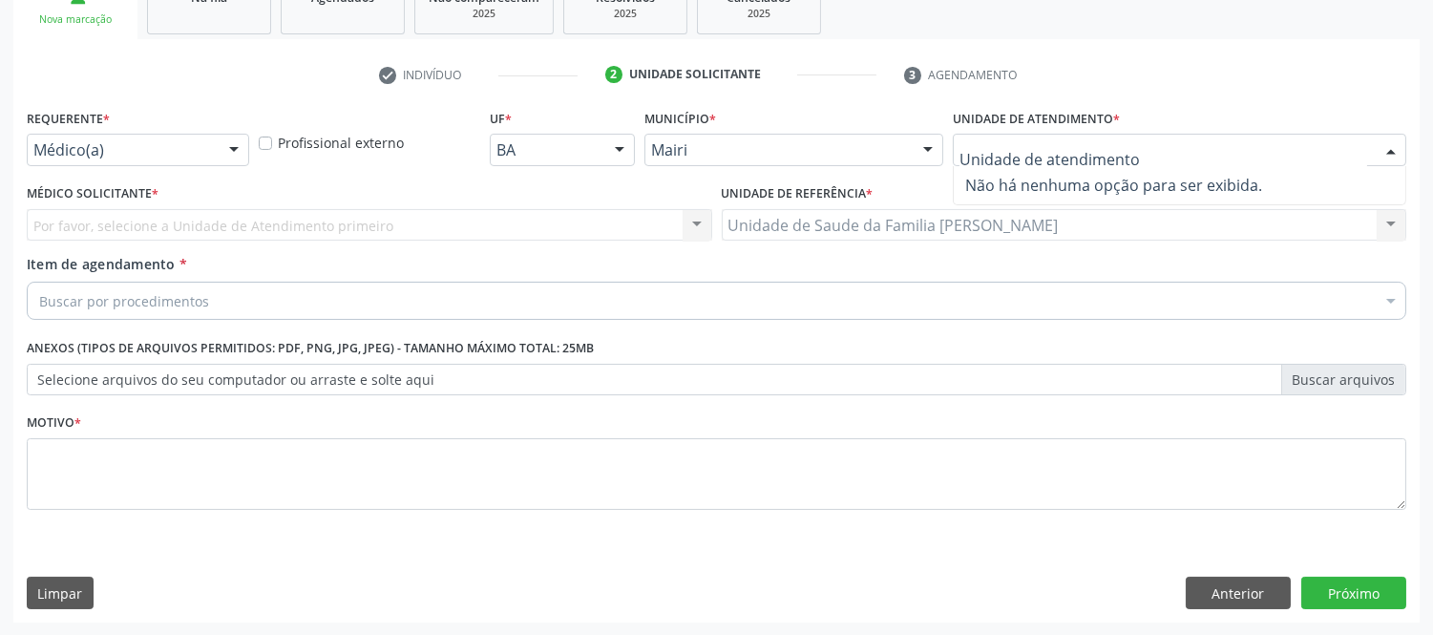
click at [220, 211] on div "Por favor, selecione a Unidade de Atendimento primeiro Nenhum resultado encontr…" at bounding box center [369, 225] width 685 height 32
click at [223, 221] on div "Por favor, selecione a Unidade de Atendimento primeiro Nenhum resultado encontr…" at bounding box center [369, 225] width 685 height 32
